Goal: Information Seeking & Learning: Learn about a topic

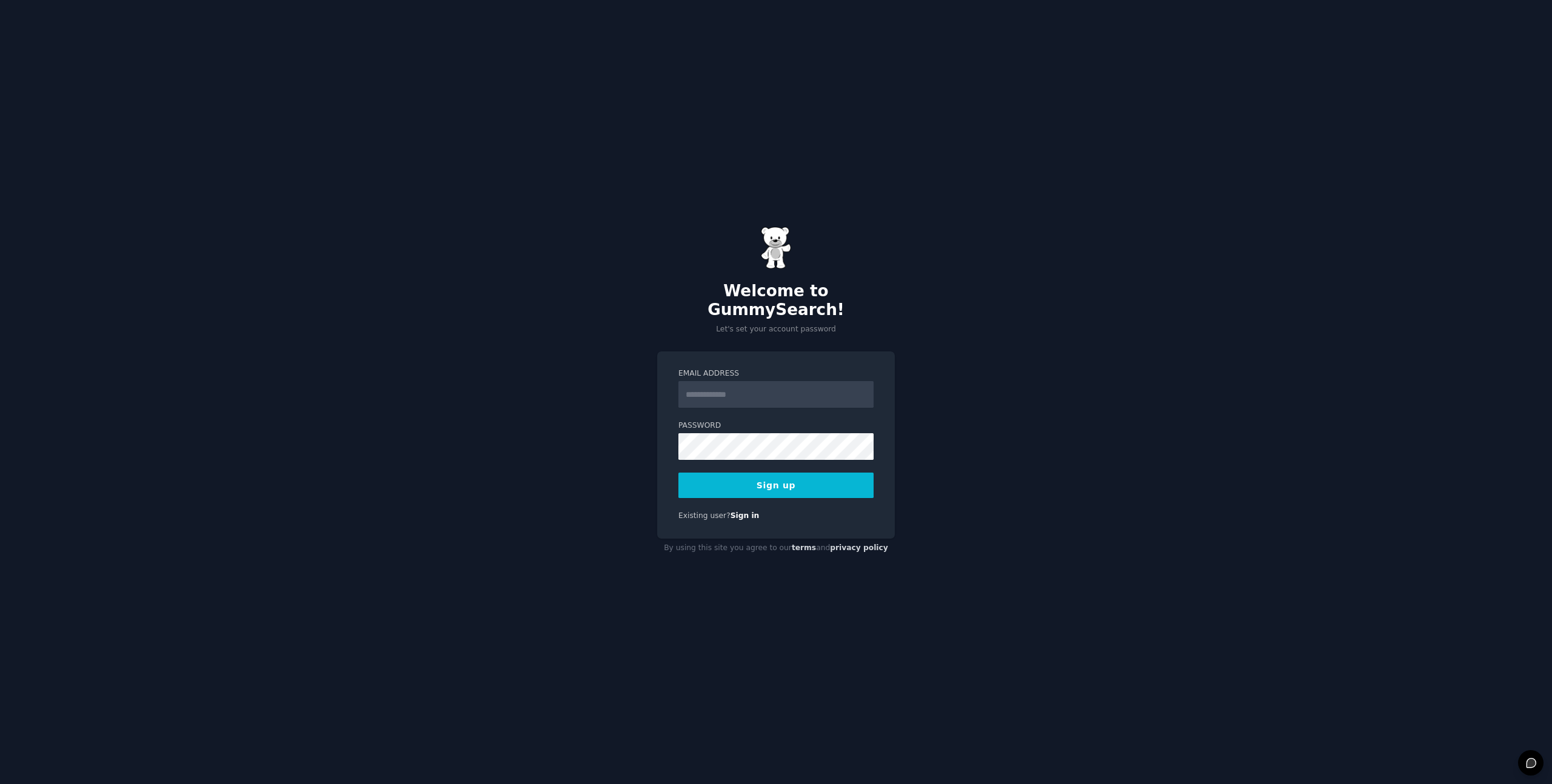
click at [732, 391] on input "Email Address" at bounding box center [776, 394] width 195 height 27
click at [993, 365] on div "Welcome to GummySearch! Let's set your account password Email Address Password …" at bounding box center [776, 392] width 1552 height 784
click at [768, 381] on input "Email Address" at bounding box center [776, 394] width 195 height 27
type input "**********"
click at [679, 472] on button "Sign up" at bounding box center [776, 485] width 195 height 25
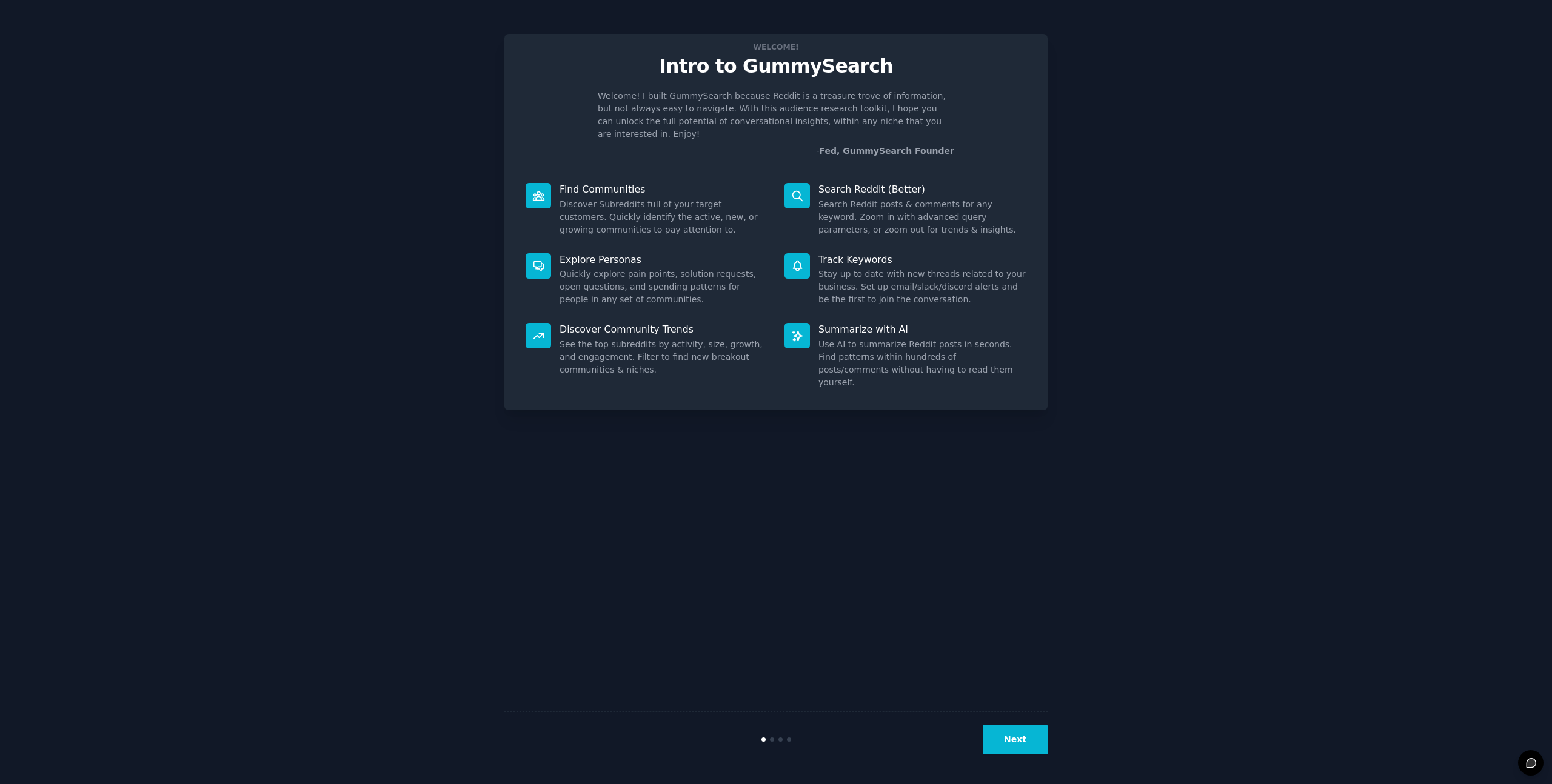
click at [1027, 749] on button "Next" at bounding box center [1015, 740] width 65 height 30
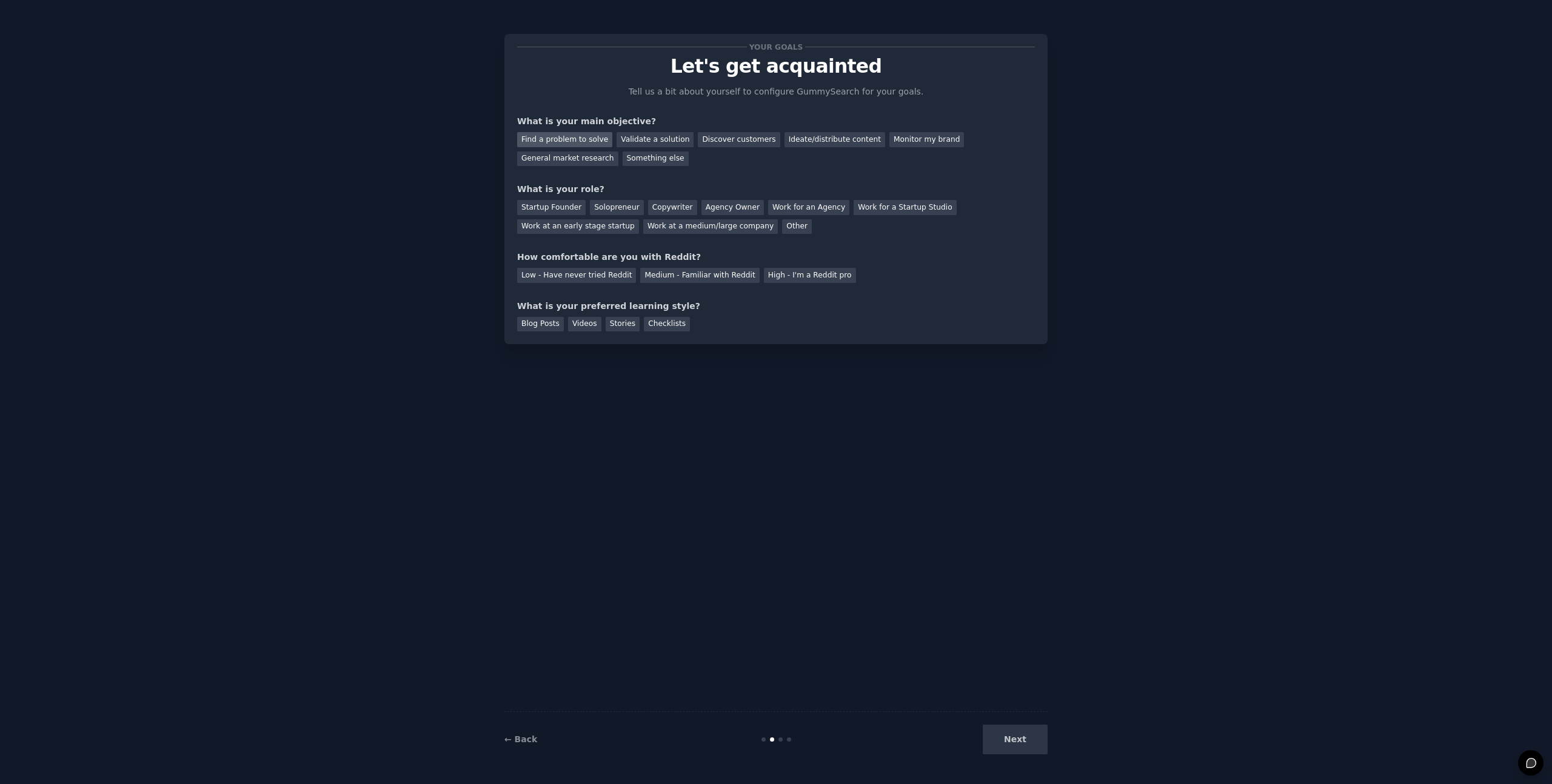
click at [547, 142] on div "Find a problem to solve" at bounding box center [564, 140] width 95 height 16
click at [622, 212] on div "Solopreneur" at bounding box center [617, 207] width 53 height 16
click at [691, 276] on div "Medium - Familiar with Reddit" at bounding box center [699, 275] width 119 height 16
click at [536, 327] on div "Blog Posts" at bounding box center [540, 324] width 47 height 16
click at [573, 327] on div "Videos" at bounding box center [584, 324] width 33 height 16
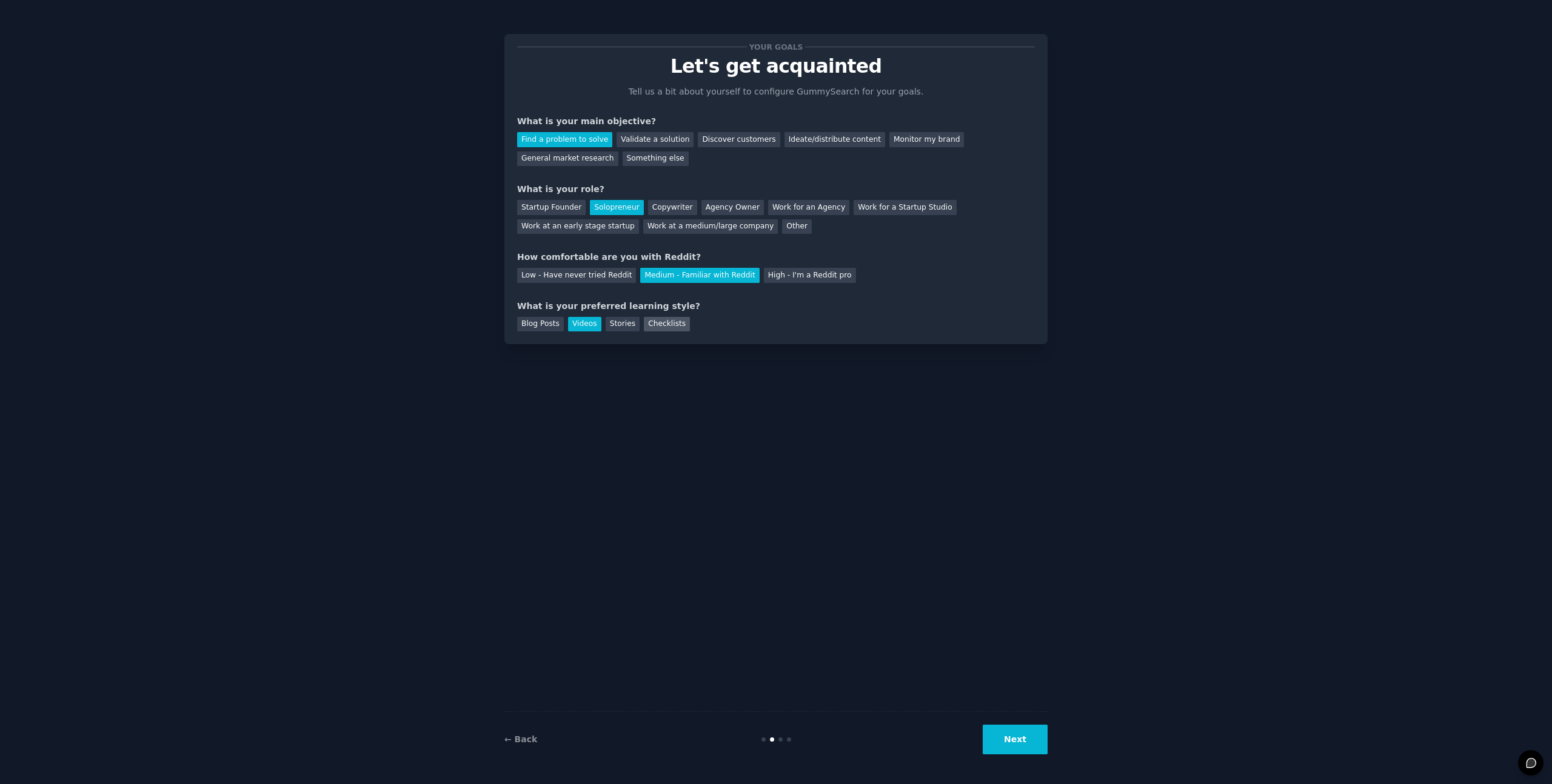
drag, startPoint x: 617, startPoint y: 323, endPoint x: 642, endPoint y: 324, distance: 25.0
click at [619, 323] on div "Stories" at bounding box center [622, 324] width 34 height 16
click at [556, 326] on div "Blog Posts" at bounding box center [540, 324] width 47 height 16
click at [1007, 740] on button "Next" at bounding box center [1015, 740] width 65 height 30
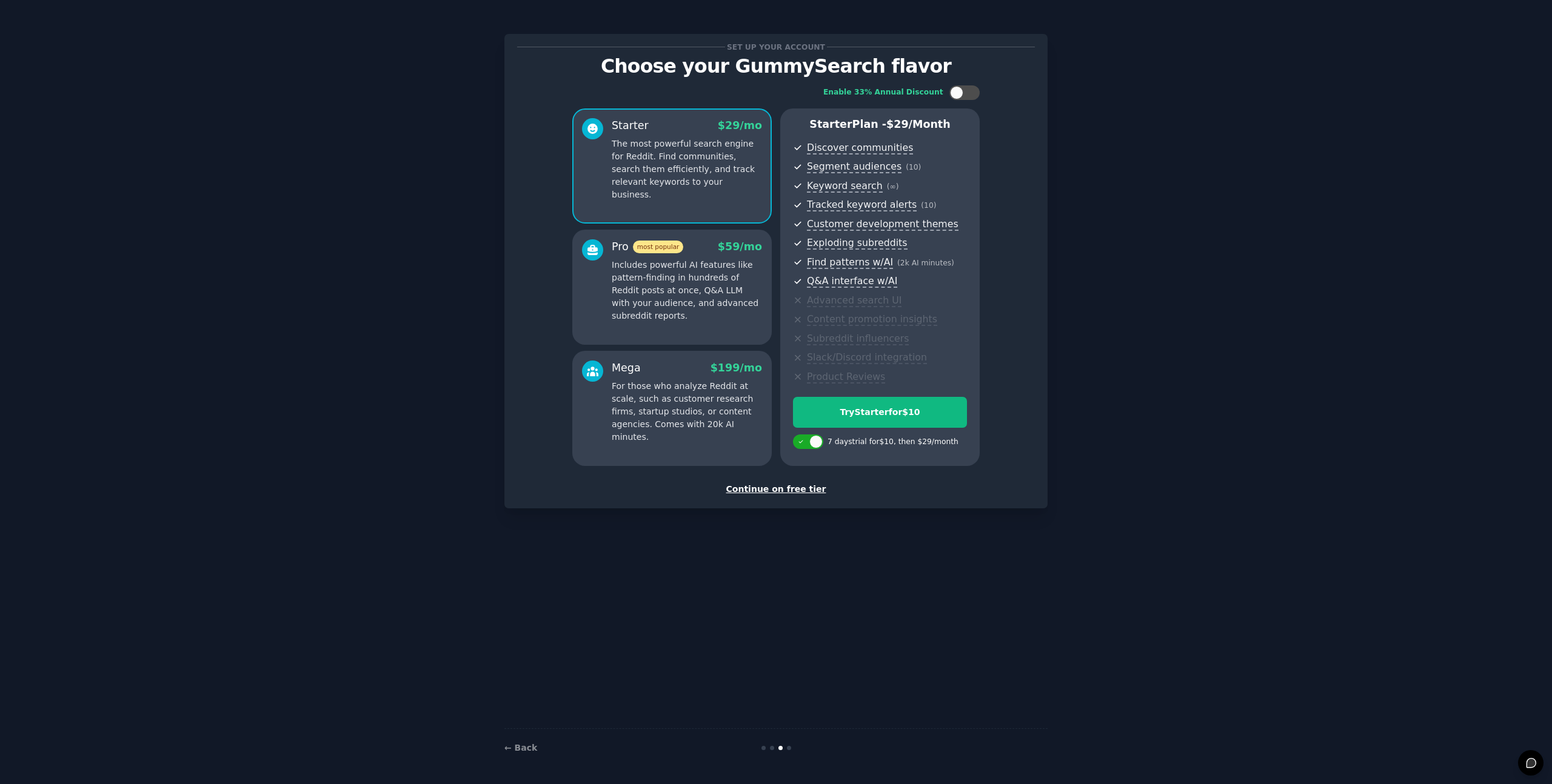
click at [654, 175] on p "The most powerful search engine for Reddit. Find communities, search them effic…" at bounding box center [687, 169] width 151 height 63
click at [780, 491] on div "Continue on free tier" at bounding box center [775, 489] width 518 height 13
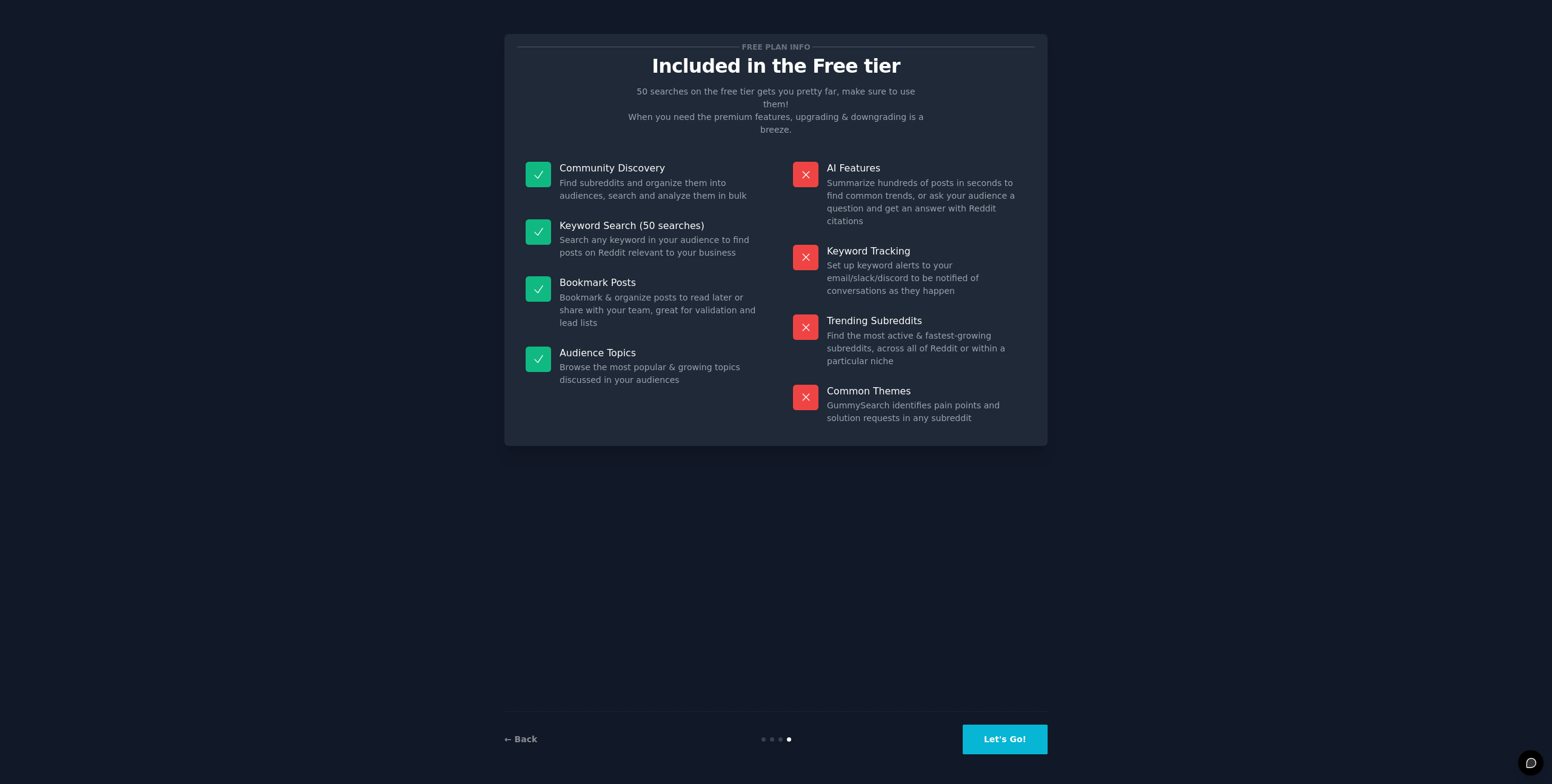
click at [1005, 726] on button "Let's Go!" at bounding box center [1005, 740] width 85 height 30
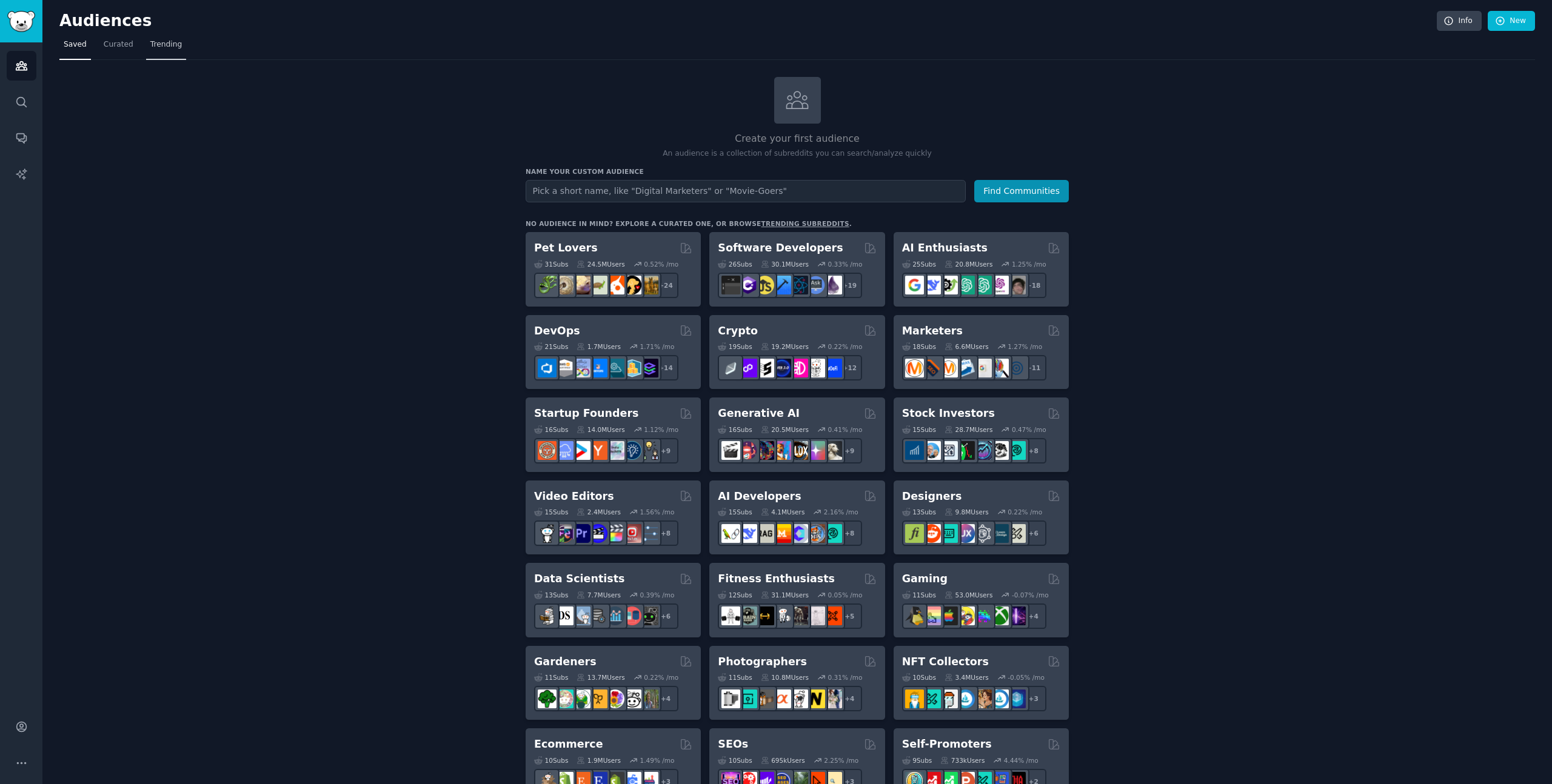
click at [151, 47] on span "Trending" at bounding box center [166, 44] width 32 height 11
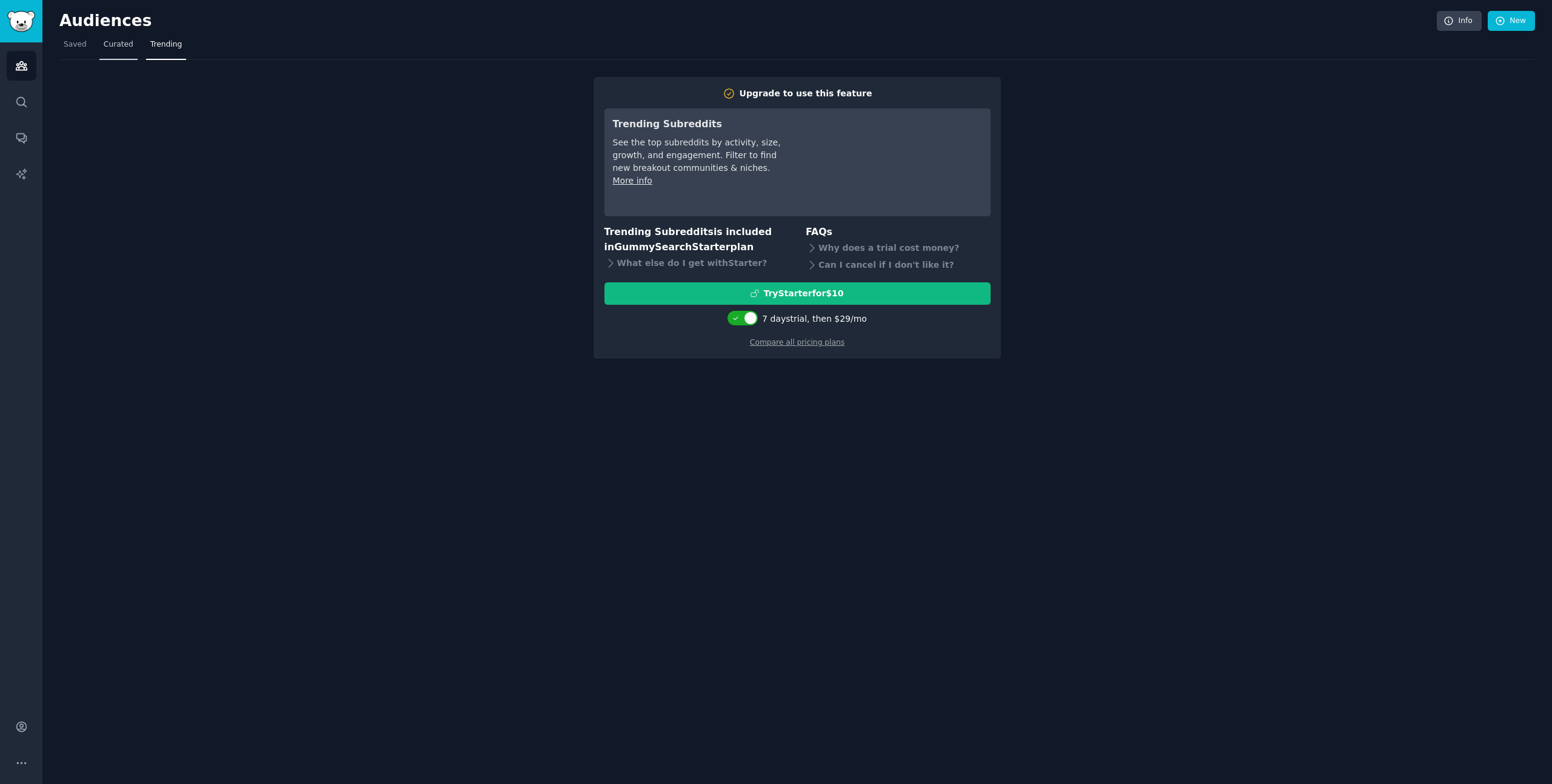
click at [122, 51] on link "Curated" at bounding box center [119, 48] width 38 height 25
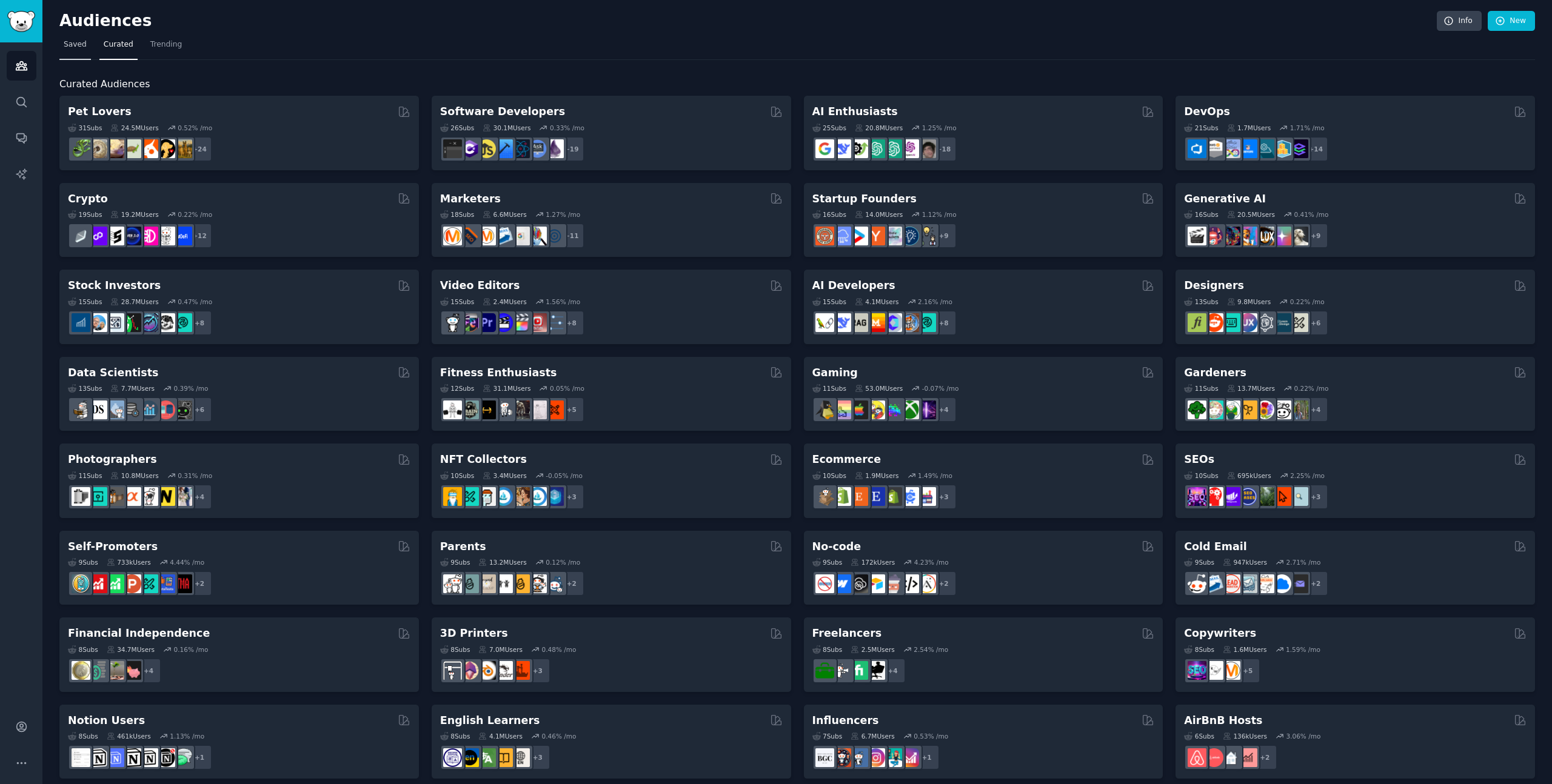
click at [73, 51] on link "Saved" at bounding box center [75, 48] width 32 height 25
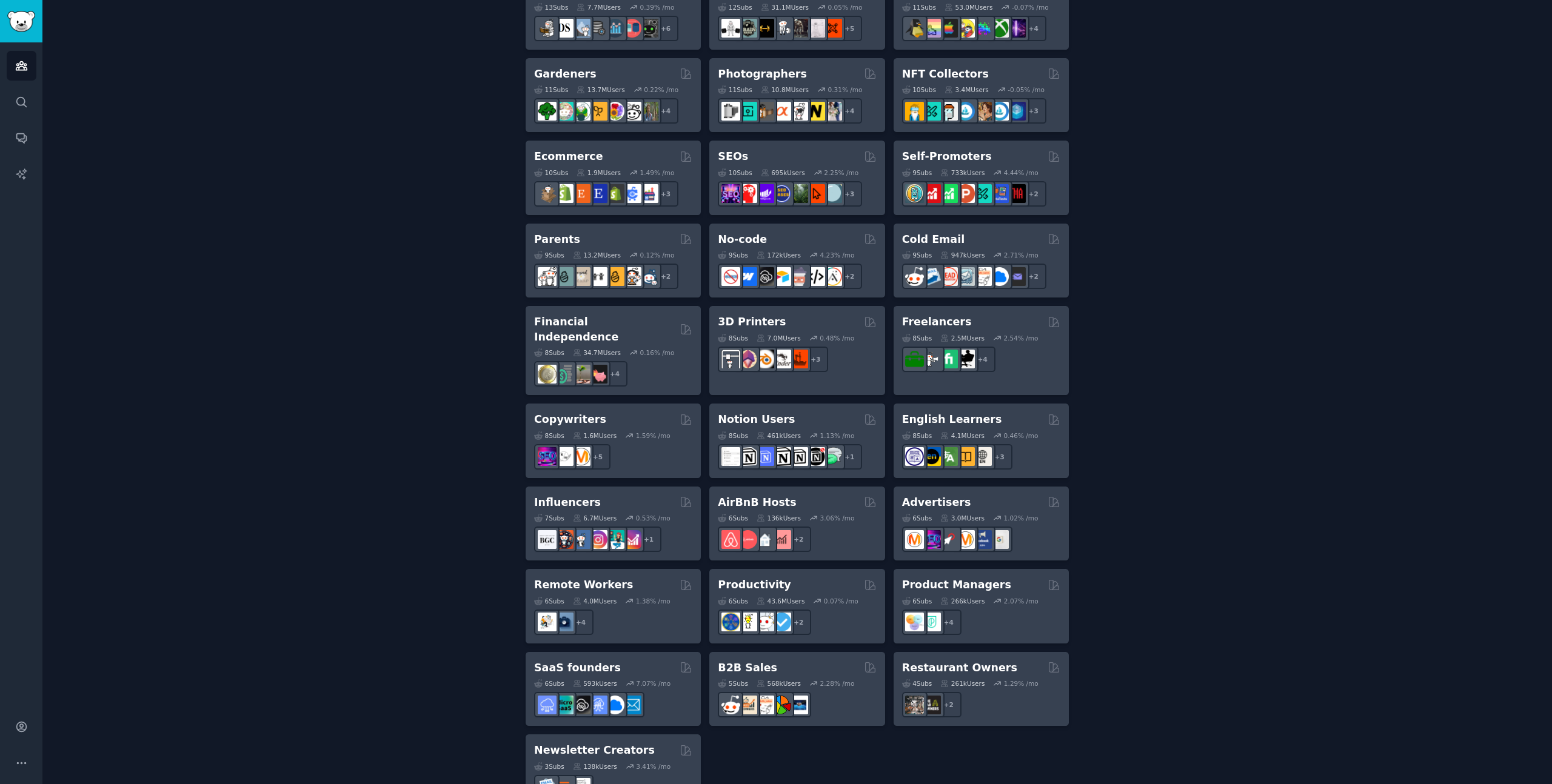
scroll to position [614, 0]
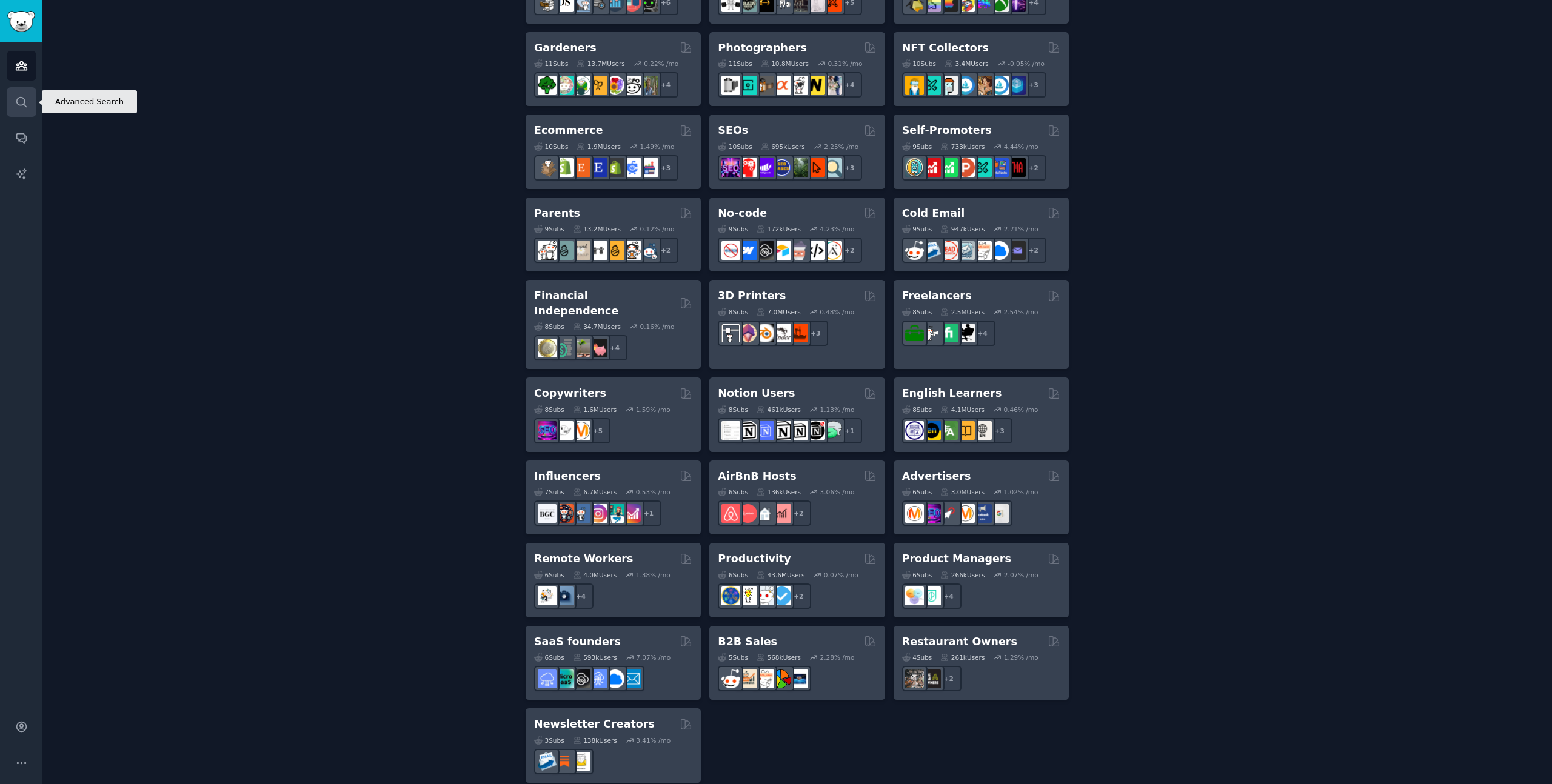
click at [21, 105] on icon "Sidebar" at bounding box center [21, 101] width 10 height 10
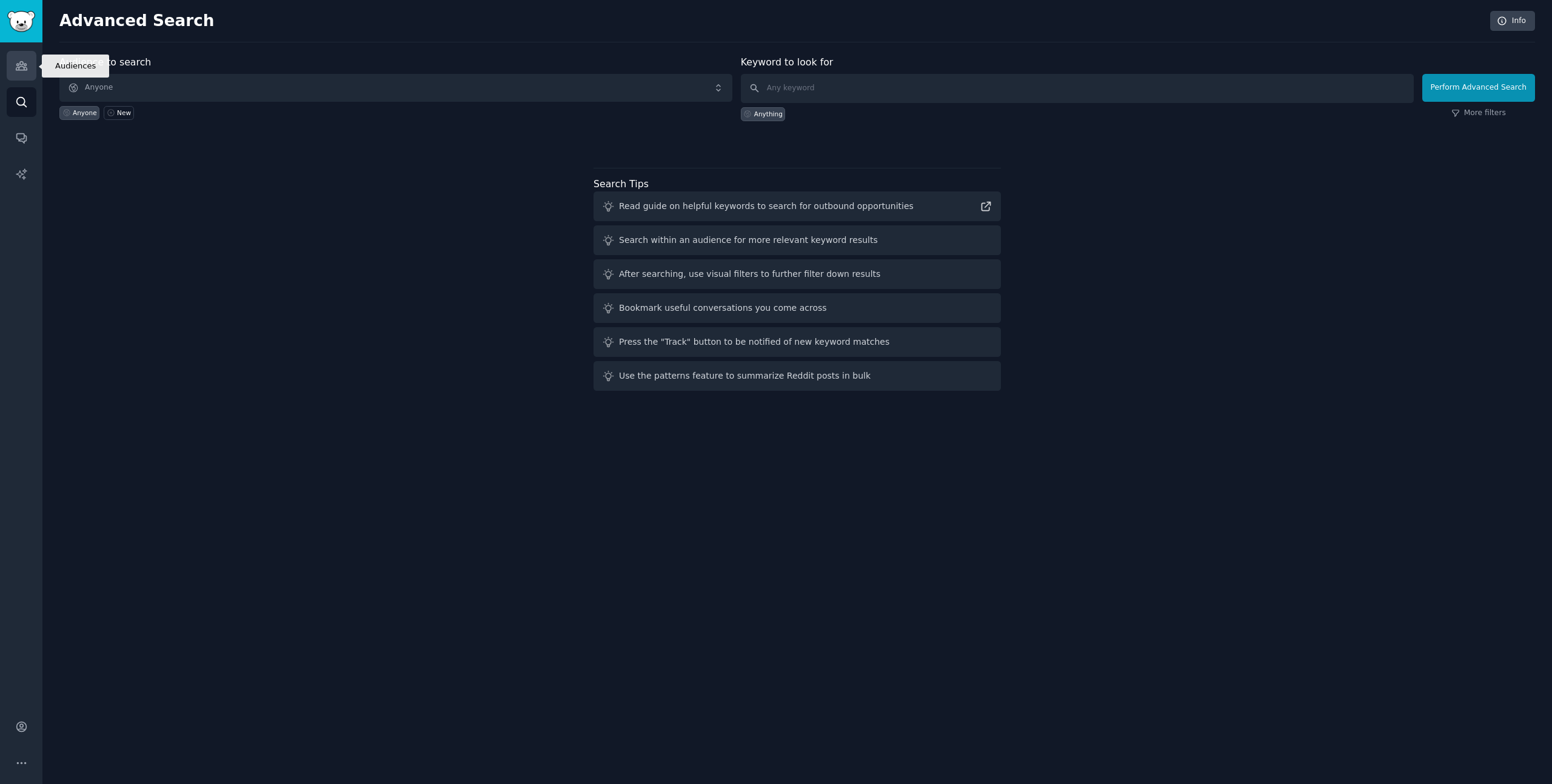
click at [27, 66] on icon "Sidebar" at bounding box center [21, 65] width 13 height 13
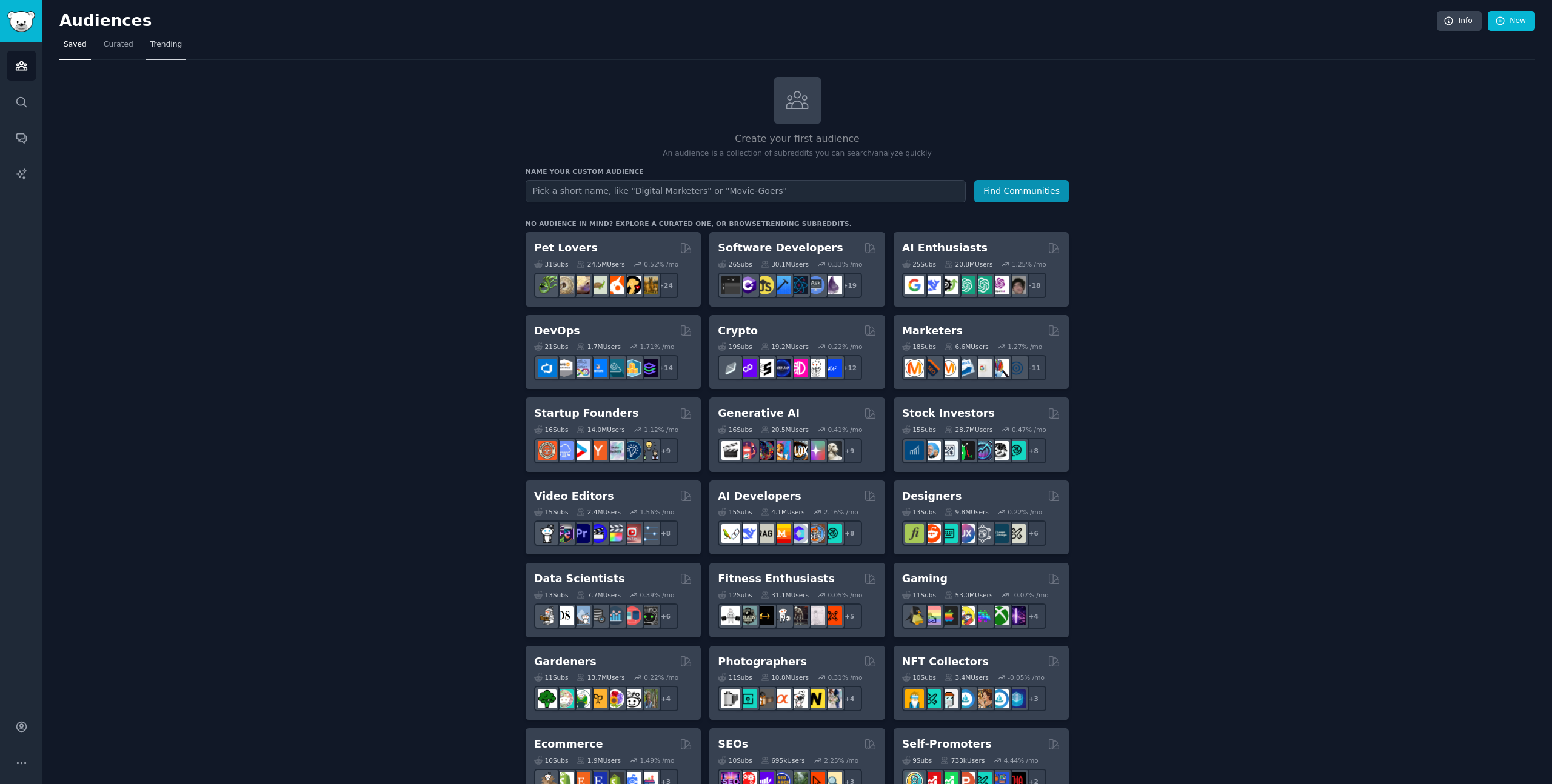
click at [165, 49] on span "Trending" at bounding box center [166, 44] width 32 height 11
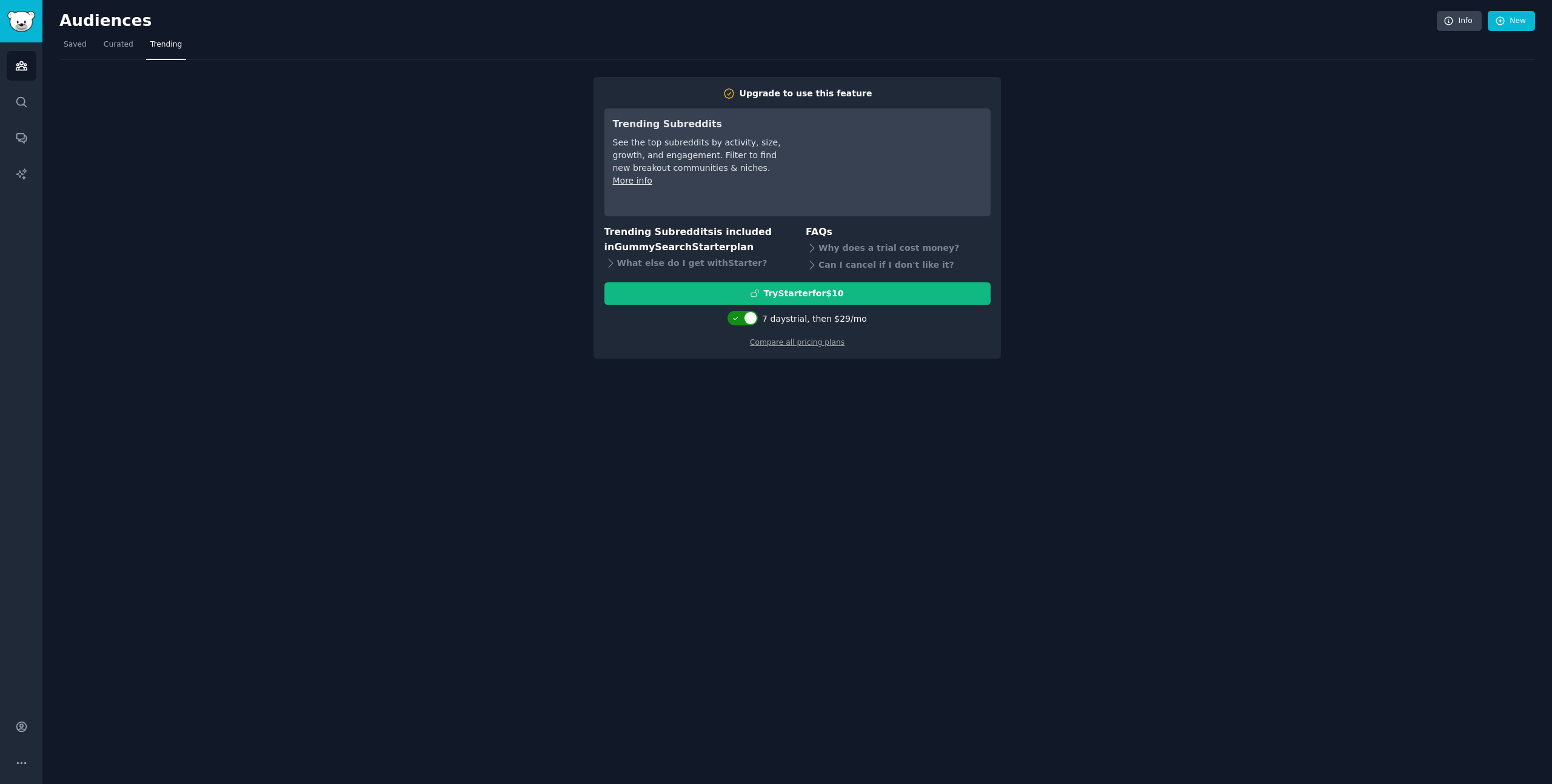
click at [755, 313] on div at bounding box center [750, 318] width 13 height 13
click at [738, 327] on div at bounding box center [744, 320] width 30 height 18
click at [743, 322] on div at bounding box center [744, 318] width 30 height 15
checkbox input "true"
click at [117, 43] on span "Curated" at bounding box center [118, 44] width 30 height 11
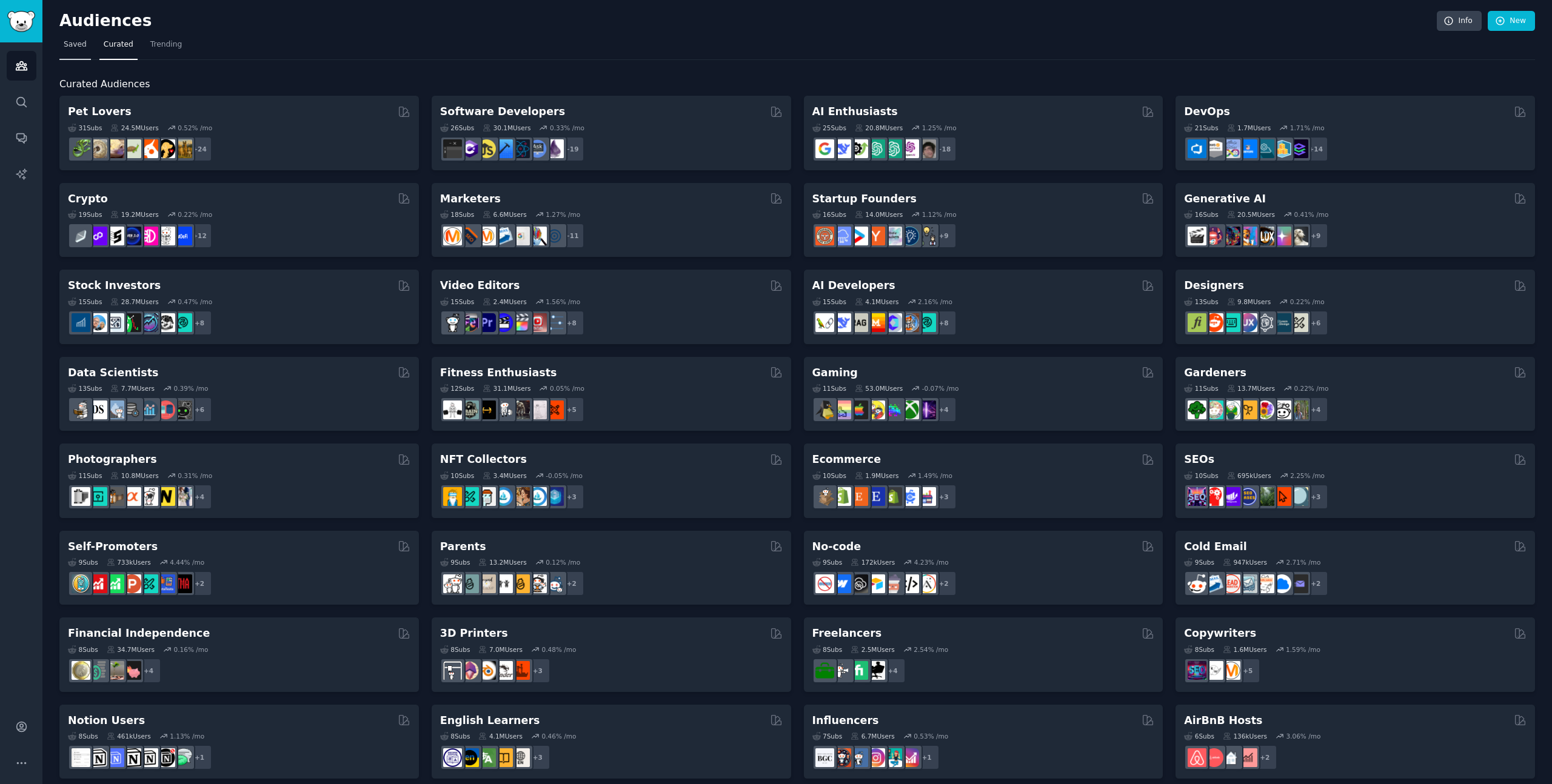
click at [76, 43] on span "Saved" at bounding box center [75, 44] width 23 height 11
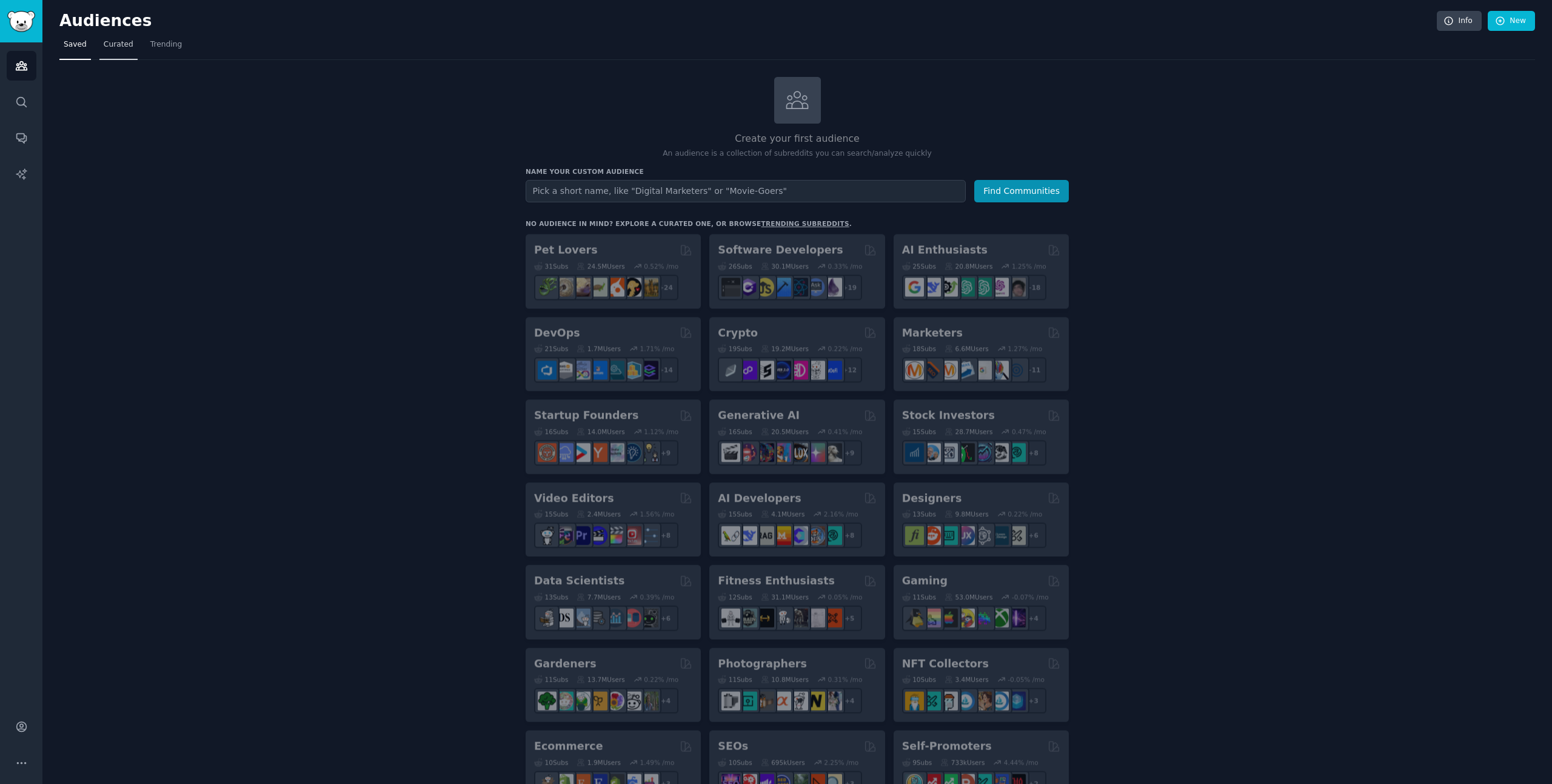
click at [113, 42] on span "Curated" at bounding box center [118, 44] width 30 height 11
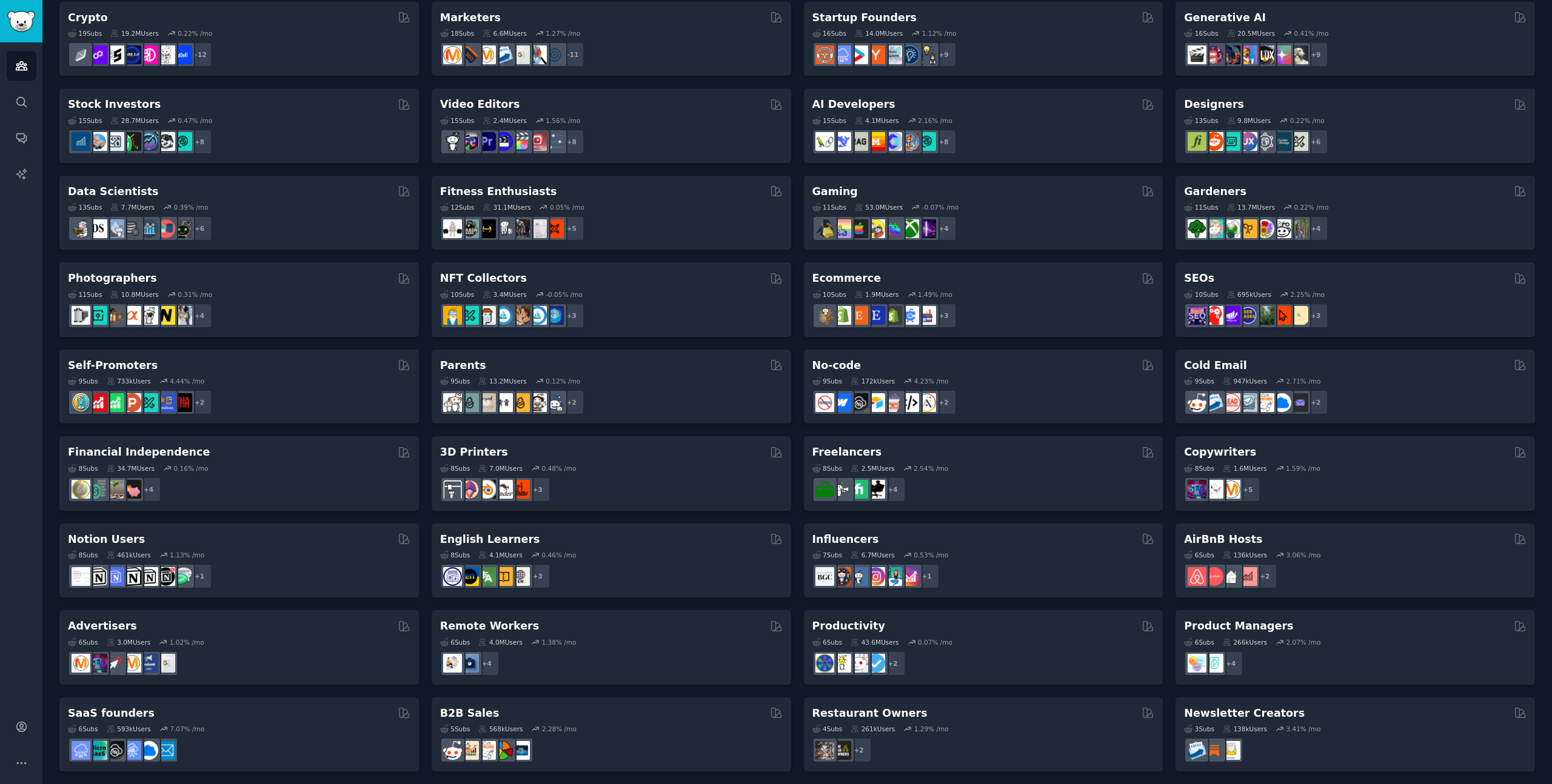
scroll to position [185, 0]
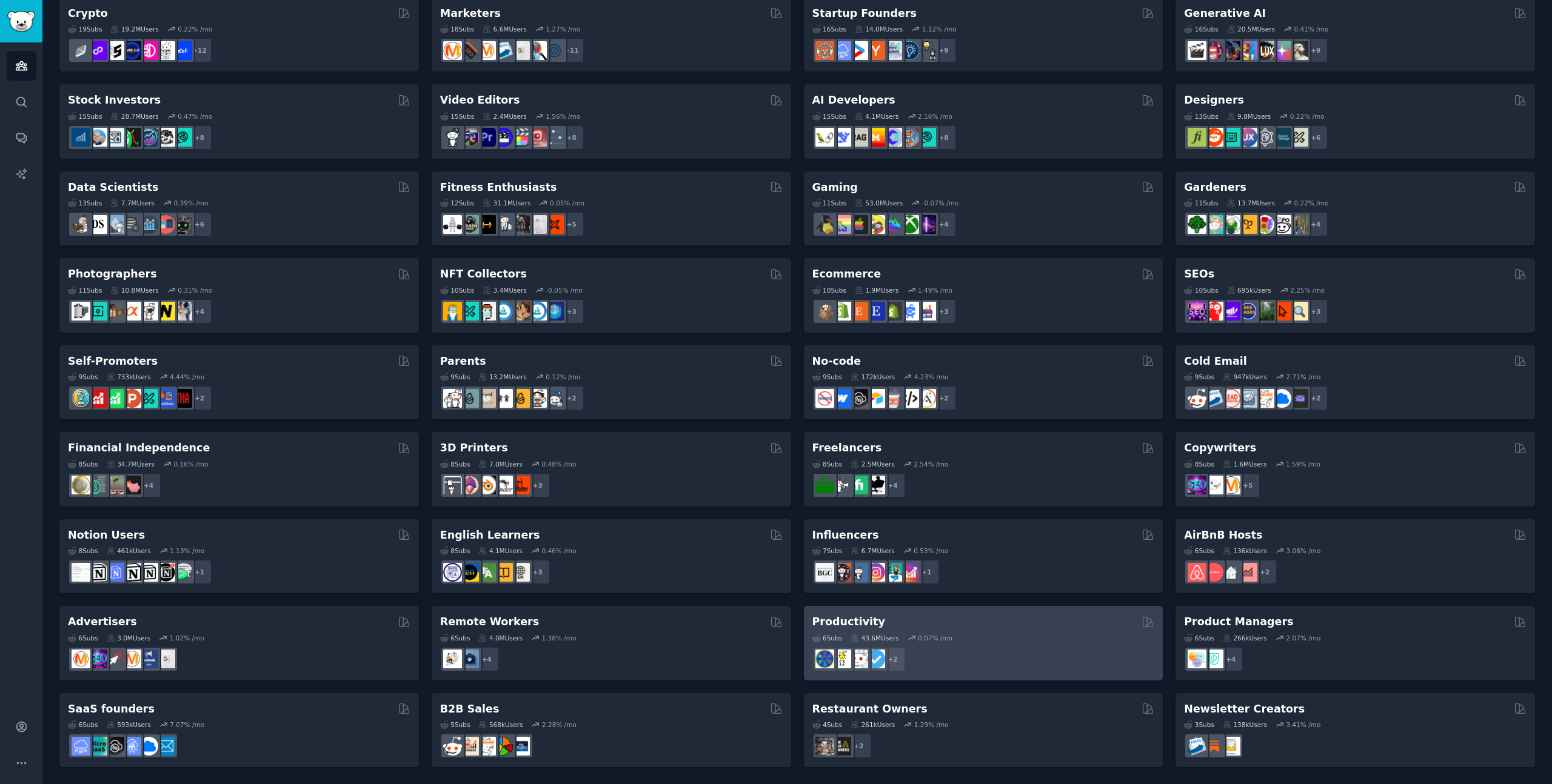
click at [1004, 639] on div "6 Sub s 43.6M Users 0.07 % /mo" at bounding box center [983, 638] width 343 height 8
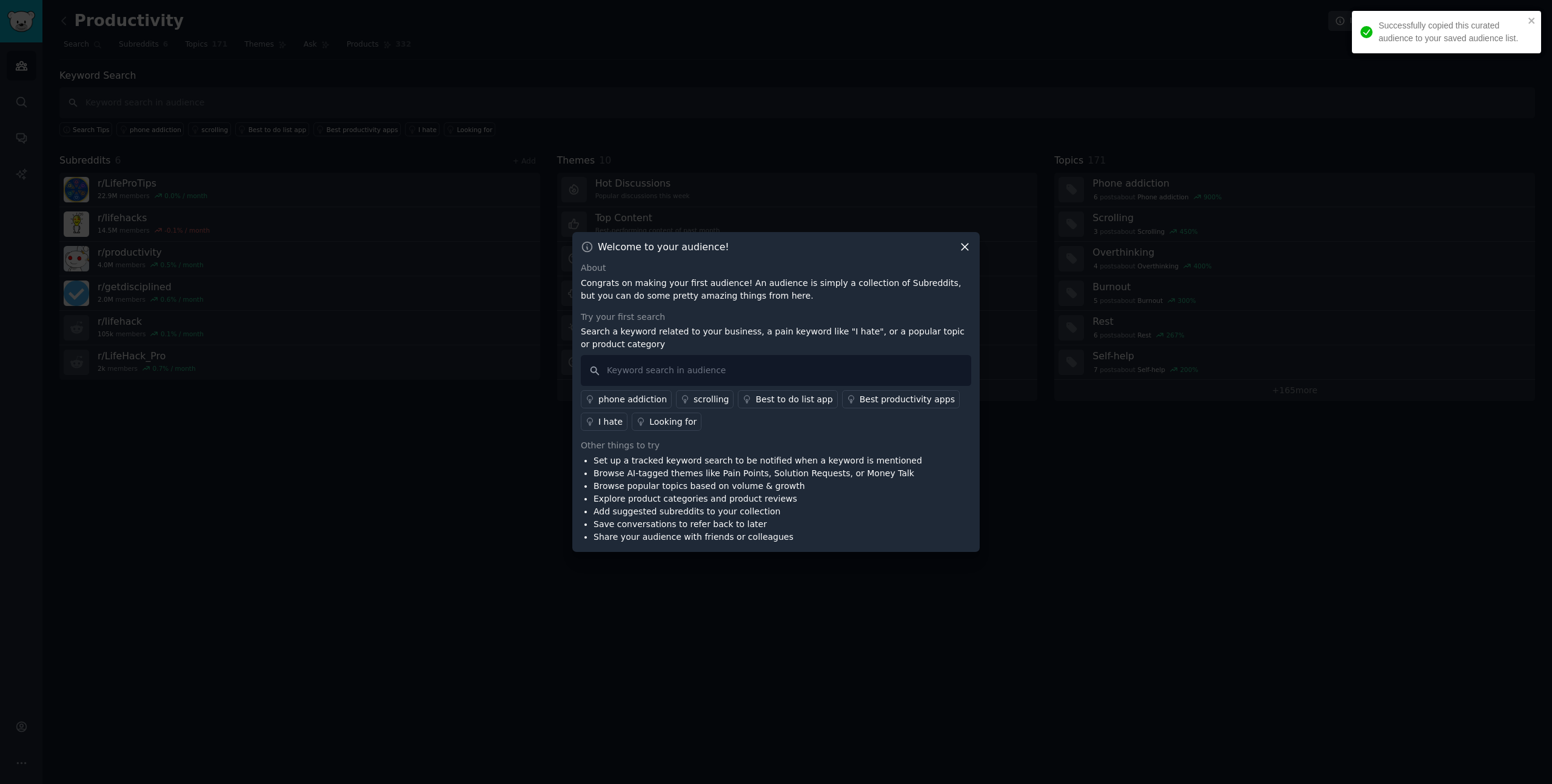
click at [963, 261] on div "Welcome to your audience! About Congrats on making your first audience! An audi…" at bounding box center [776, 391] width 408 height 320
click at [963, 245] on icon at bounding box center [964, 247] width 13 height 13
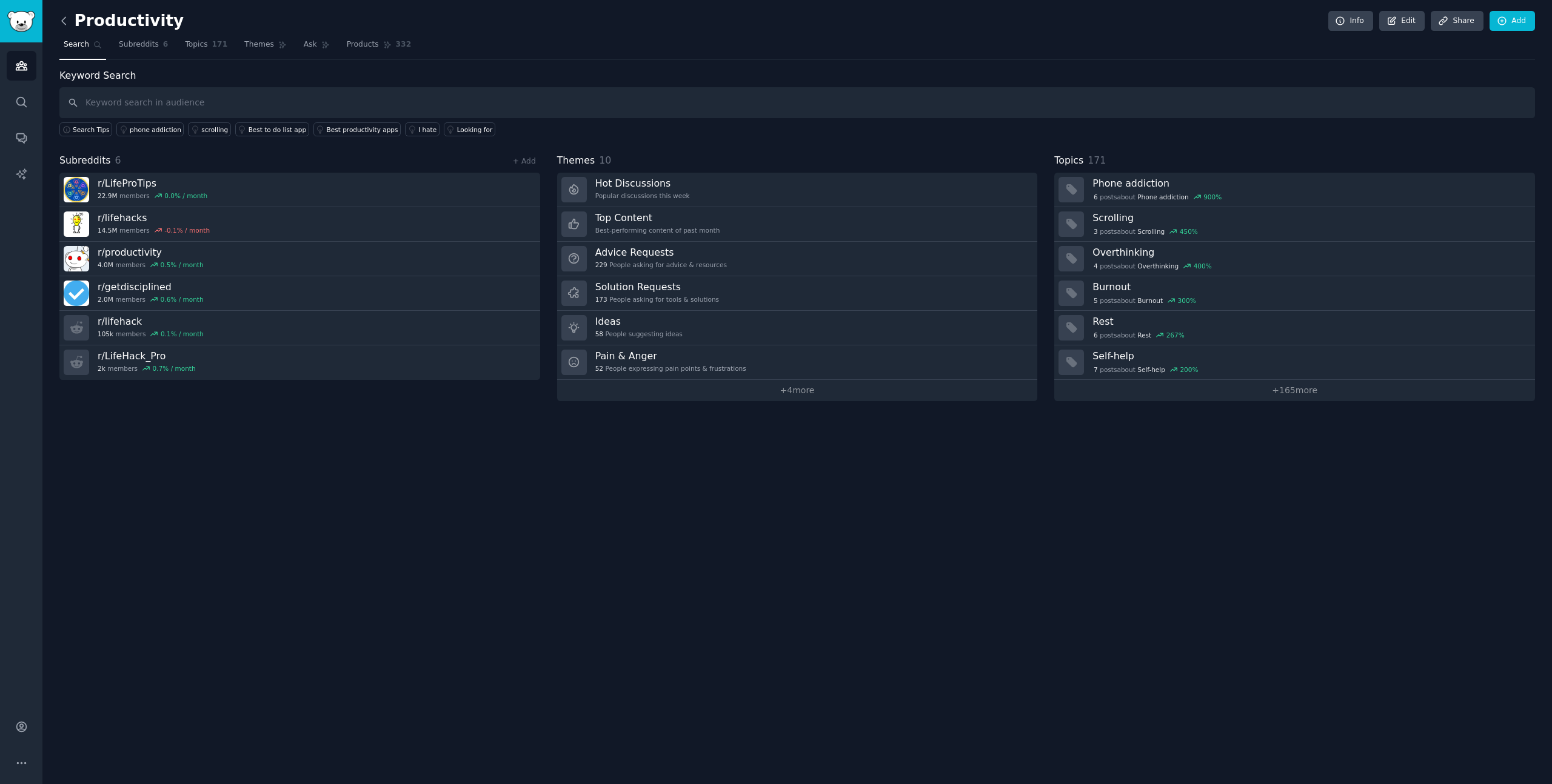
click at [68, 18] on icon at bounding box center [63, 21] width 13 height 13
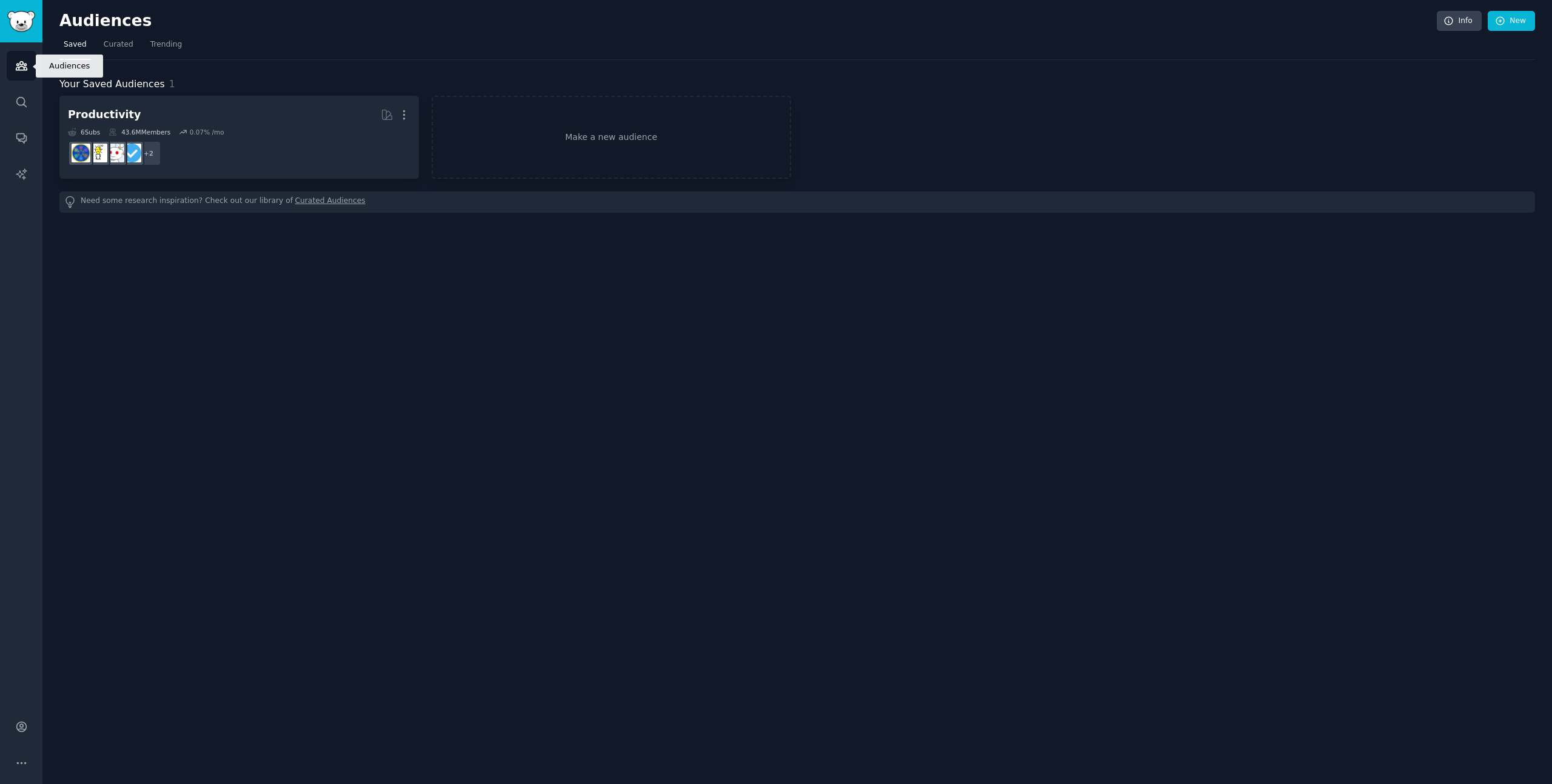
click at [13, 69] on link "Audiences" at bounding box center [21, 66] width 30 height 30
click at [109, 49] on span "Curated" at bounding box center [118, 44] width 30 height 11
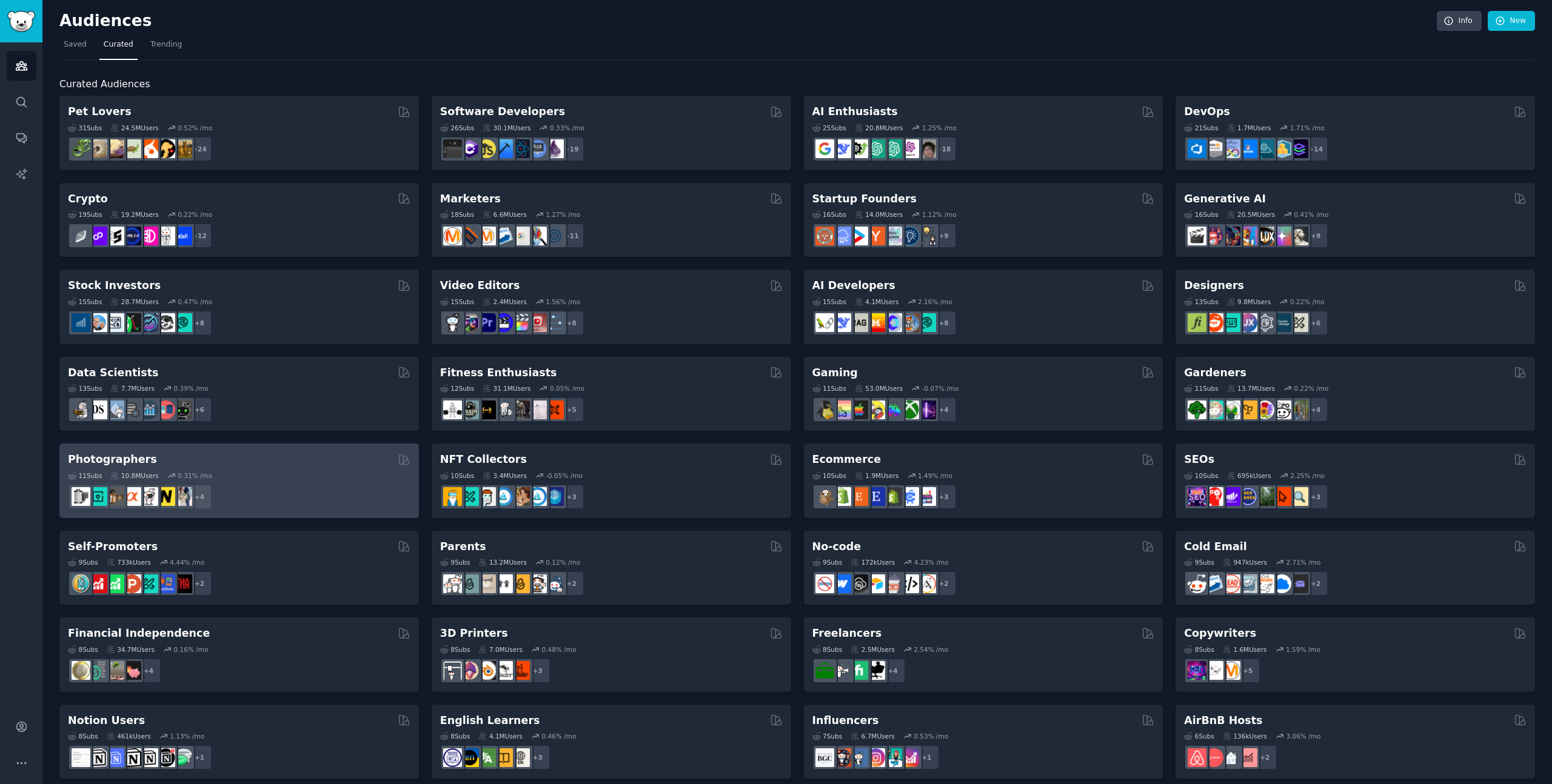
click at [306, 479] on div "11 Sub s 10.8M Users 0.31 % /mo" at bounding box center [239, 475] width 343 height 8
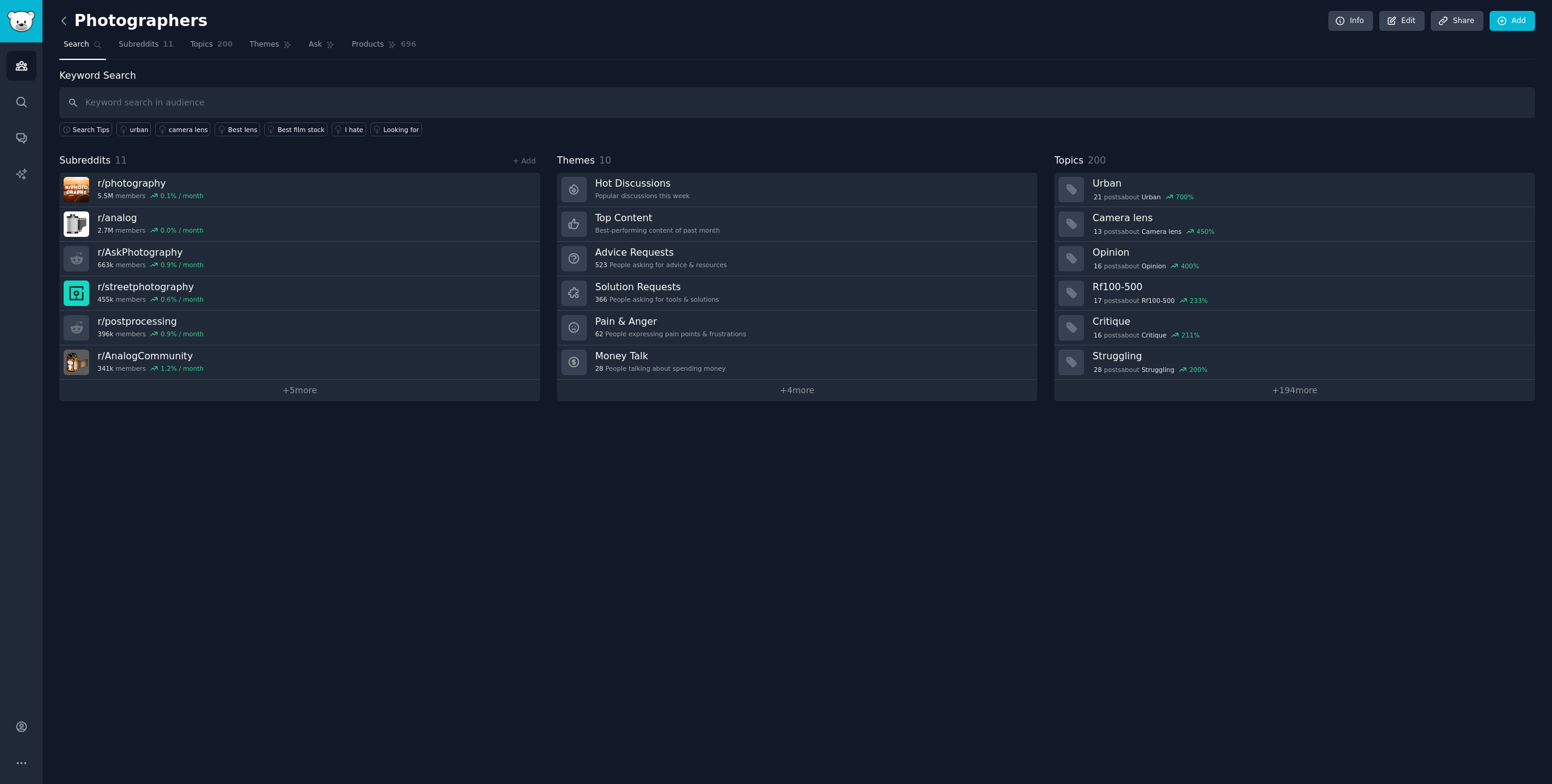
click at [66, 22] on icon at bounding box center [63, 21] width 13 height 13
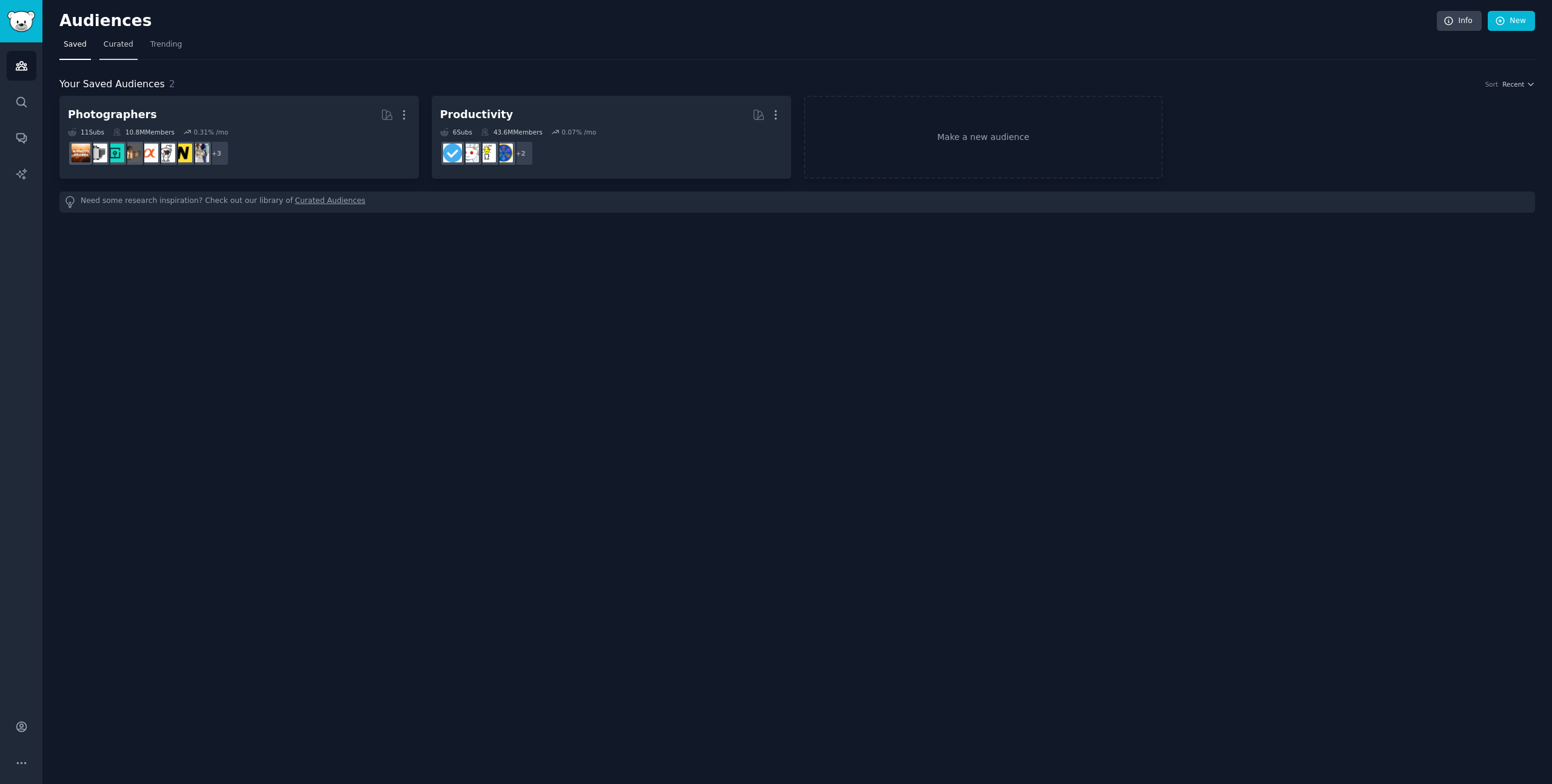
click at [103, 45] on span "Curated" at bounding box center [118, 44] width 30 height 11
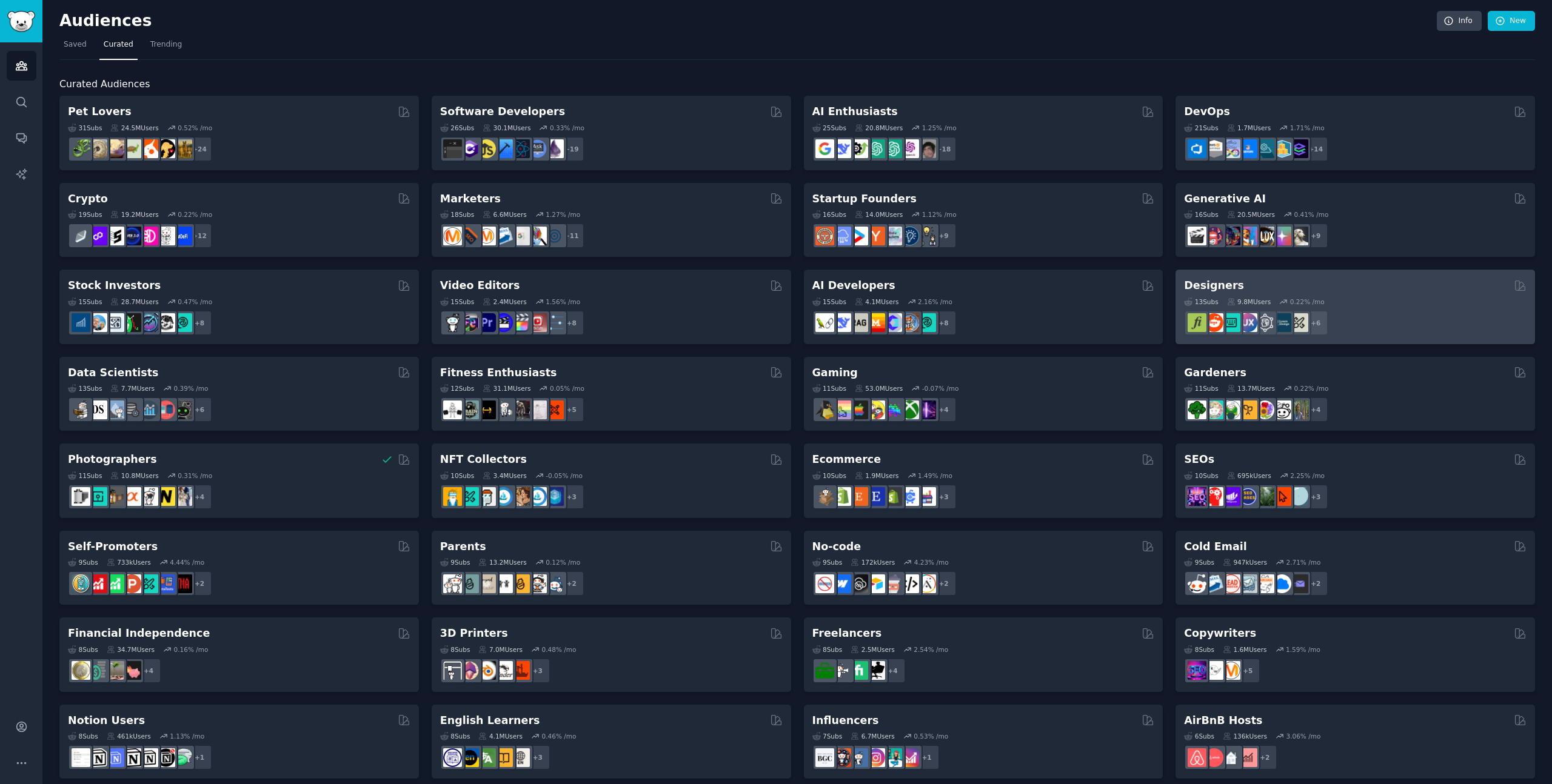
click at [1396, 312] on div "+ 6" at bounding box center [1355, 323] width 343 height 25
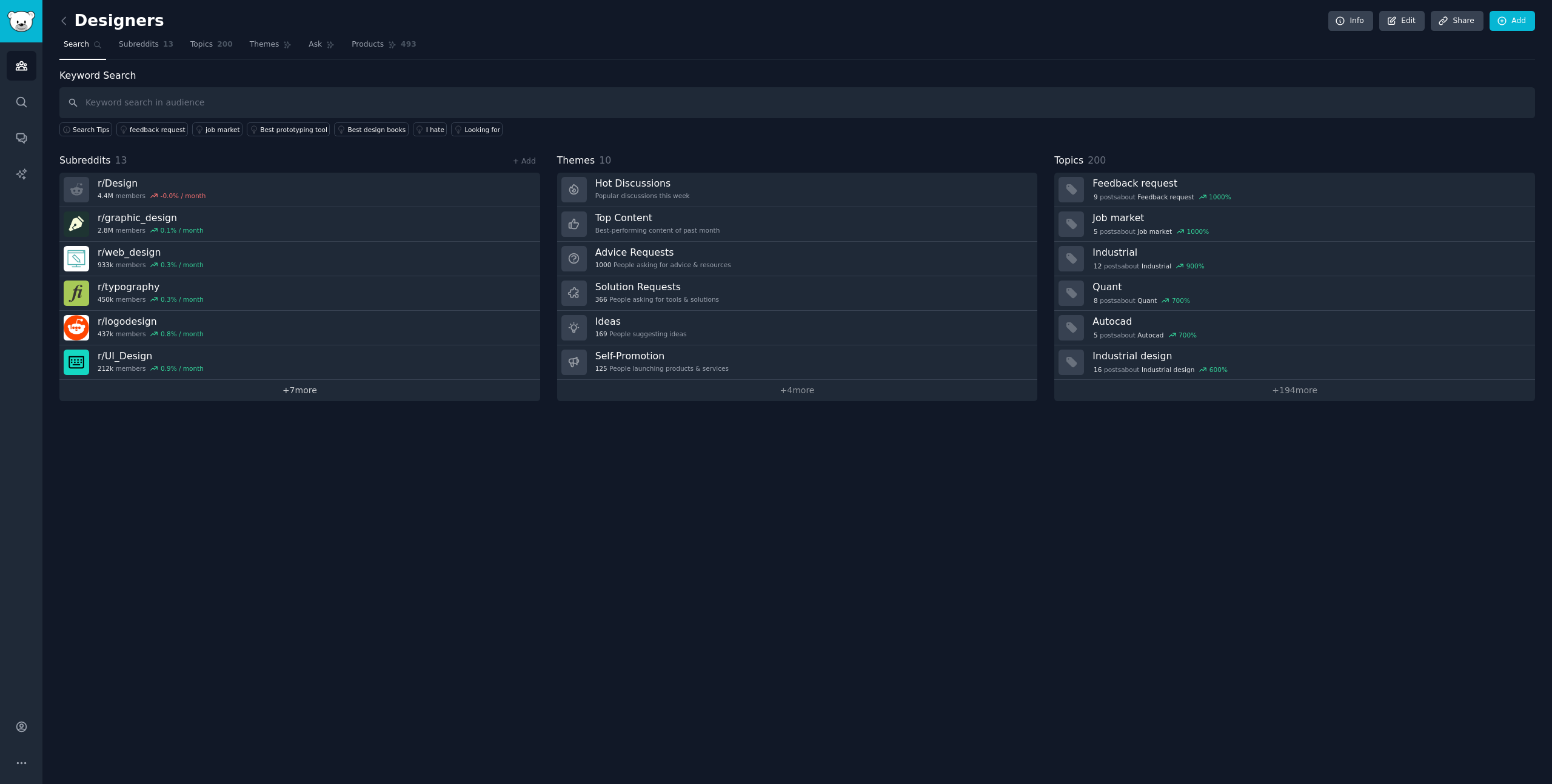
click at [315, 398] on link "+ 7 more" at bounding box center [299, 391] width 481 height 21
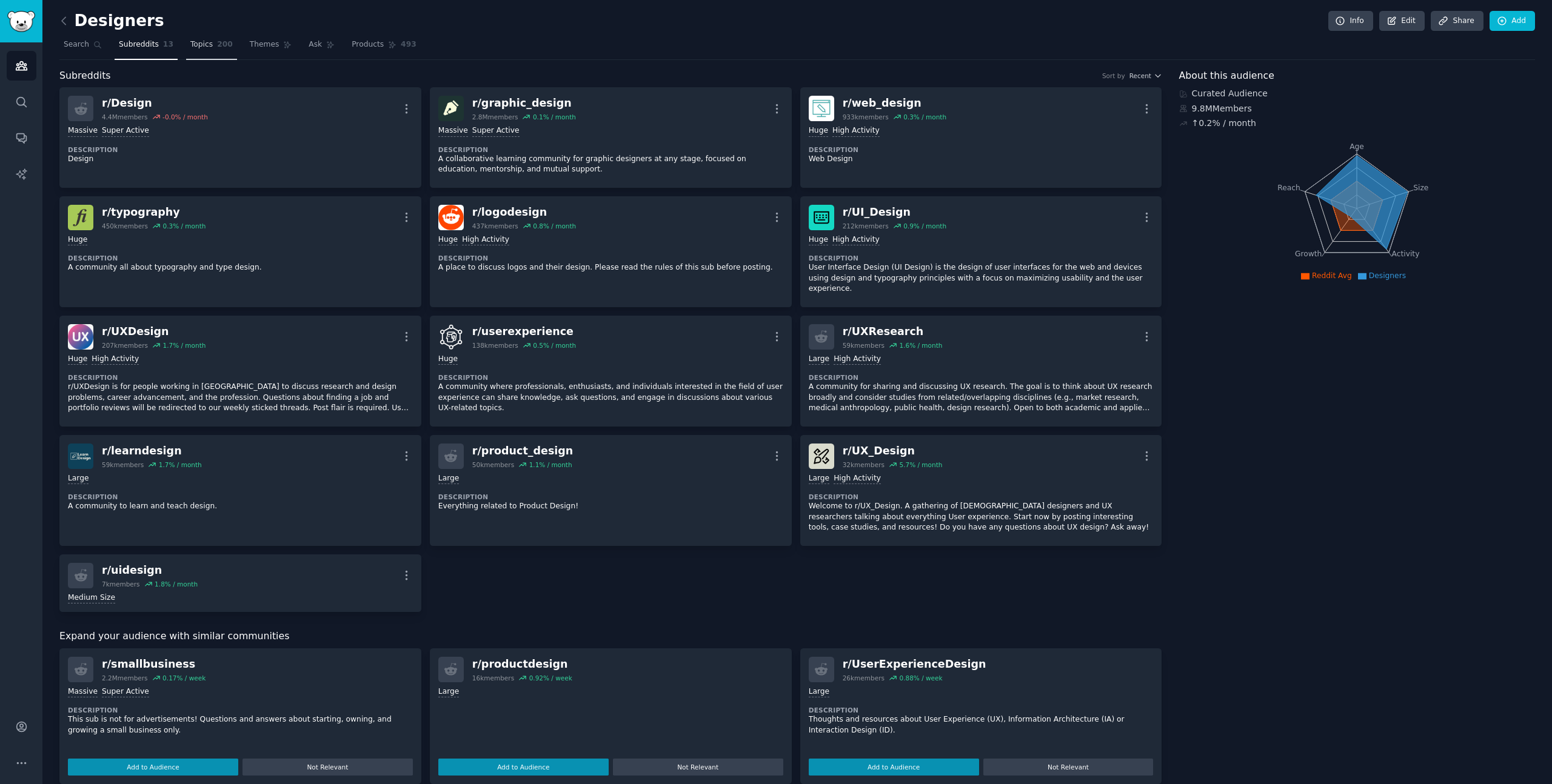
click at [195, 42] on span "Topics" at bounding box center [202, 44] width 22 height 11
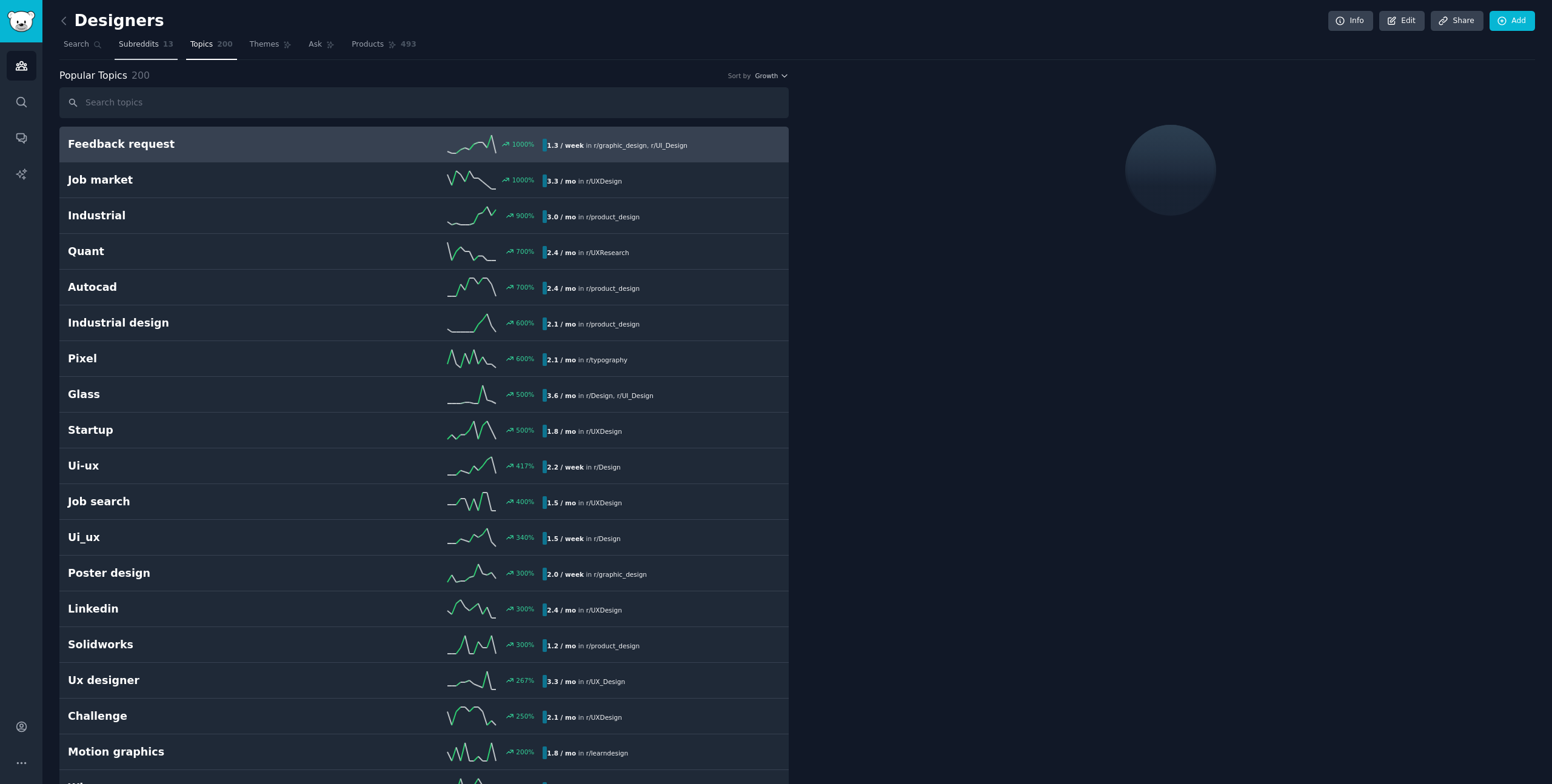
click at [140, 47] on span "Subreddits" at bounding box center [139, 44] width 40 height 11
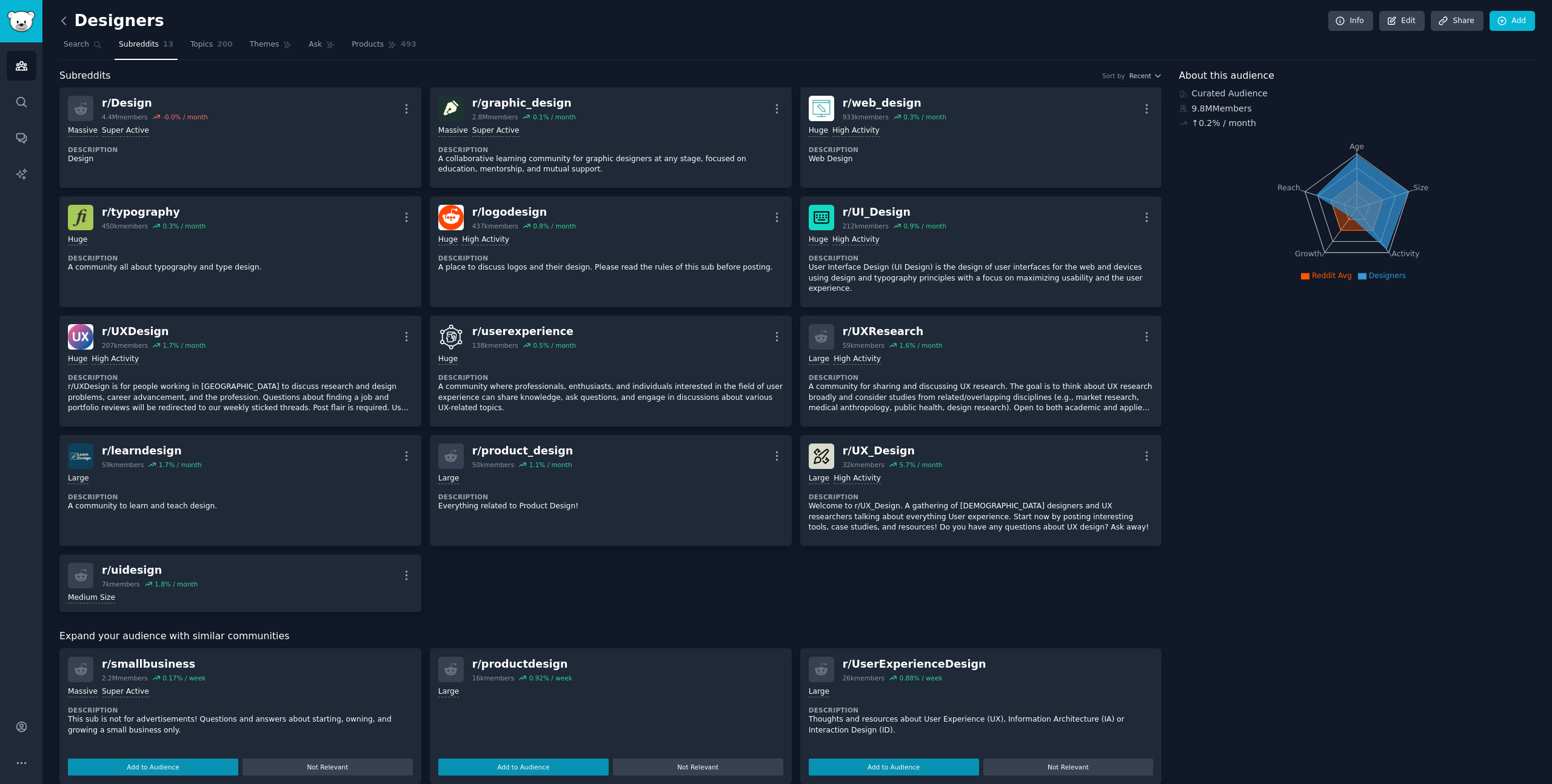
click at [64, 21] on icon at bounding box center [63, 21] width 13 height 13
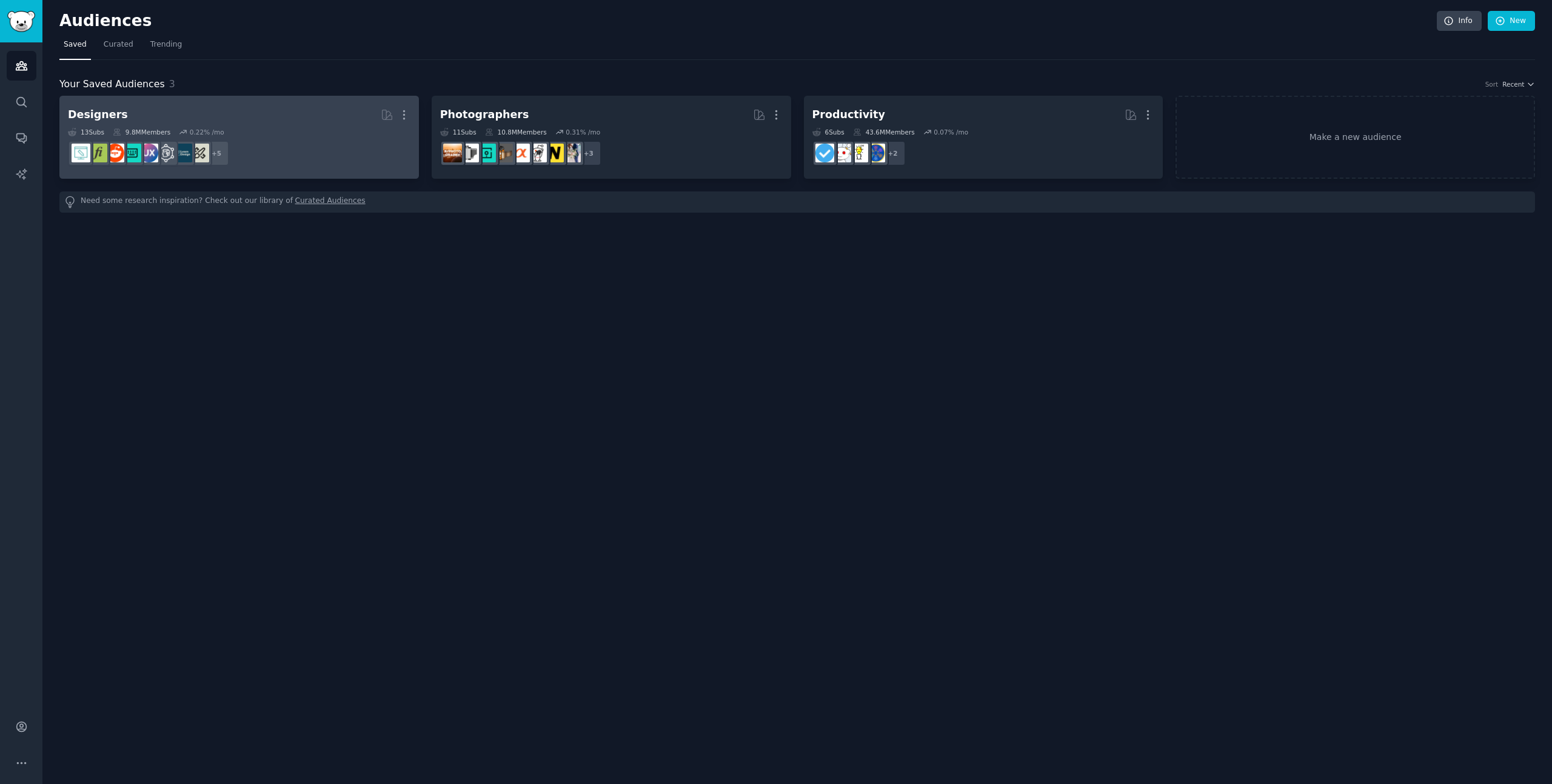
click at [284, 123] on h2 "Designers More" at bounding box center [239, 114] width 343 height 21
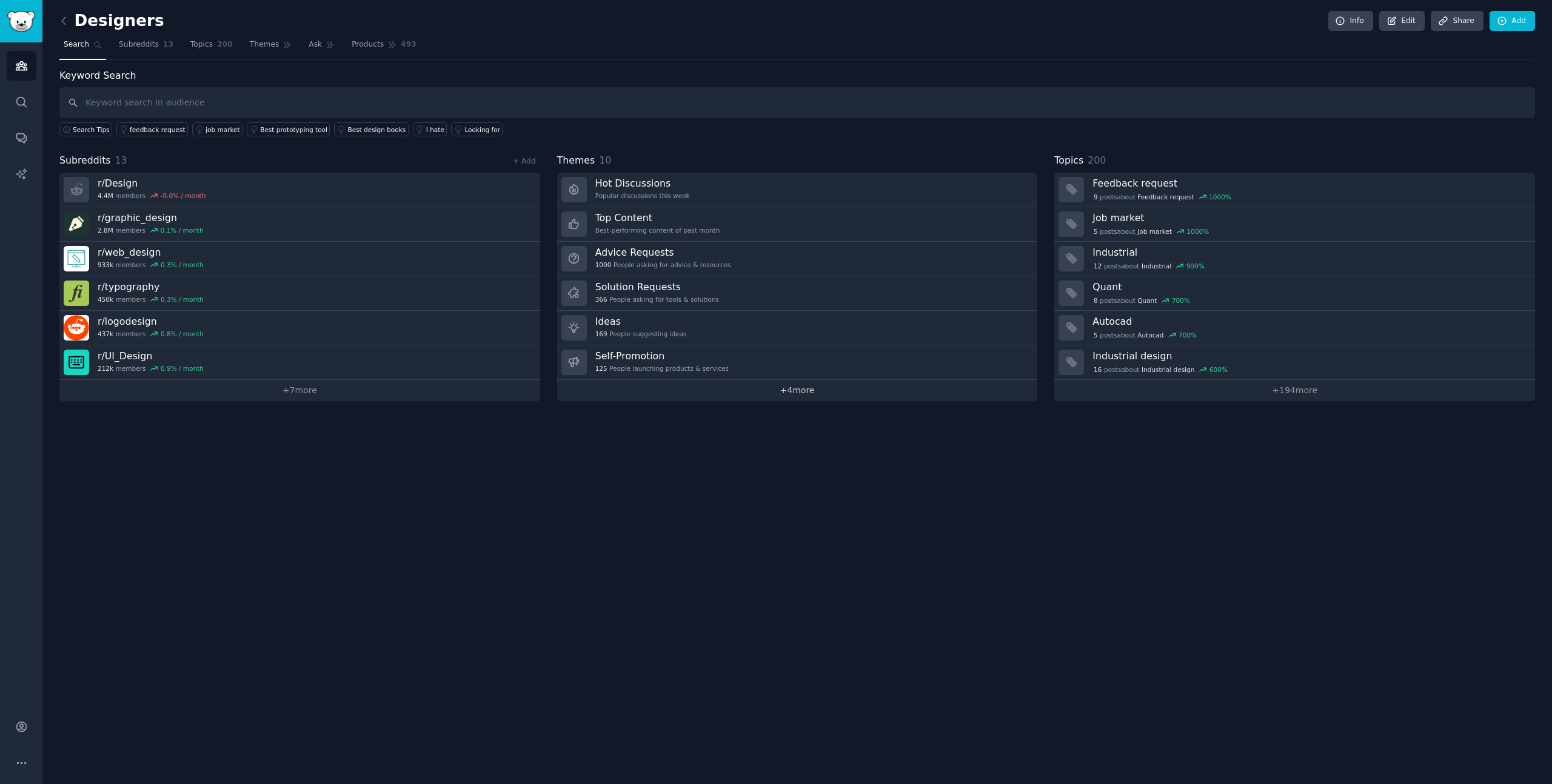
click at [783, 393] on link "+ 4 more" at bounding box center [797, 391] width 481 height 21
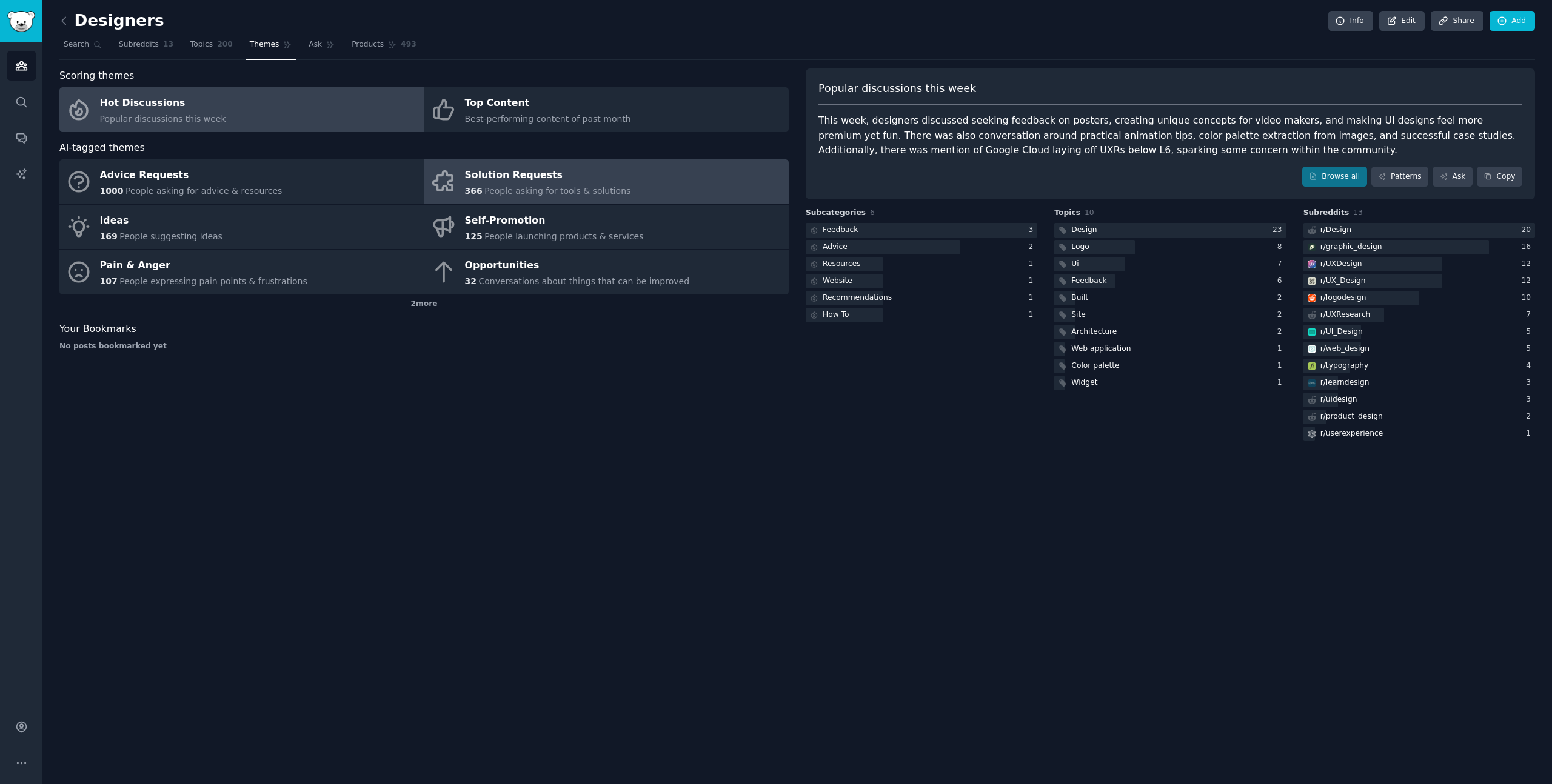
click at [654, 169] on link "Solution Requests 366 People asking for tools & solutions" at bounding box center [606, 182] width 364 height 45
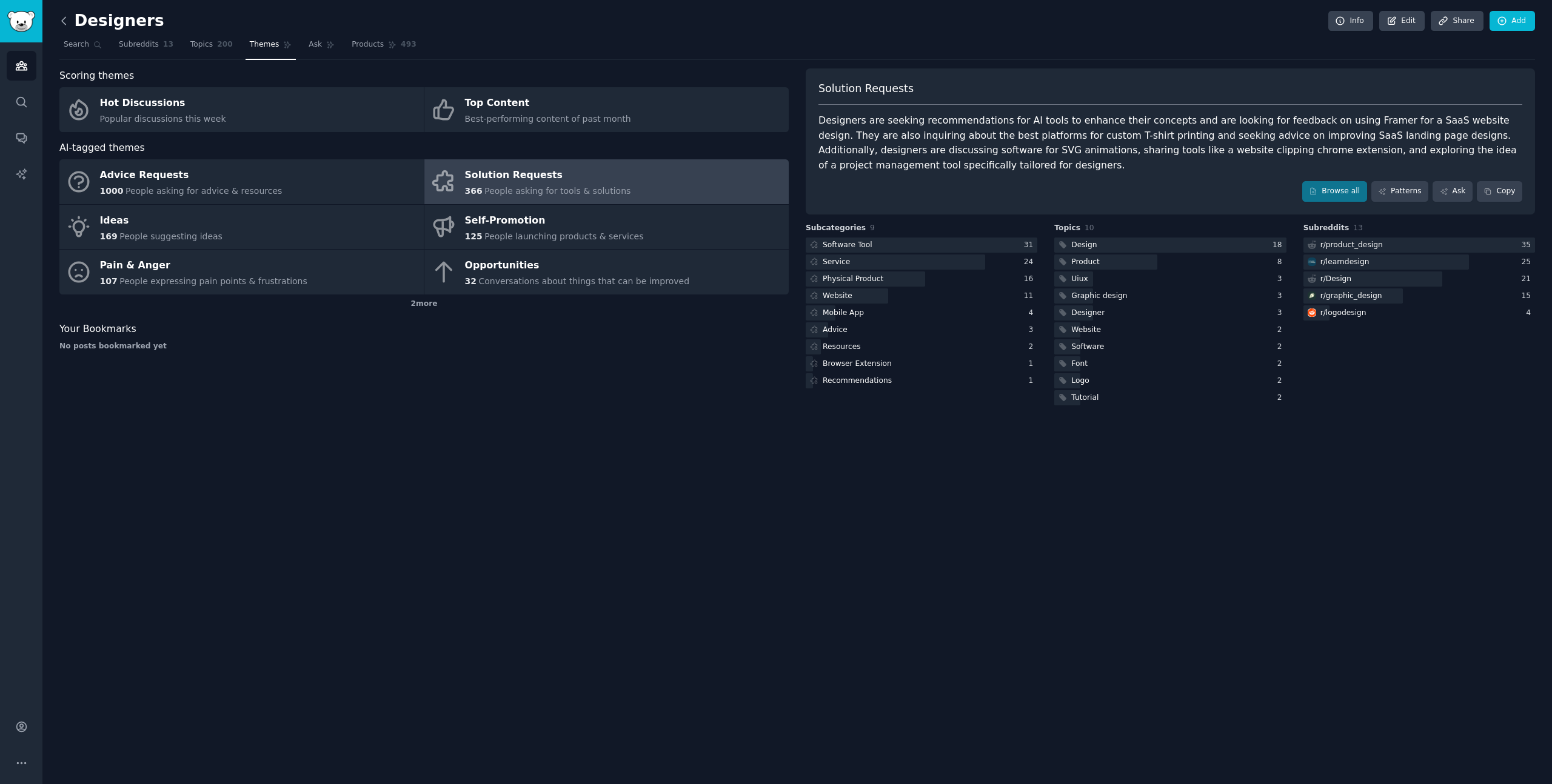
click at [69, 16] on icon at bounding box center [63, 21] width 13 height 13
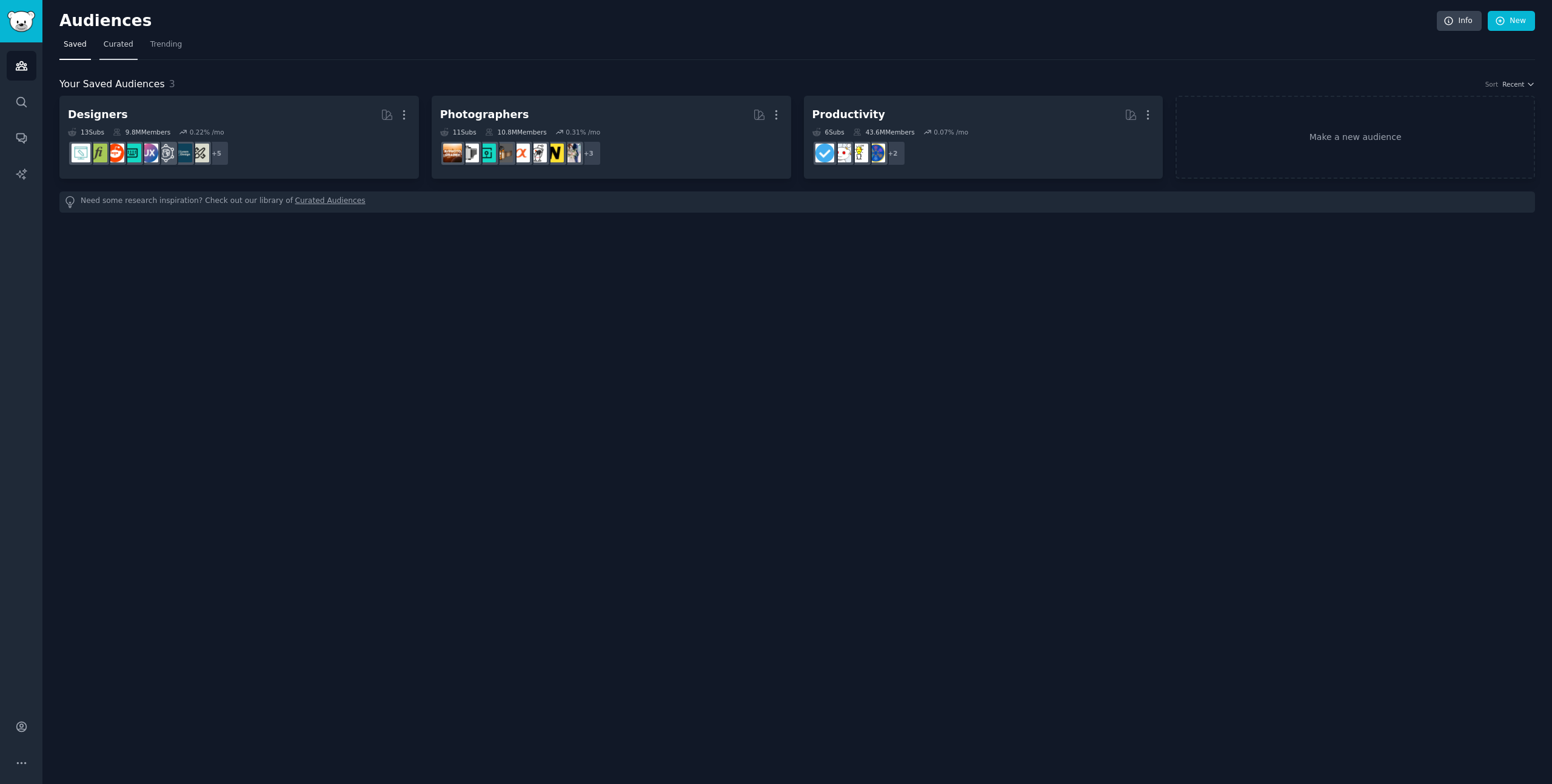
click at [113, 44] on span "Curated" at bounding box center [118, 44] width 30 height 11
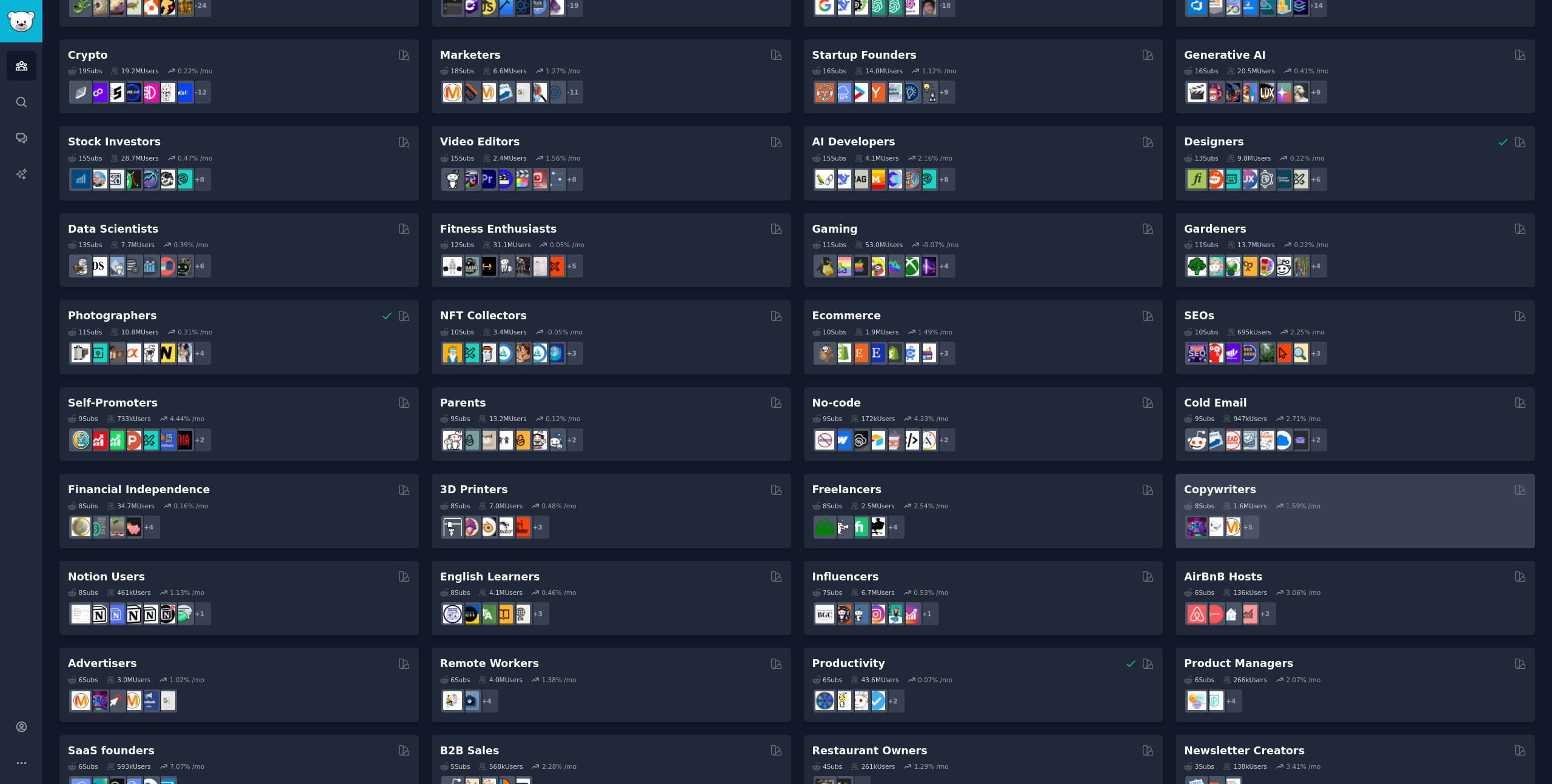
scroll to position [145, 0]
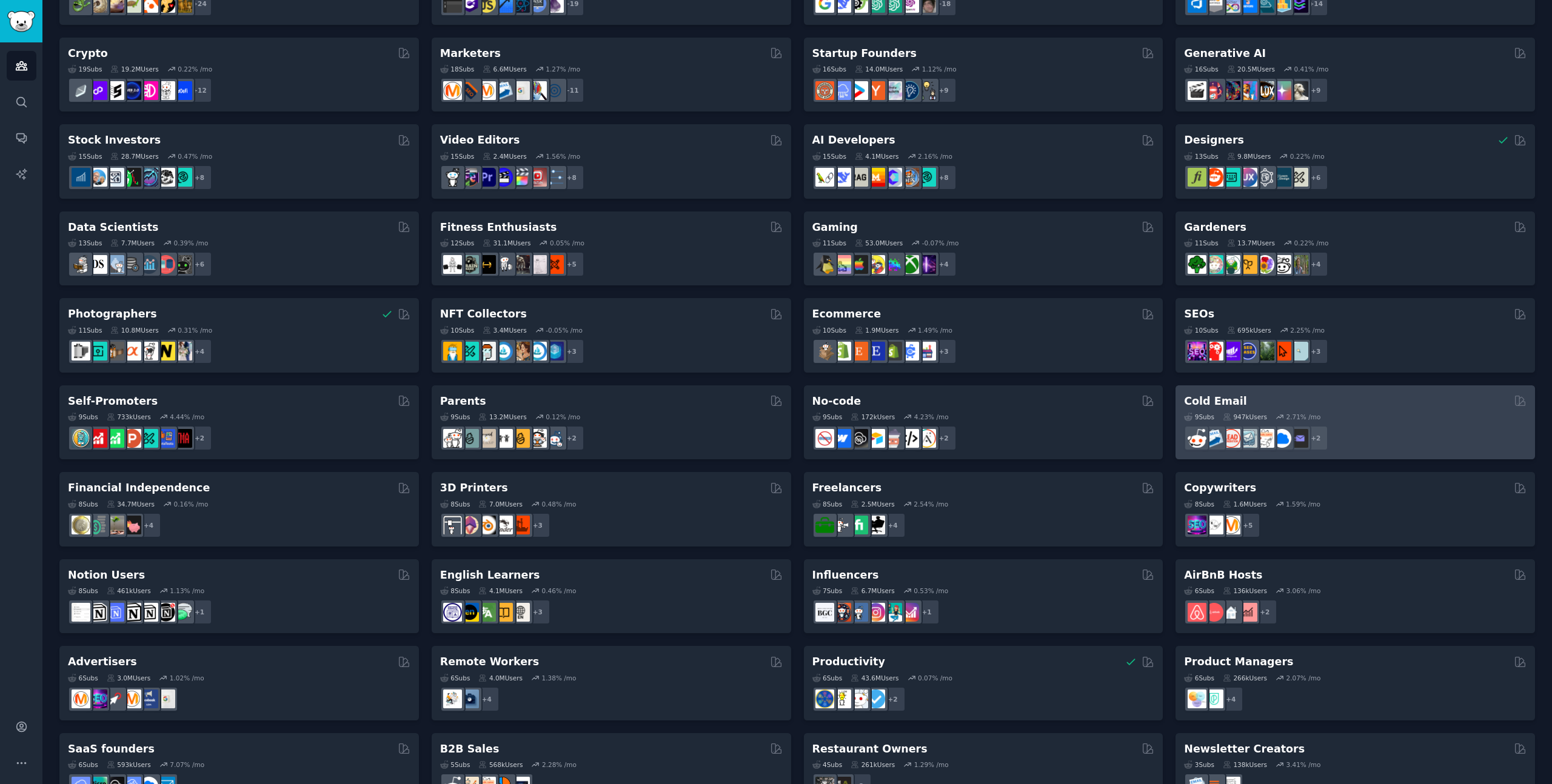
click at [1425, 416] on div "9 Sub s 947k Users 2.71 % /mo" at bounding box center [1355, 416] width 343 height 8
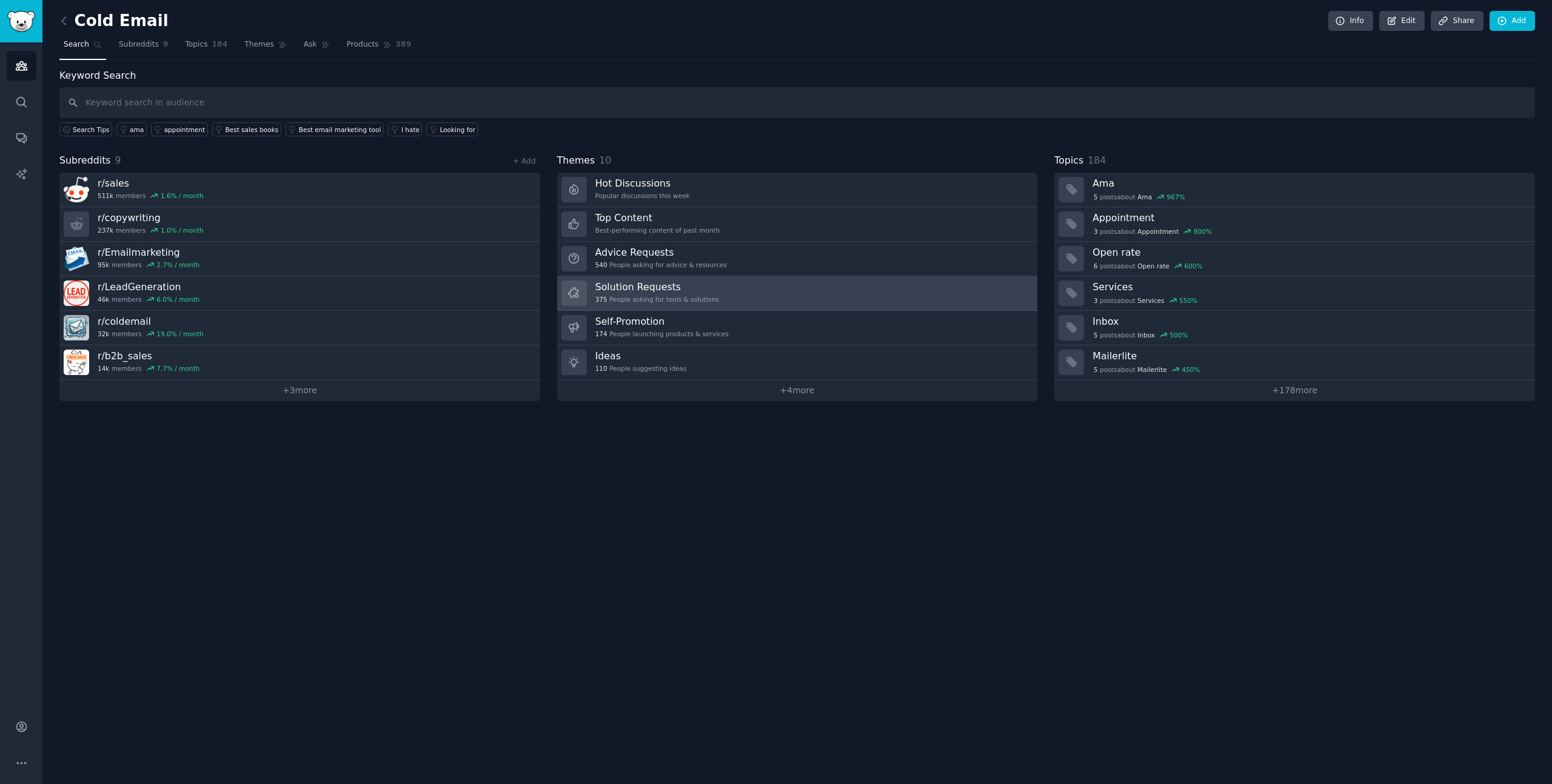
click at [773, 294] on link "Solution Requests 375 People asking for tools & solutions" at bounding box center [797, 293] width 481 height 35
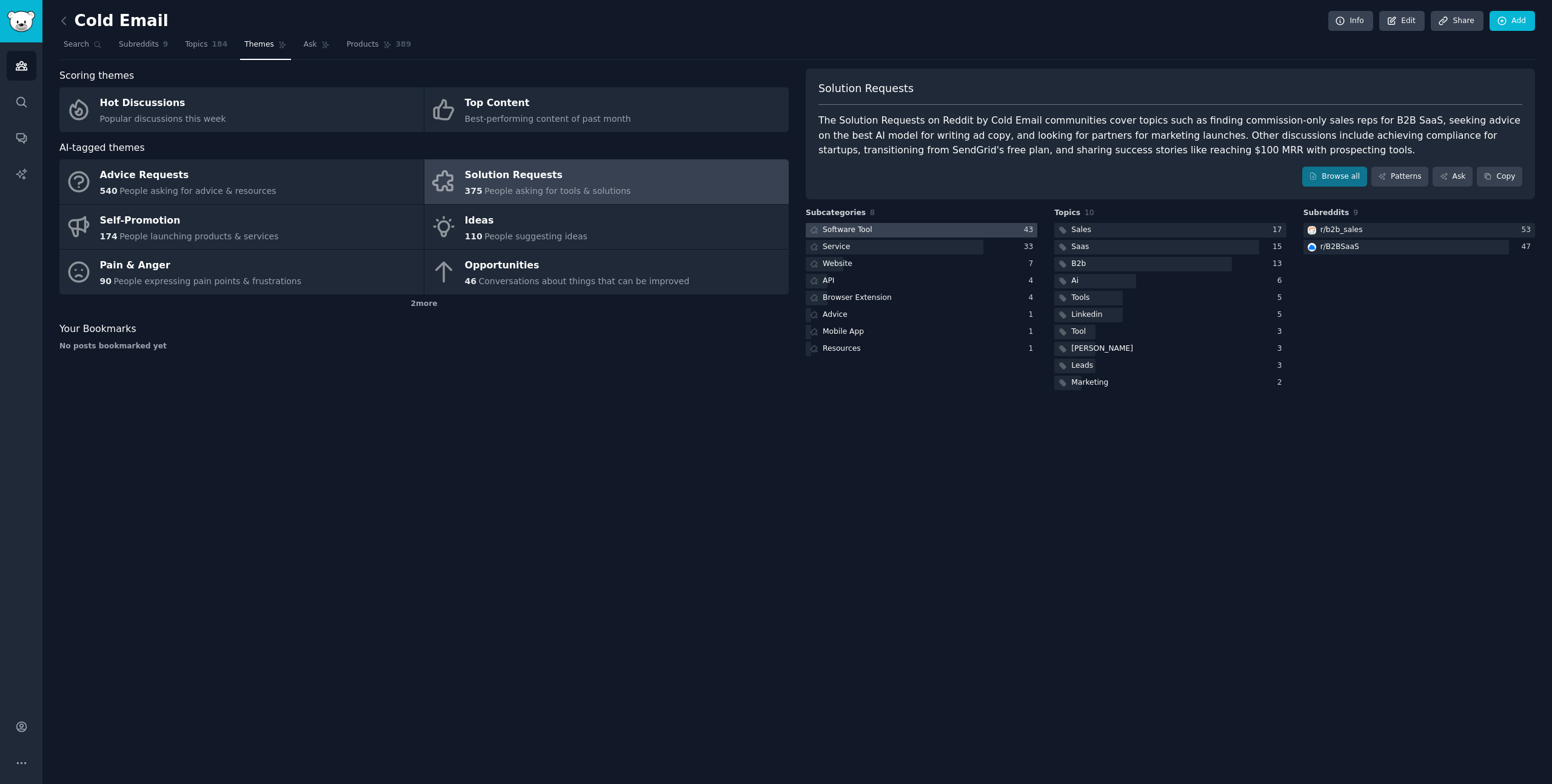
click at [954, 230] on div at bounding box center [921, 230] width 232 height 16
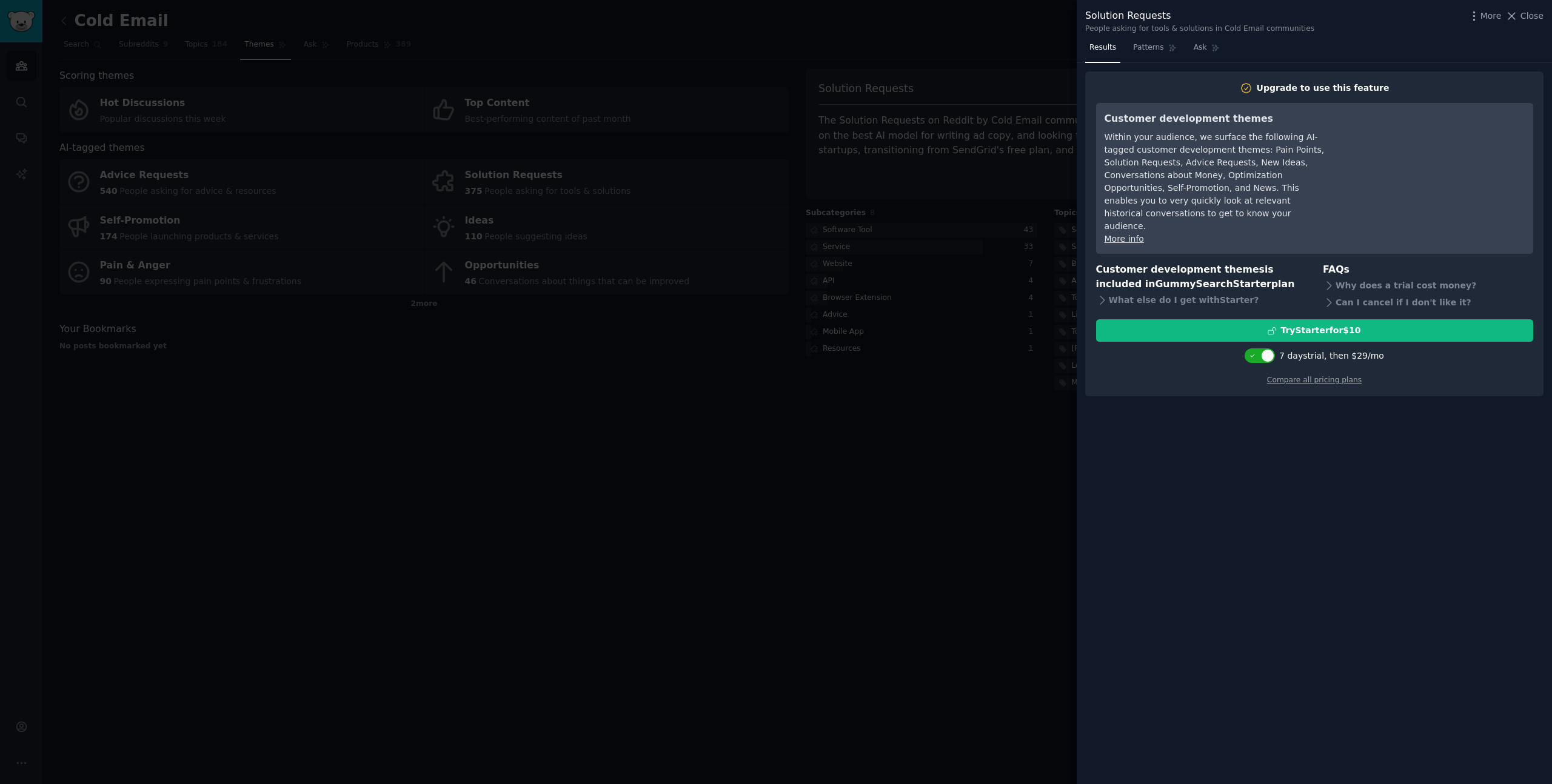
click at [587, 493] on div at bounding box center [776, 392] width 1552 height 784
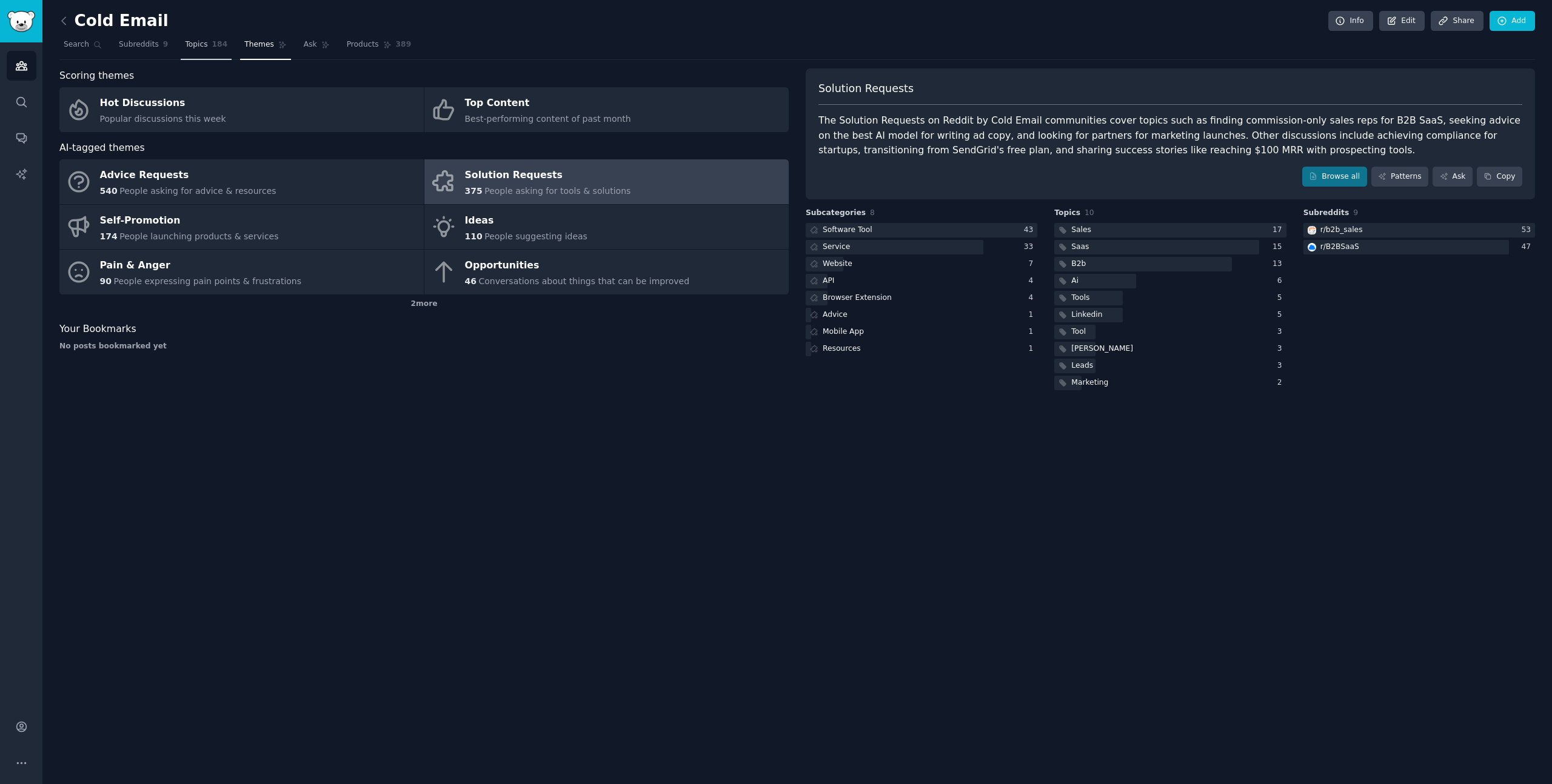
click at [194, 47] on span "Topics" at bounding box center [196, 44] width 22 height 11
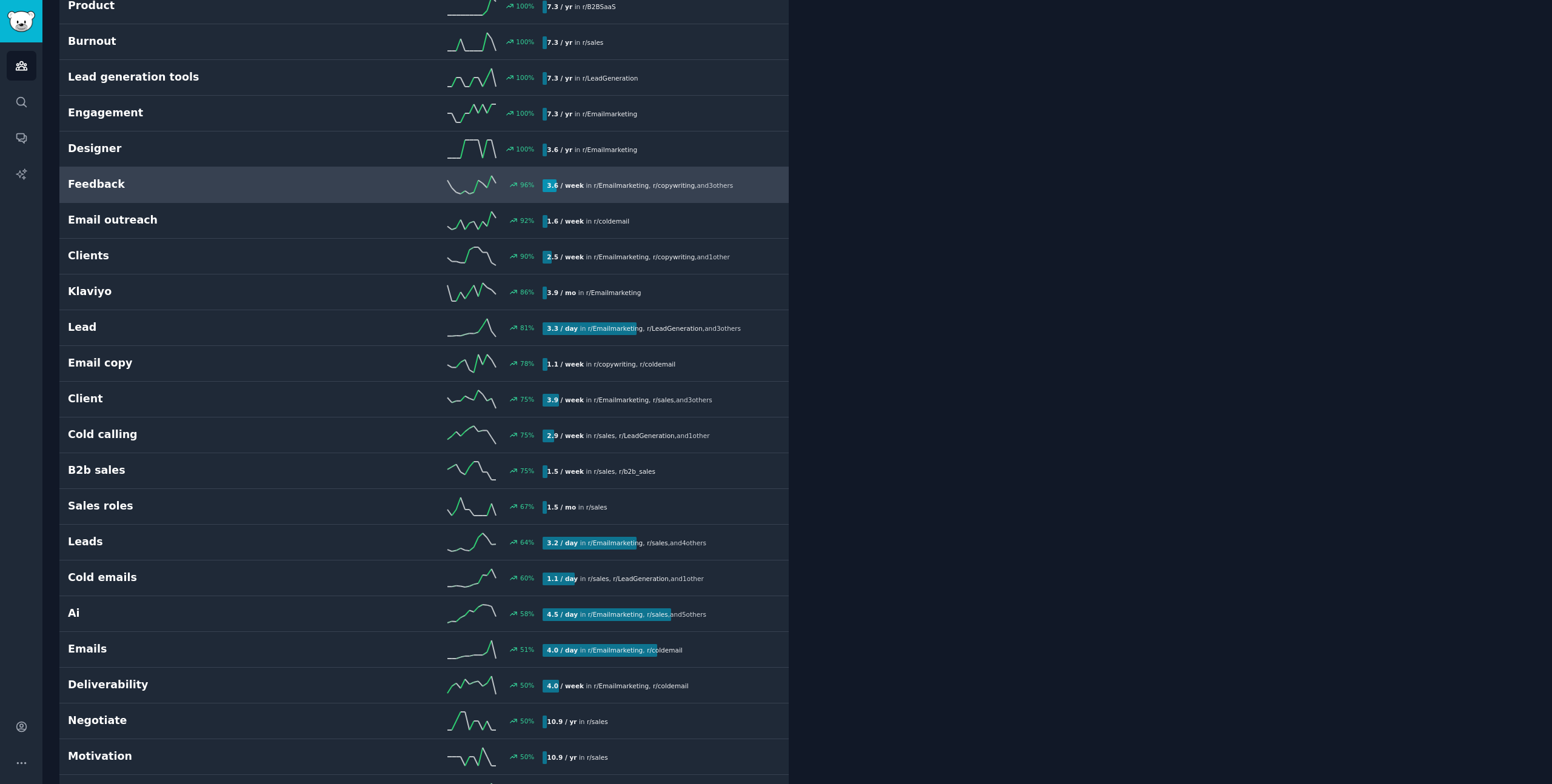
scroll to position [1163, 0]
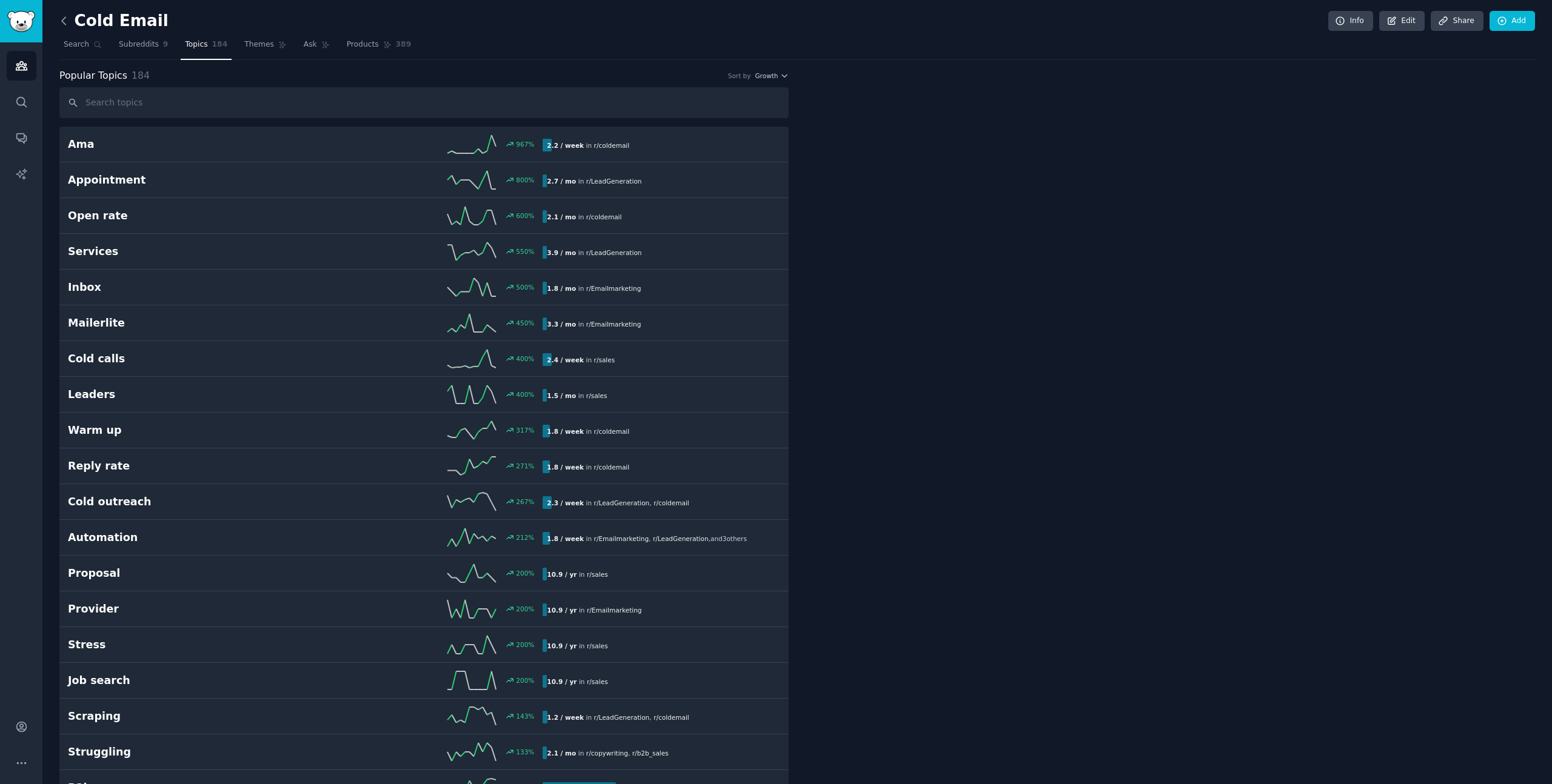
click at [67, 21] on icon at bounding box center [63, 21] width 13 height 13
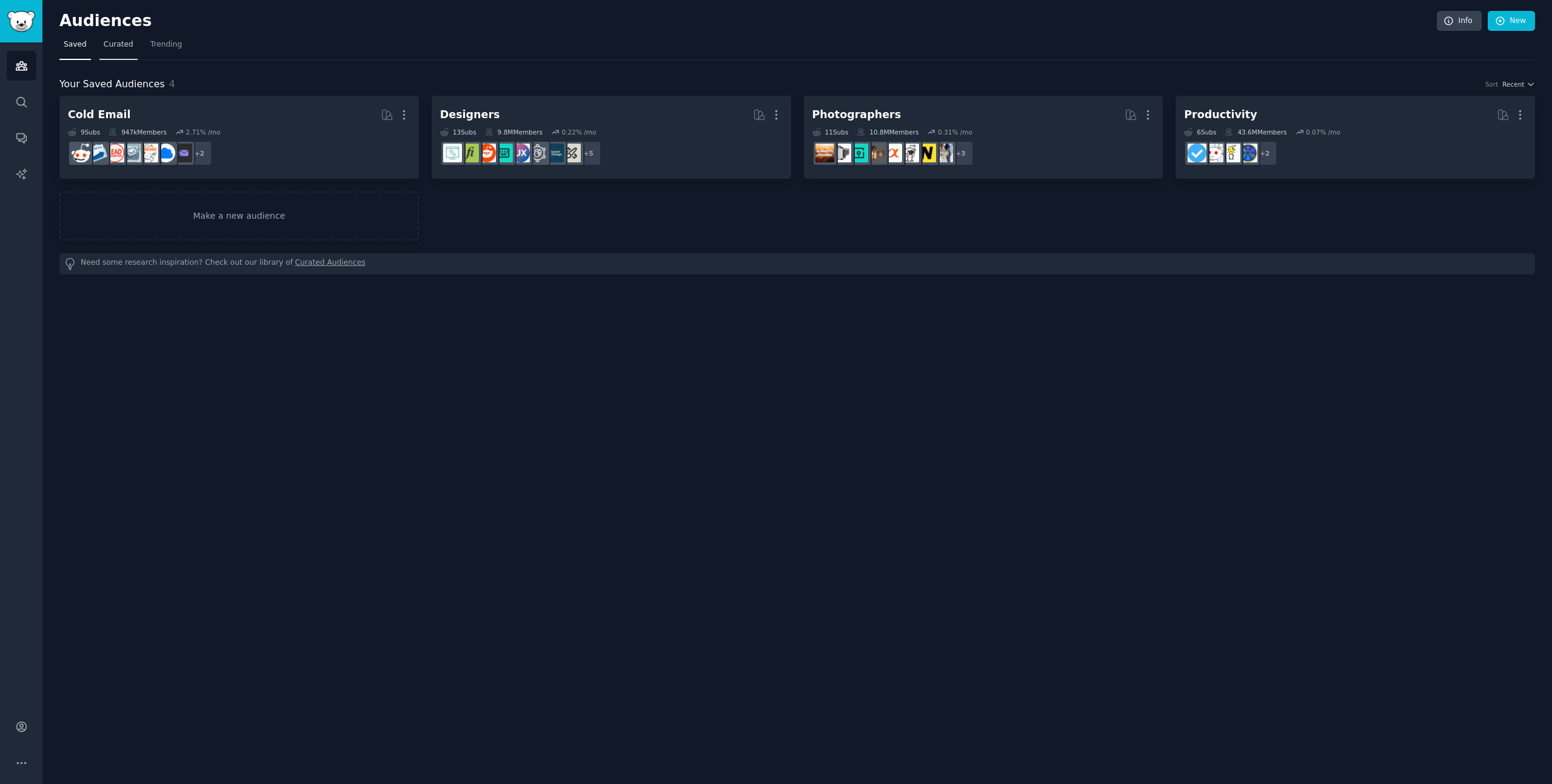
click at [120, 41] on span "Curated" at bounding box center [118, 44] width 30 height 11
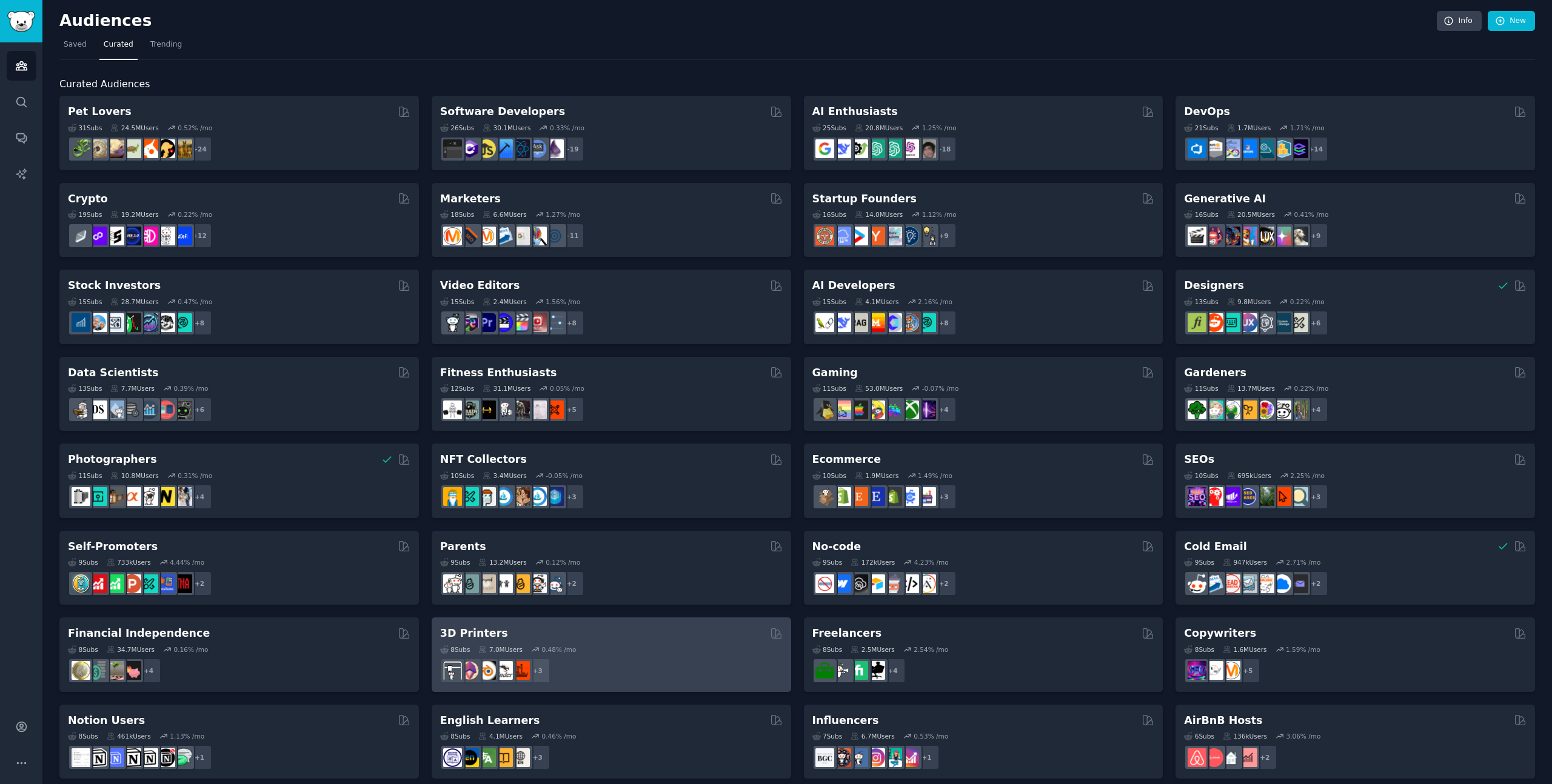
click at [634, 661] on div "+ 3" at bounding box center [611, 671] width 343 height 25
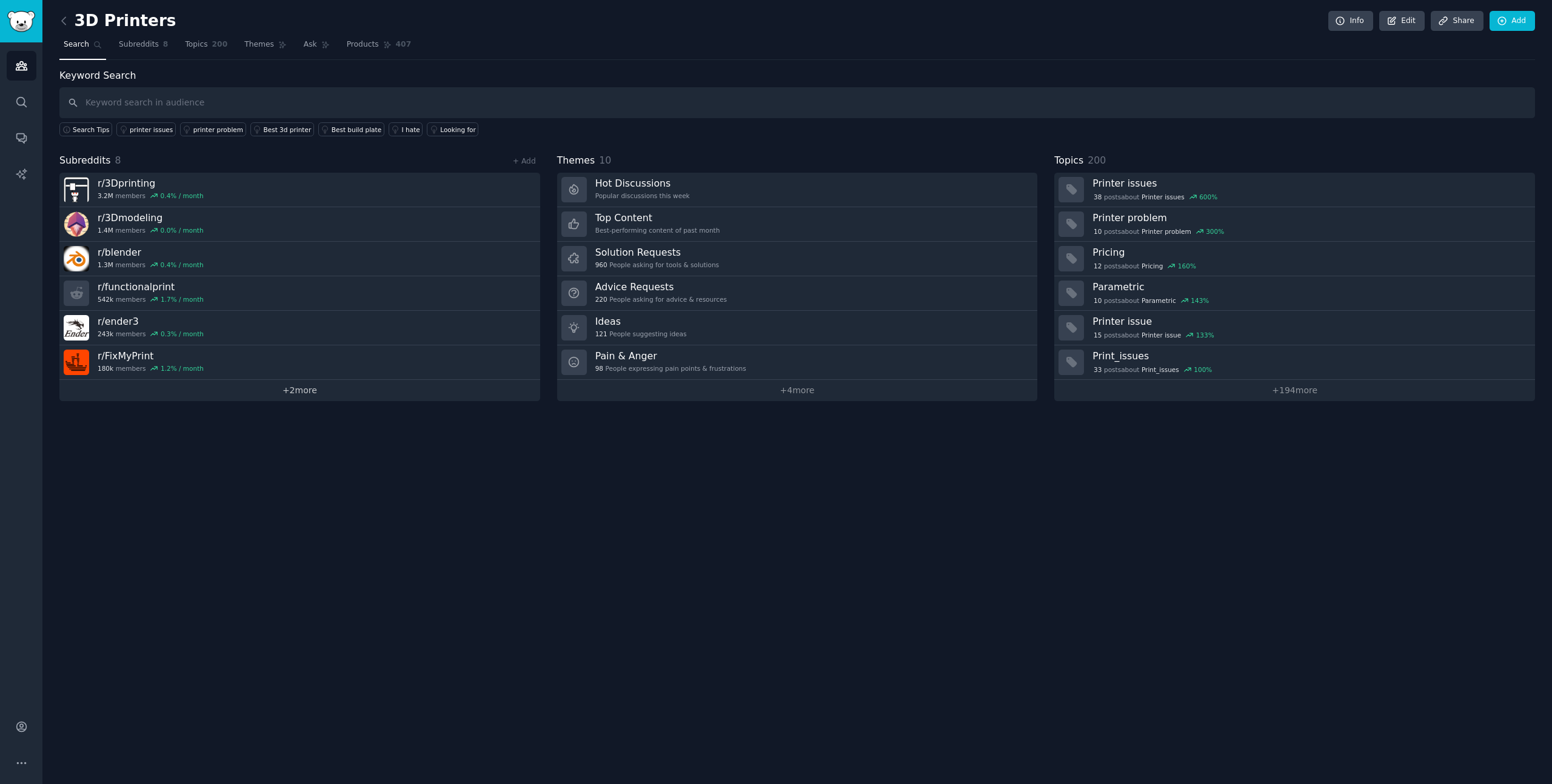
click at [340, 394] on link "+ 2 more" at bounding box center [299, 391] width 481 height 21
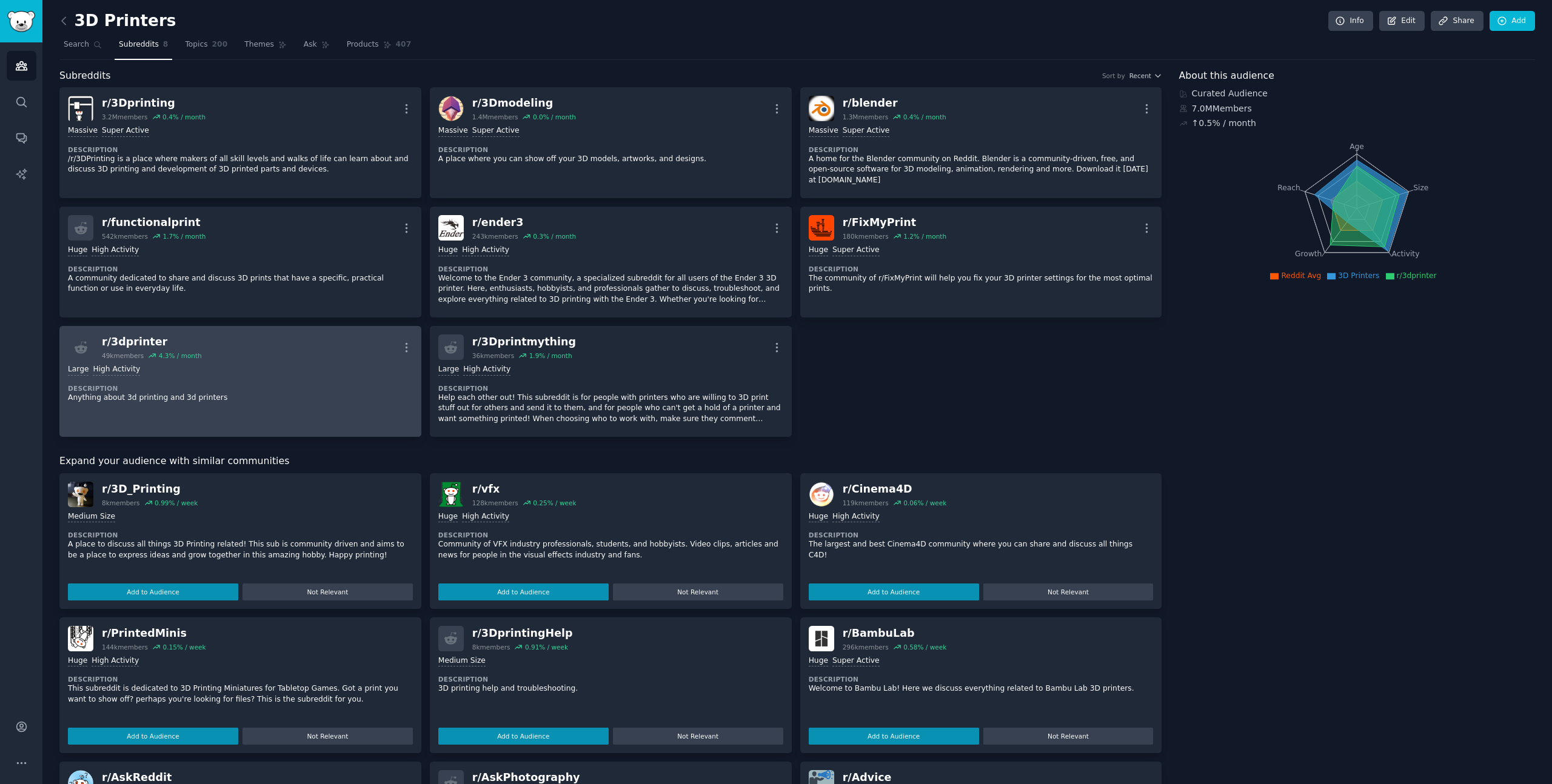
click at [334, 382] on div "Large High Activity Description Anything about 3d printing and 3d printers" at bounding box center [240, 384] width 345 height 47
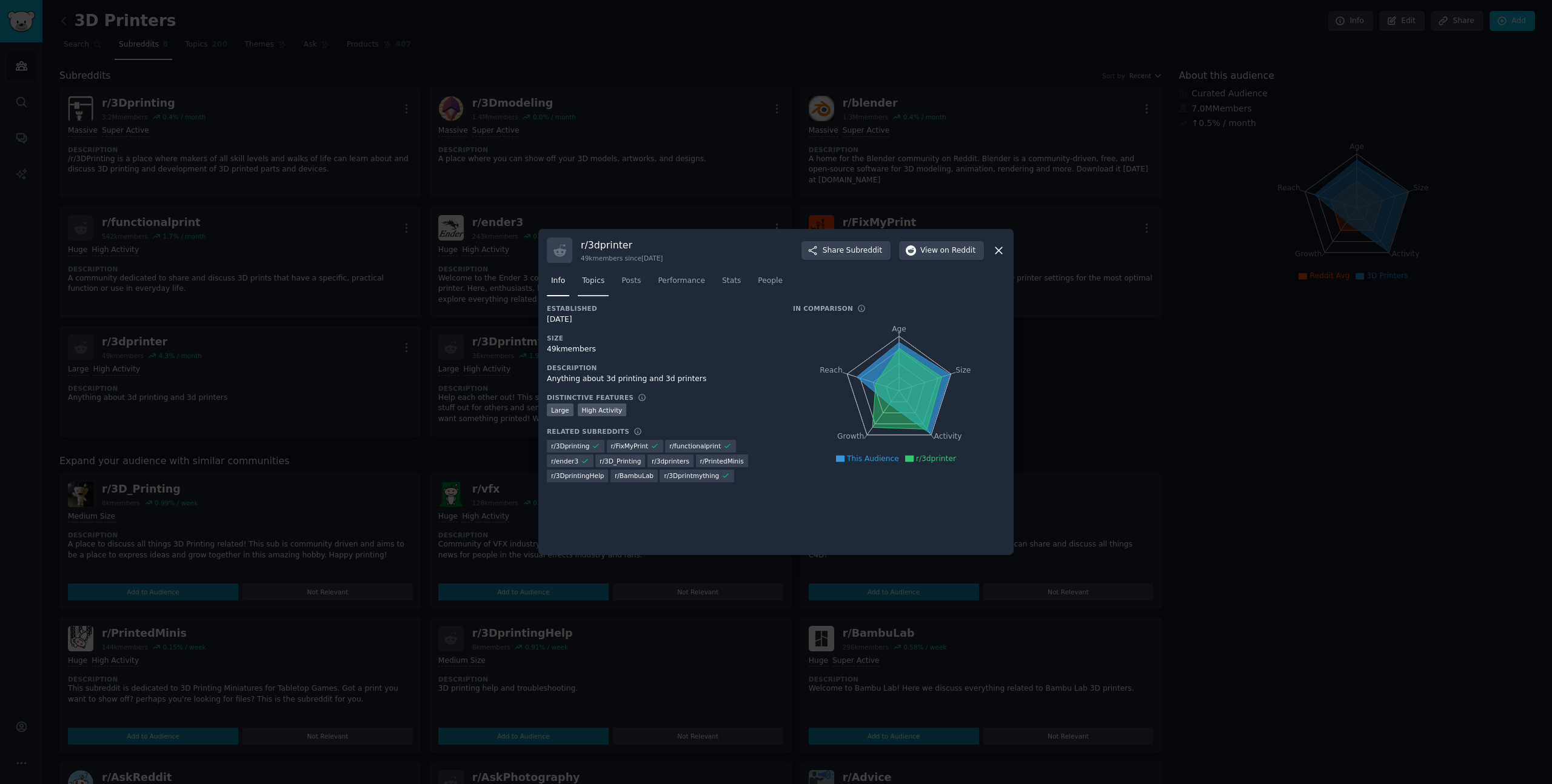
click at [599, 279] on span "Topics" at bounding box center [593, 281] width 22 height 11
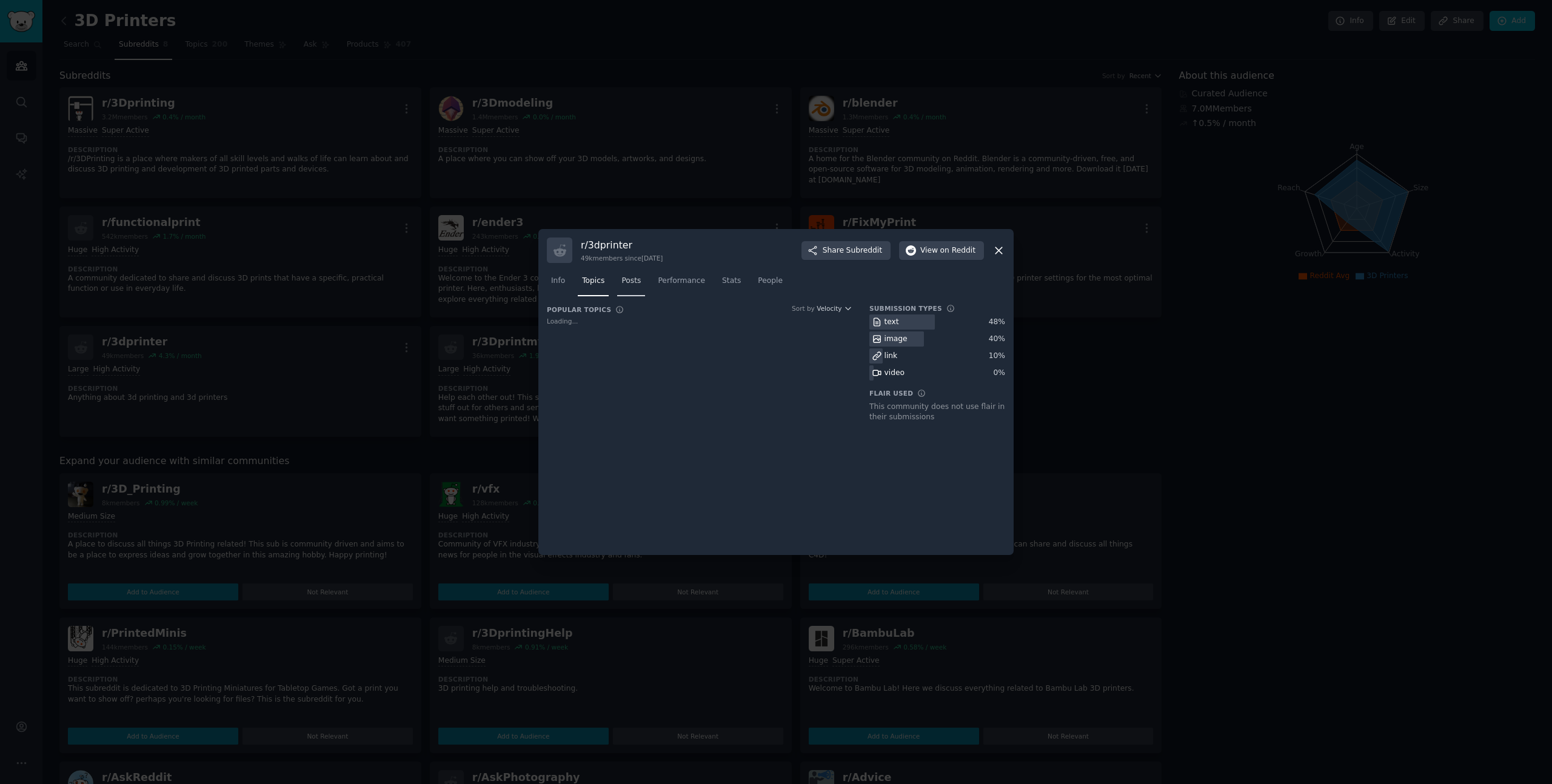
click at [632, 283] on span "Posts" at bounding box center [631, 281] width 19 height 11
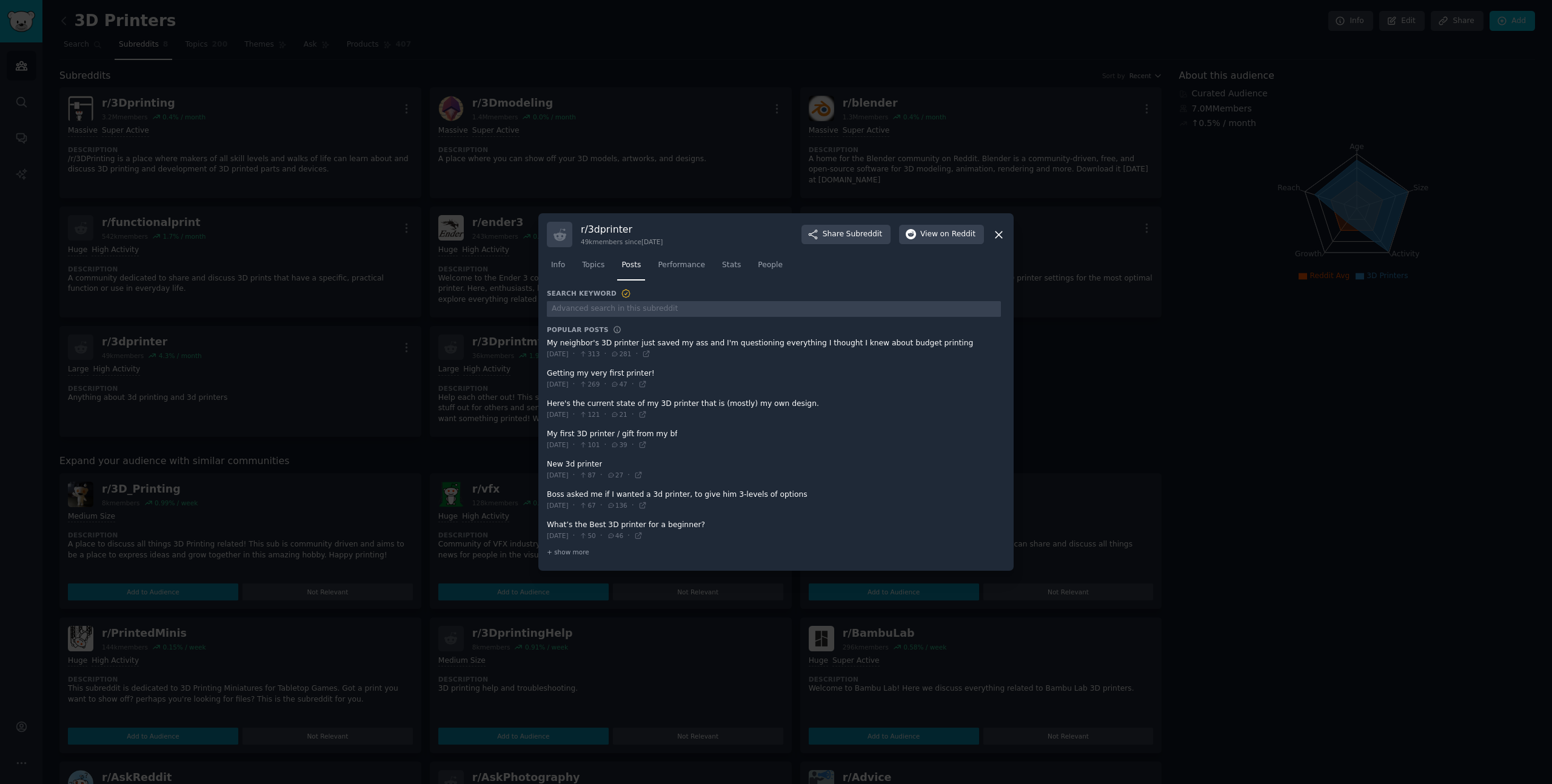
click at [704, 135] on div at bounding box center [776, 392] width 1552 height 784
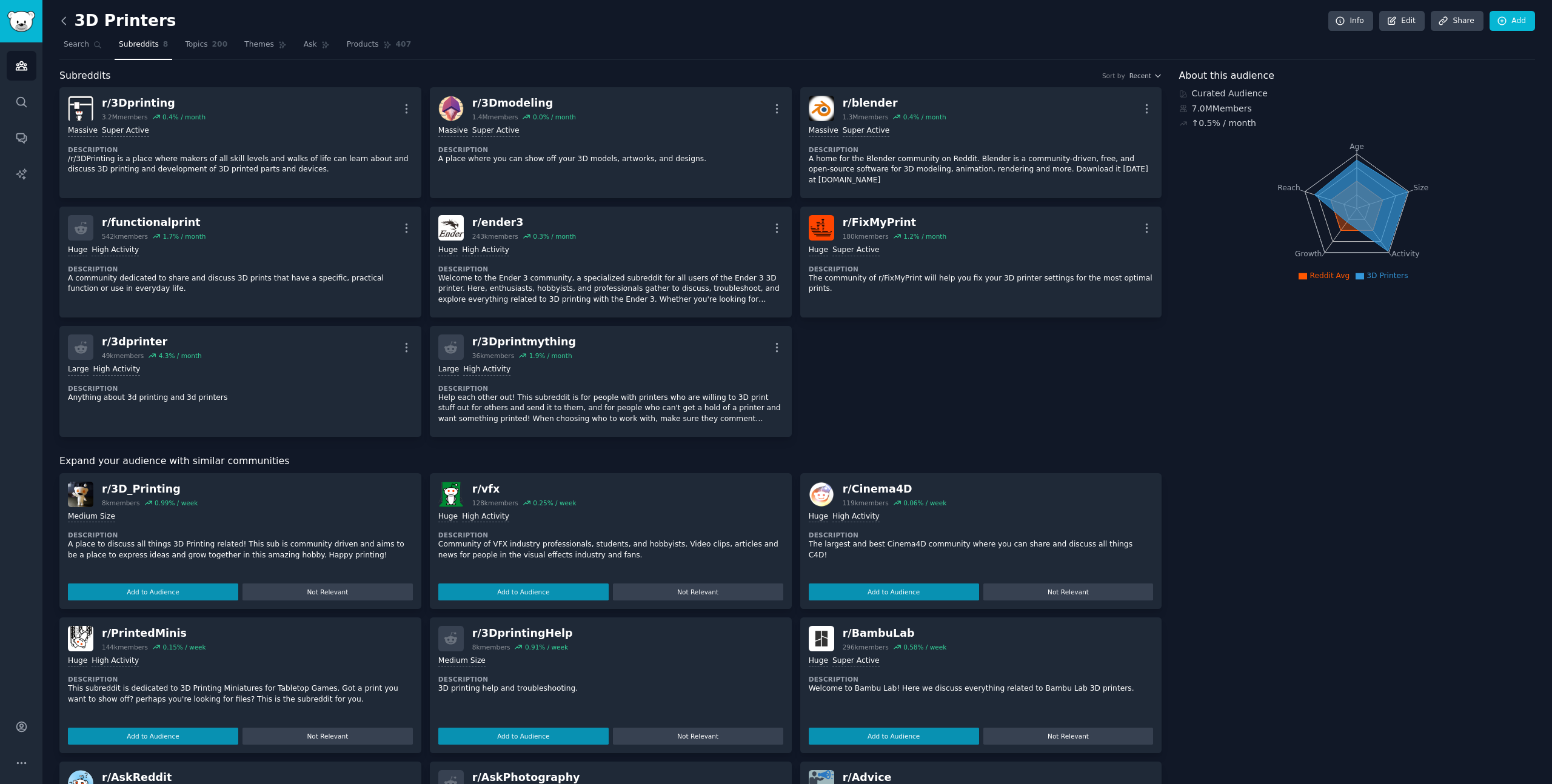
click at [66, 21] on icon at bounding box center [63, 21] width 13 height 13
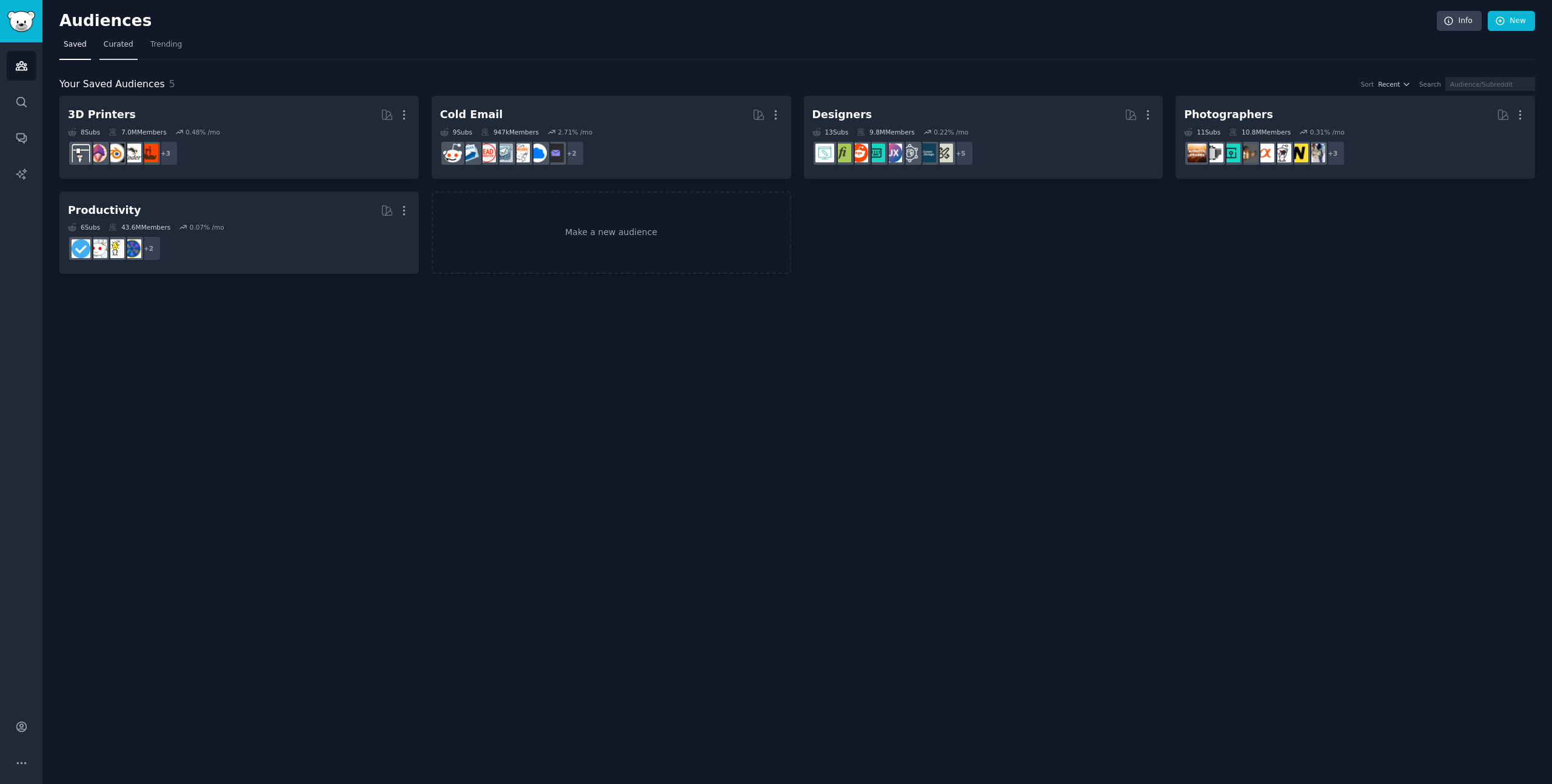
click at [114, 47] on span "Curated" at bounding box center [118, 44] width 30 height 11
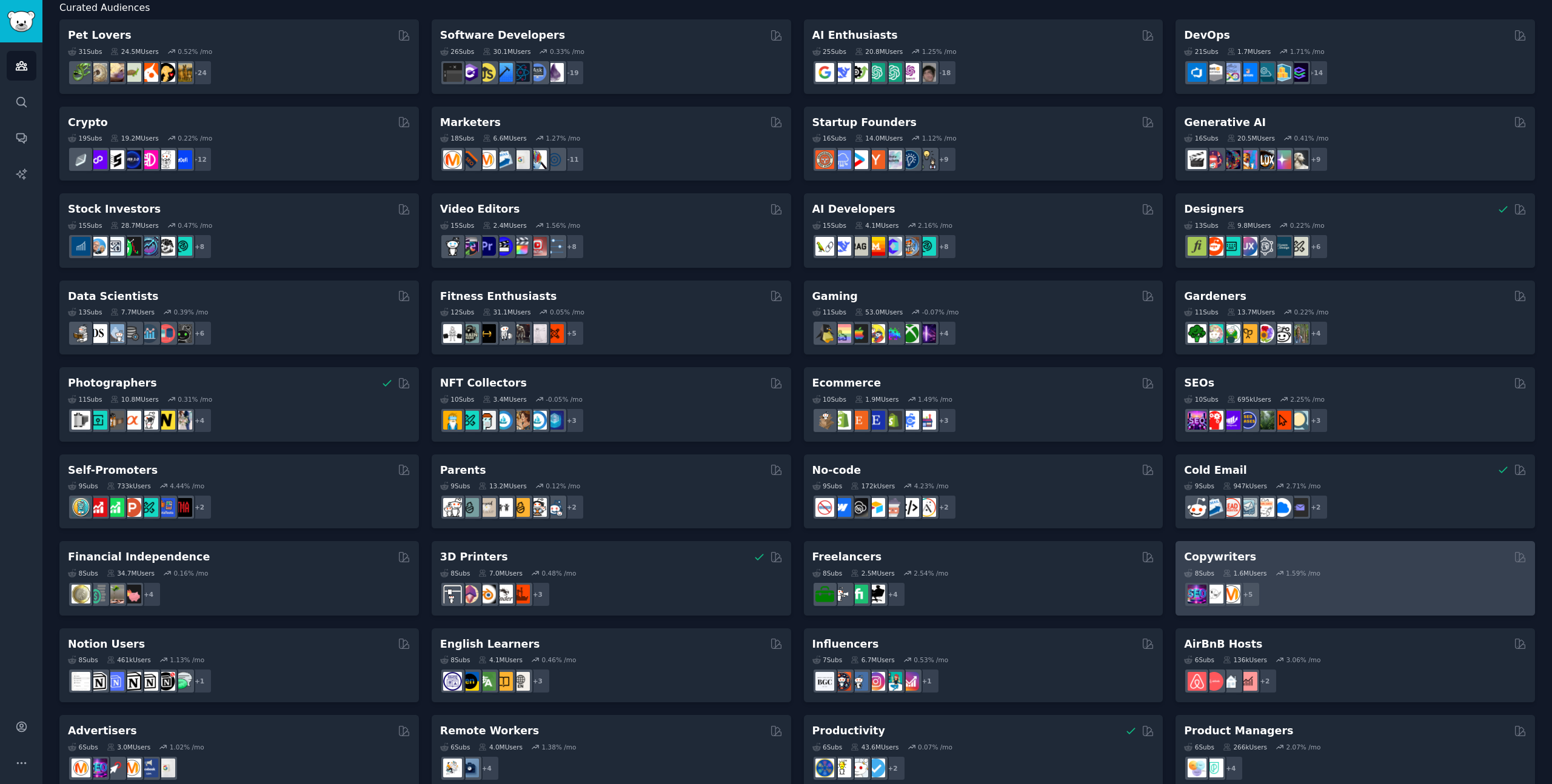
scroll to position [40, 0]
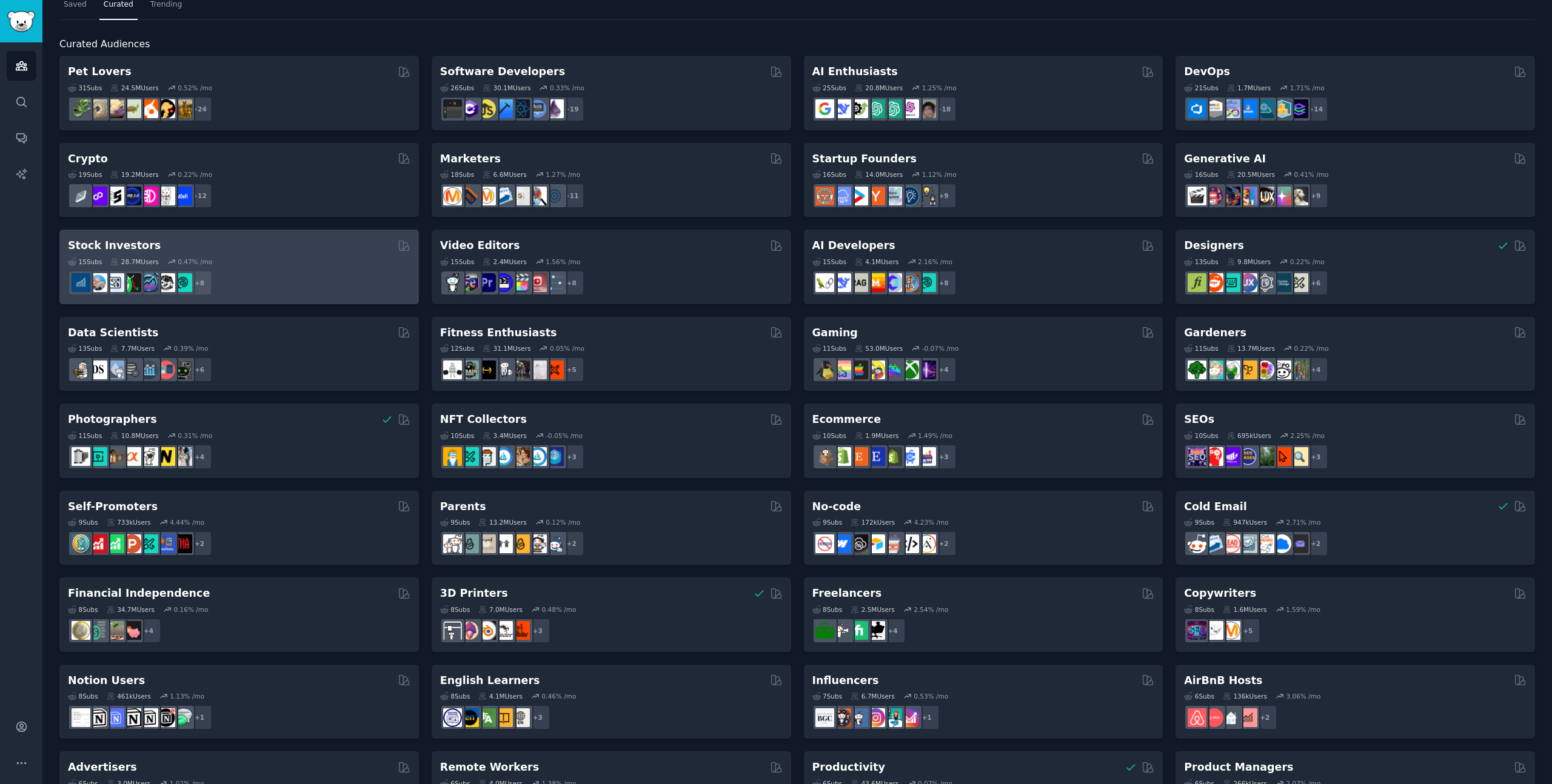
click at [289, 282] on div "+ 8" at bounding box center [239, 283] width 343 height 25
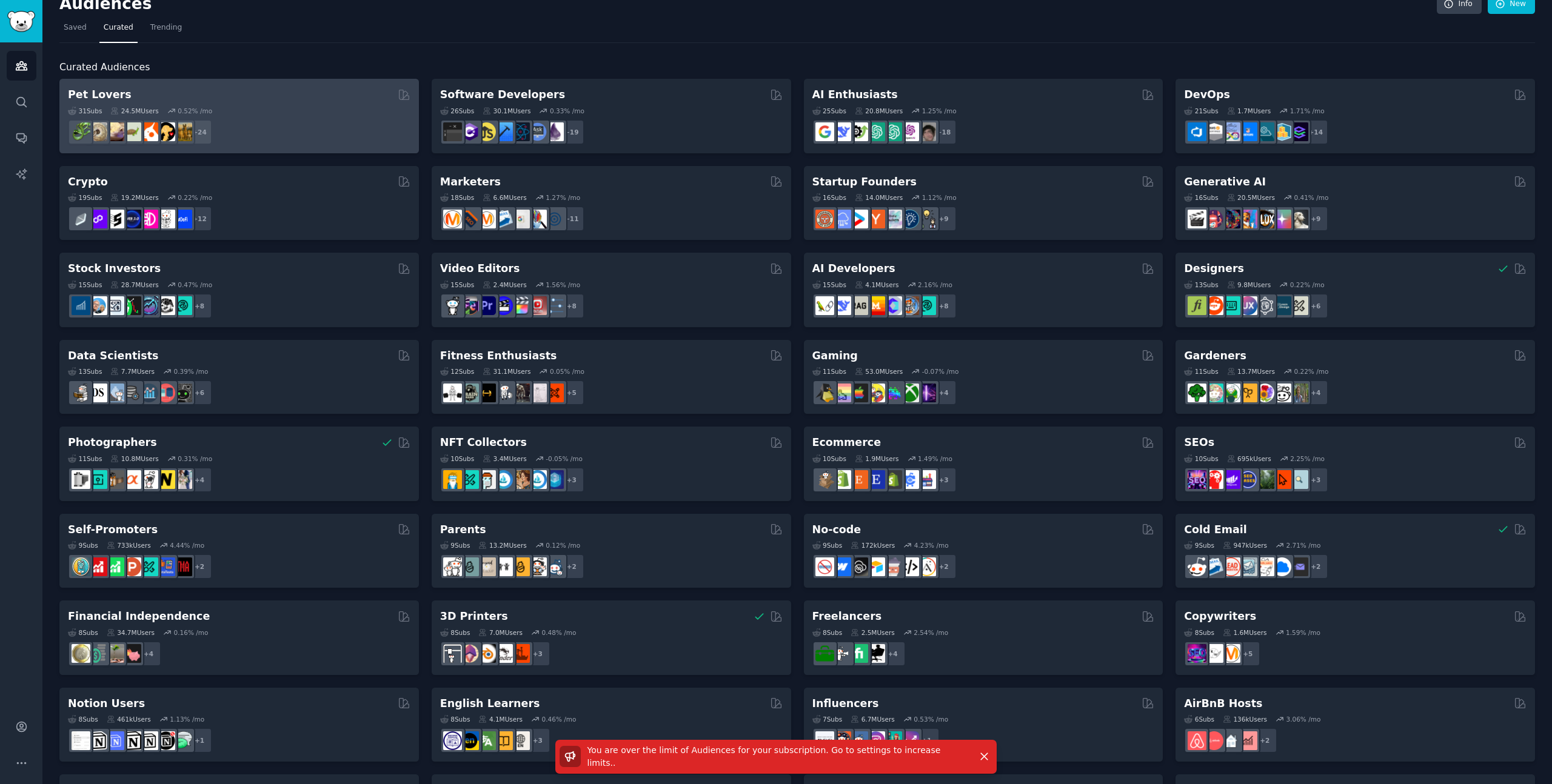
scroll to position [0, 0]
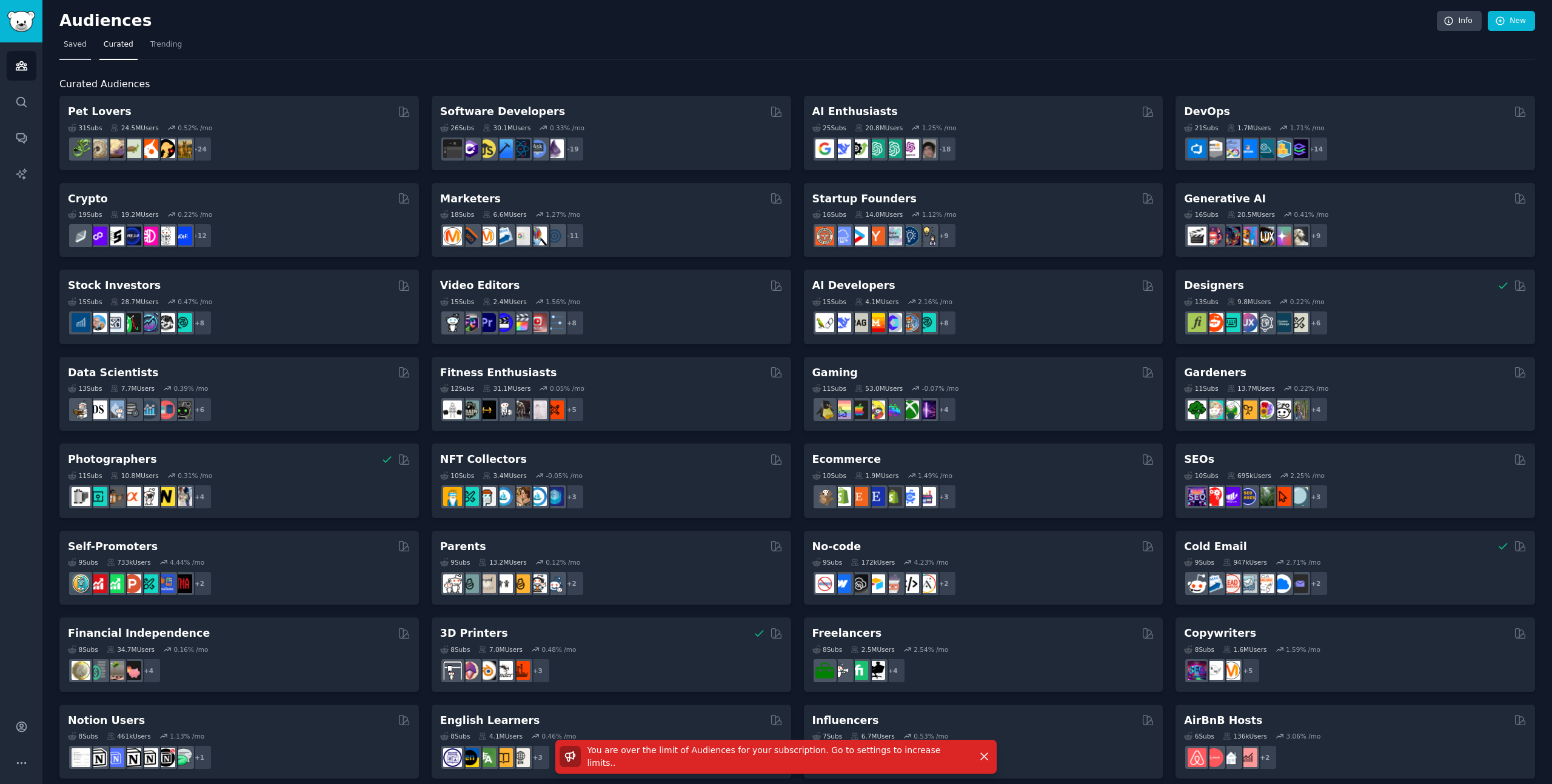
click at [78, 52] on link "Saved" at bounding box center [75, 48] width 32 height 25
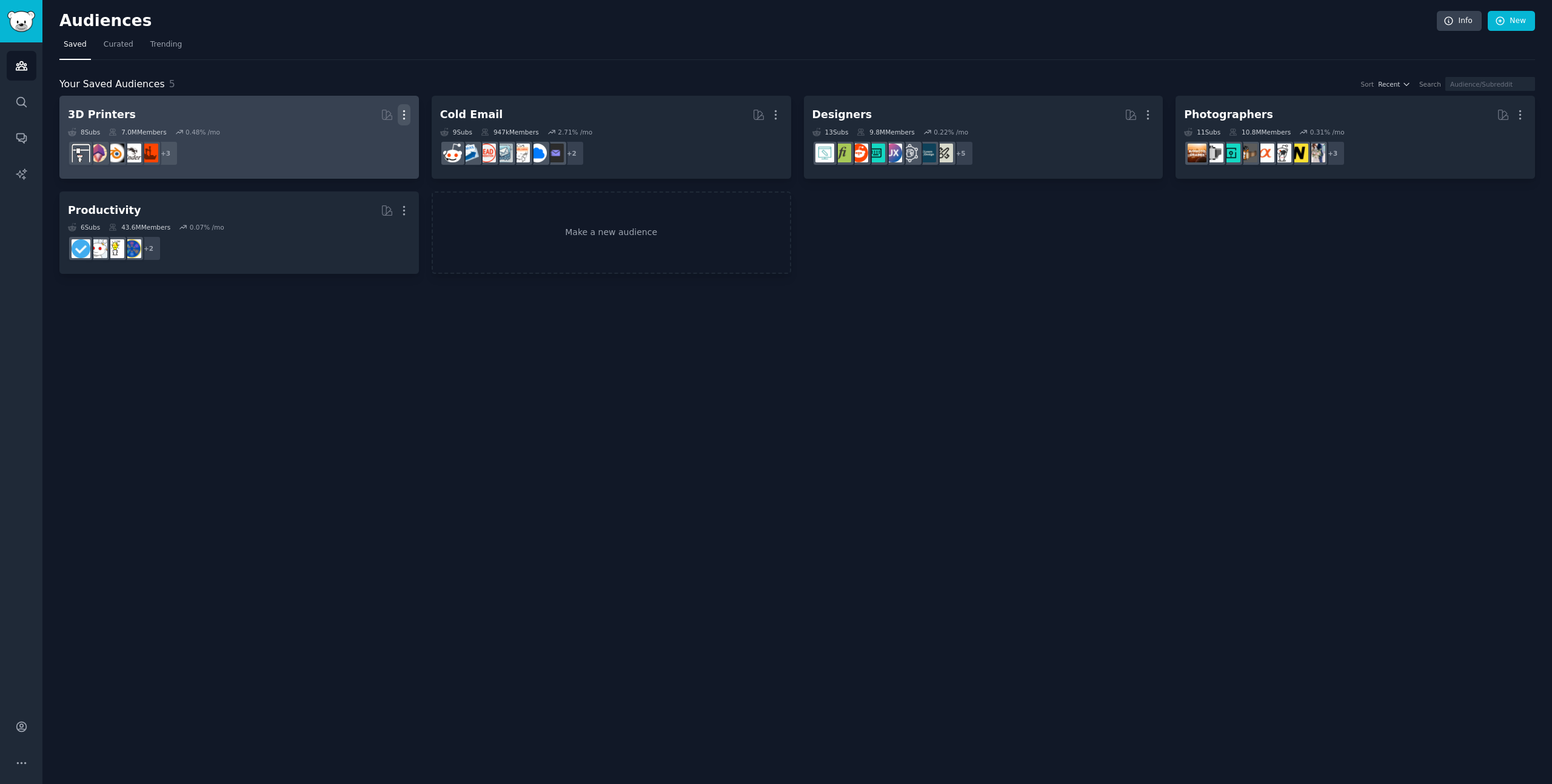
click at [399, 115] on icon "button" at bounding box center [404, 114] width 13 height 13
click at [372, 144] on p "Delete" at bounding box center [371, 140] width 28 height 13
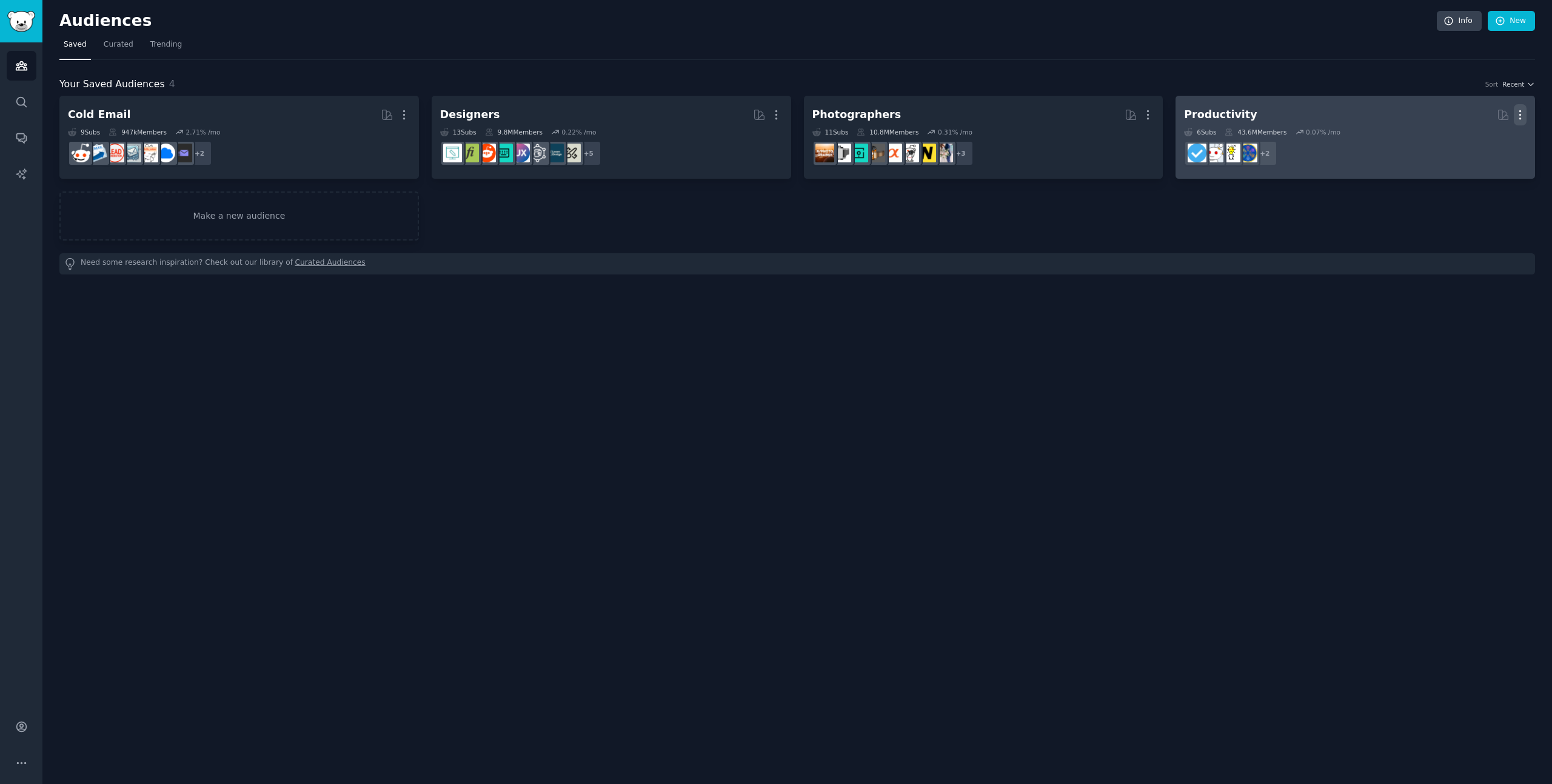
click at [1520, 111] on icon "button" at bounding box center [1520, 114] width 1 height 8
click at [1482, 135] on p "Delete" at bounding box center [1487, 140] width 28 height 13
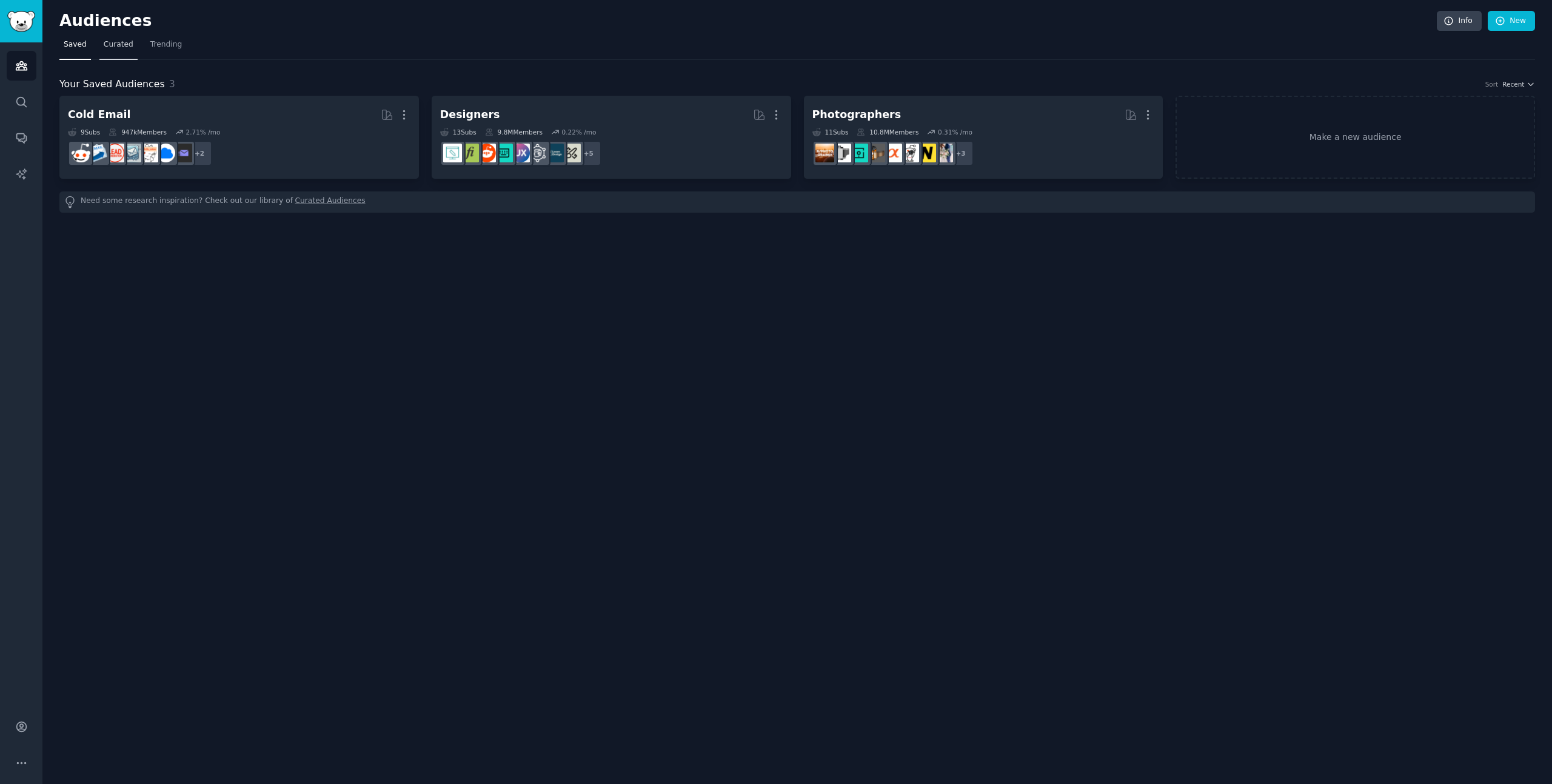
click at [109, 47] on span "Curated" at bounding box center [118, 44] width 30 height 11
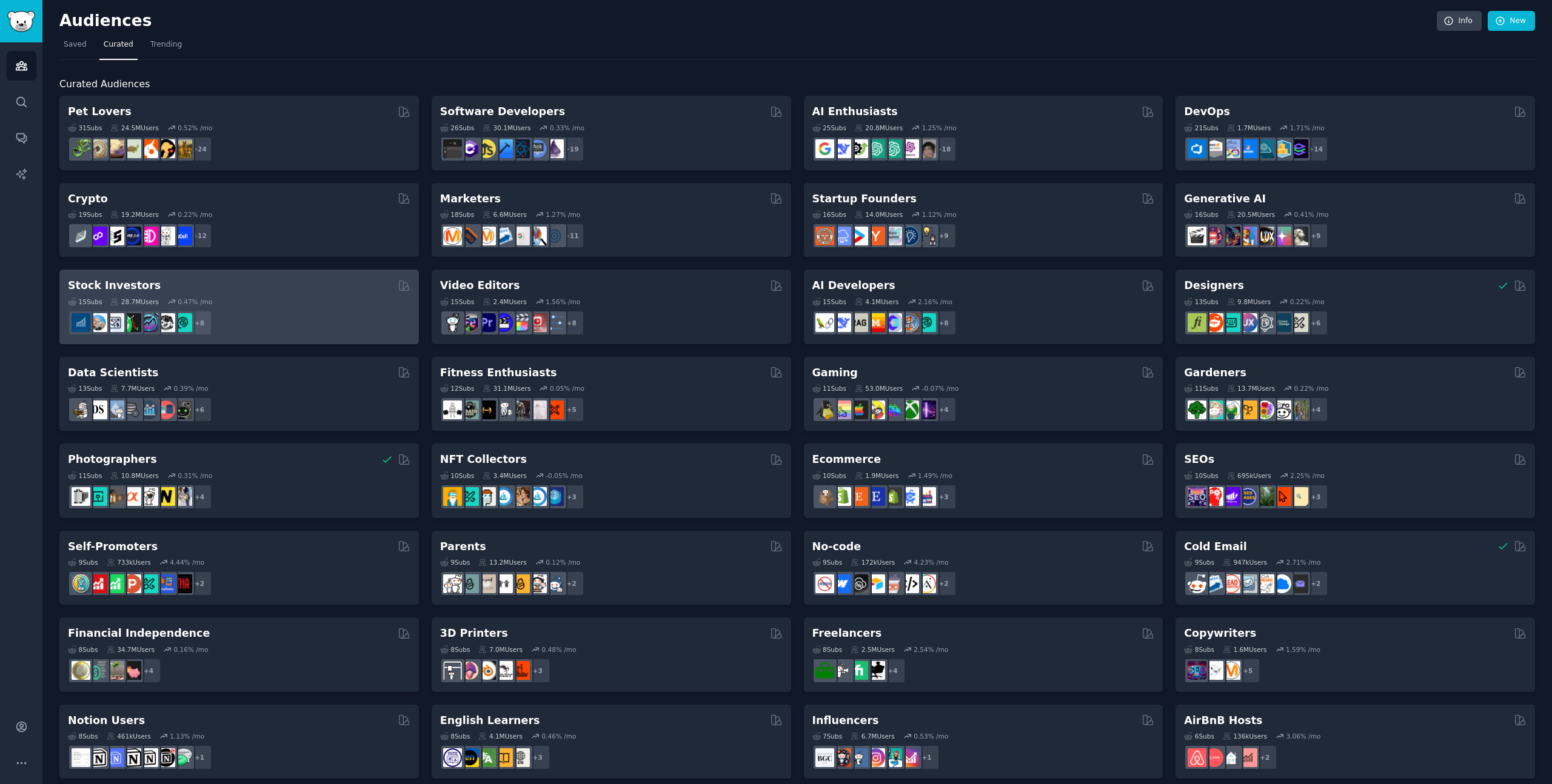
click at [306, 326] on div "+ 8" at bounding box center [239, 323] width 343 height 25
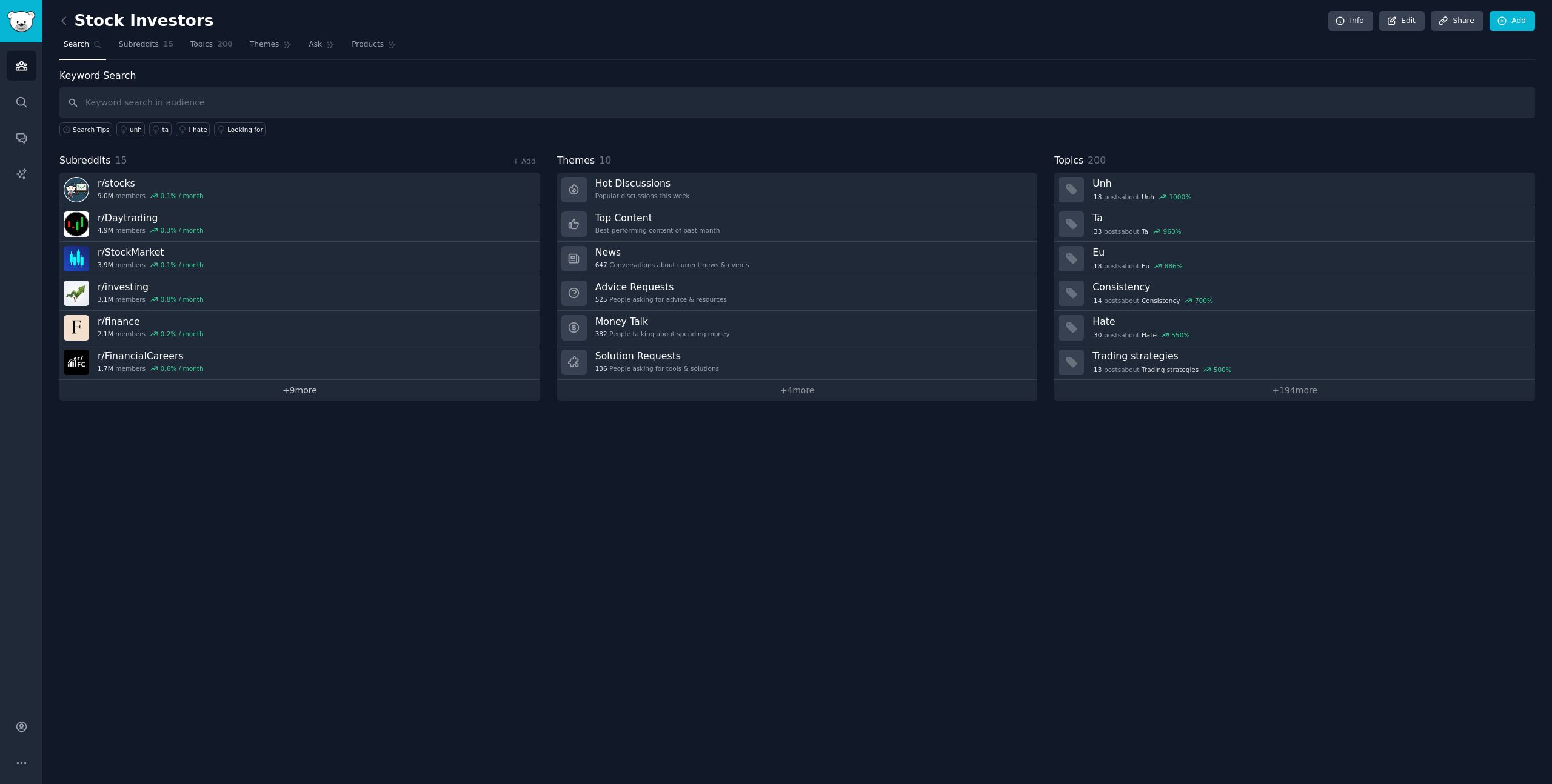
click at [303, 396] on link "+ 9 more" at bounding box center [299, 391] width 481 height 21
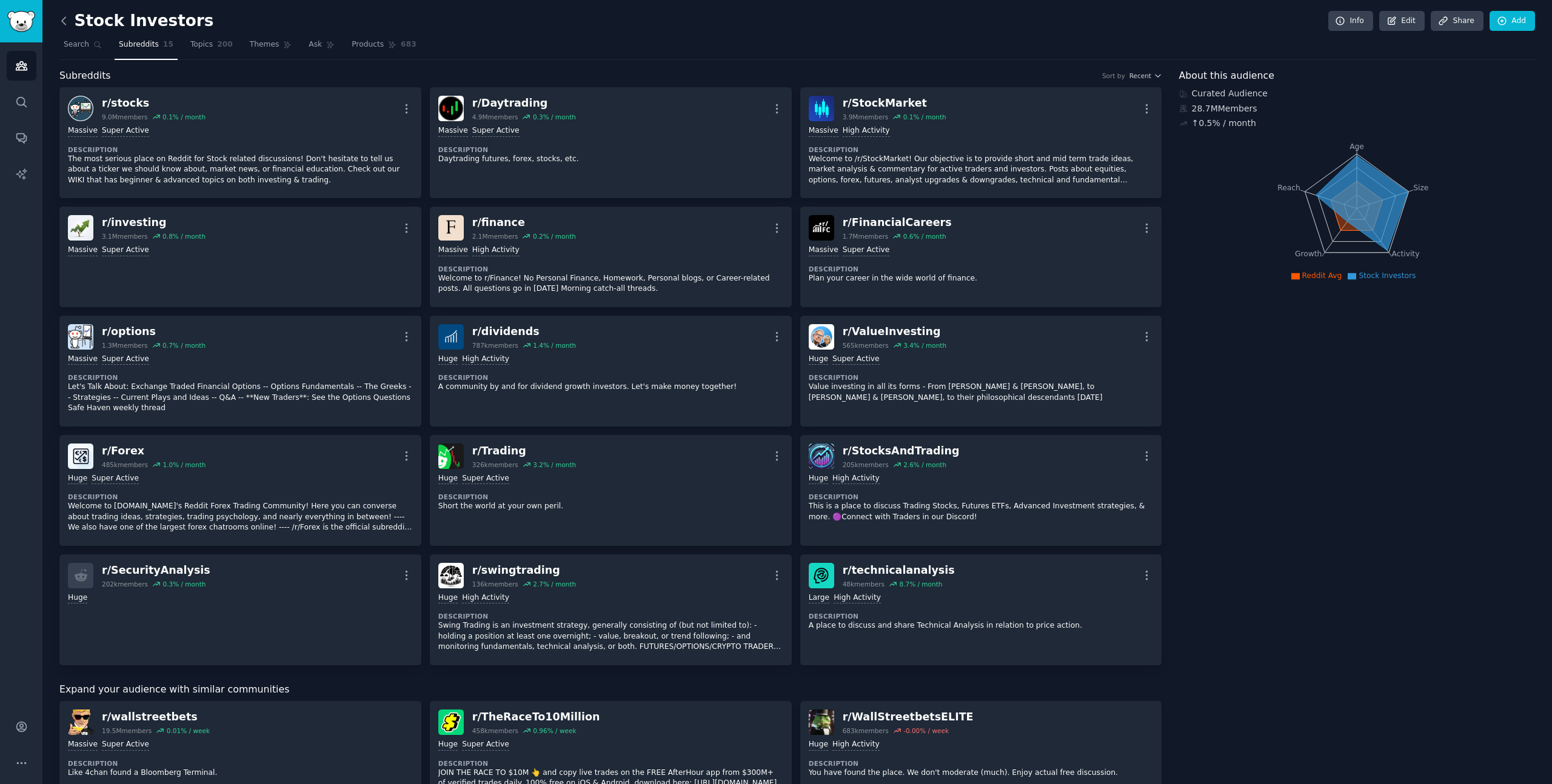
click at [63, 22] on icon at bounding box center [63, 21] width 13 height 13
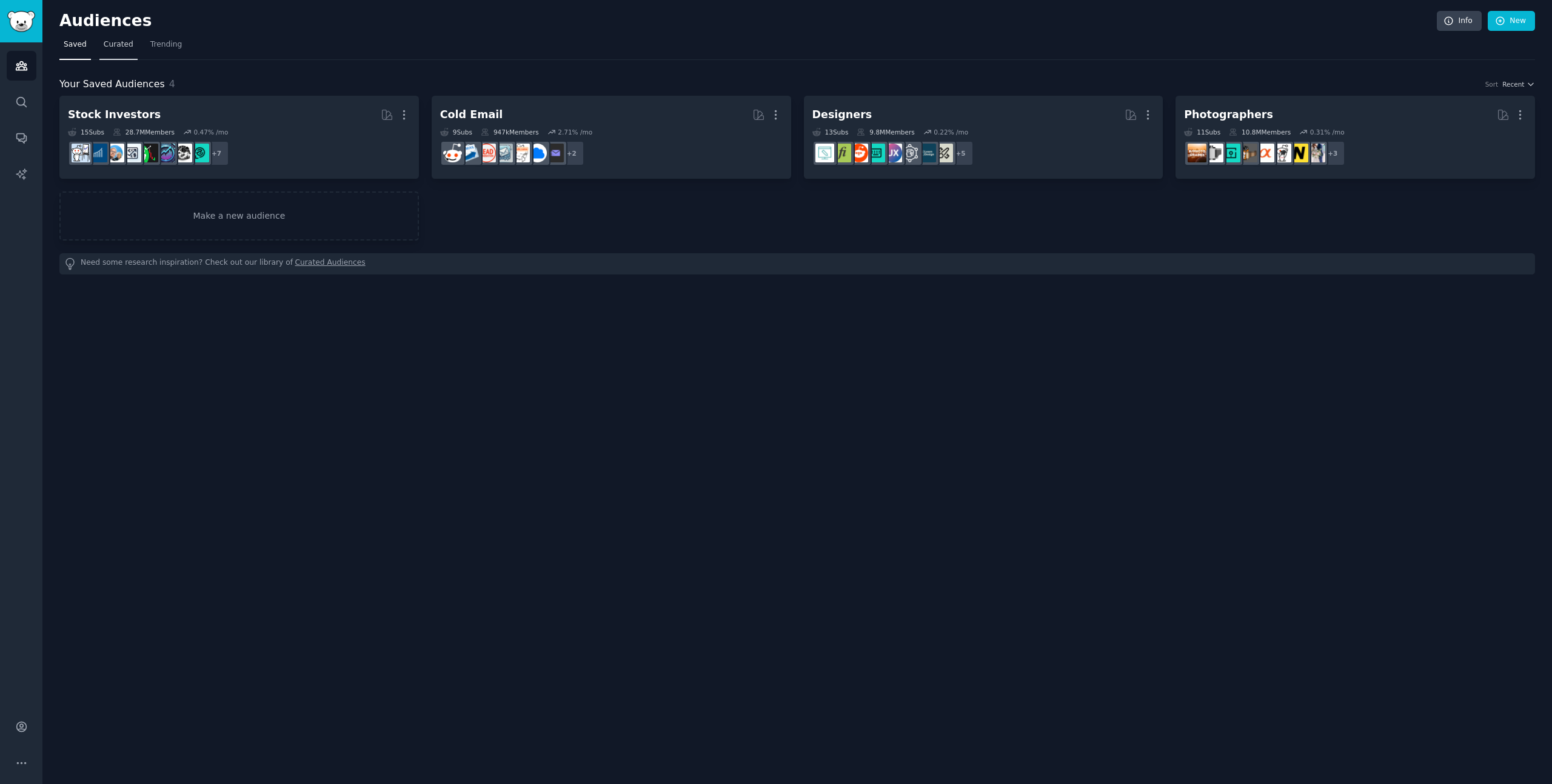
click at [109, 47] on span "Curated" at bounding box center [118, 44] width 30 height 11
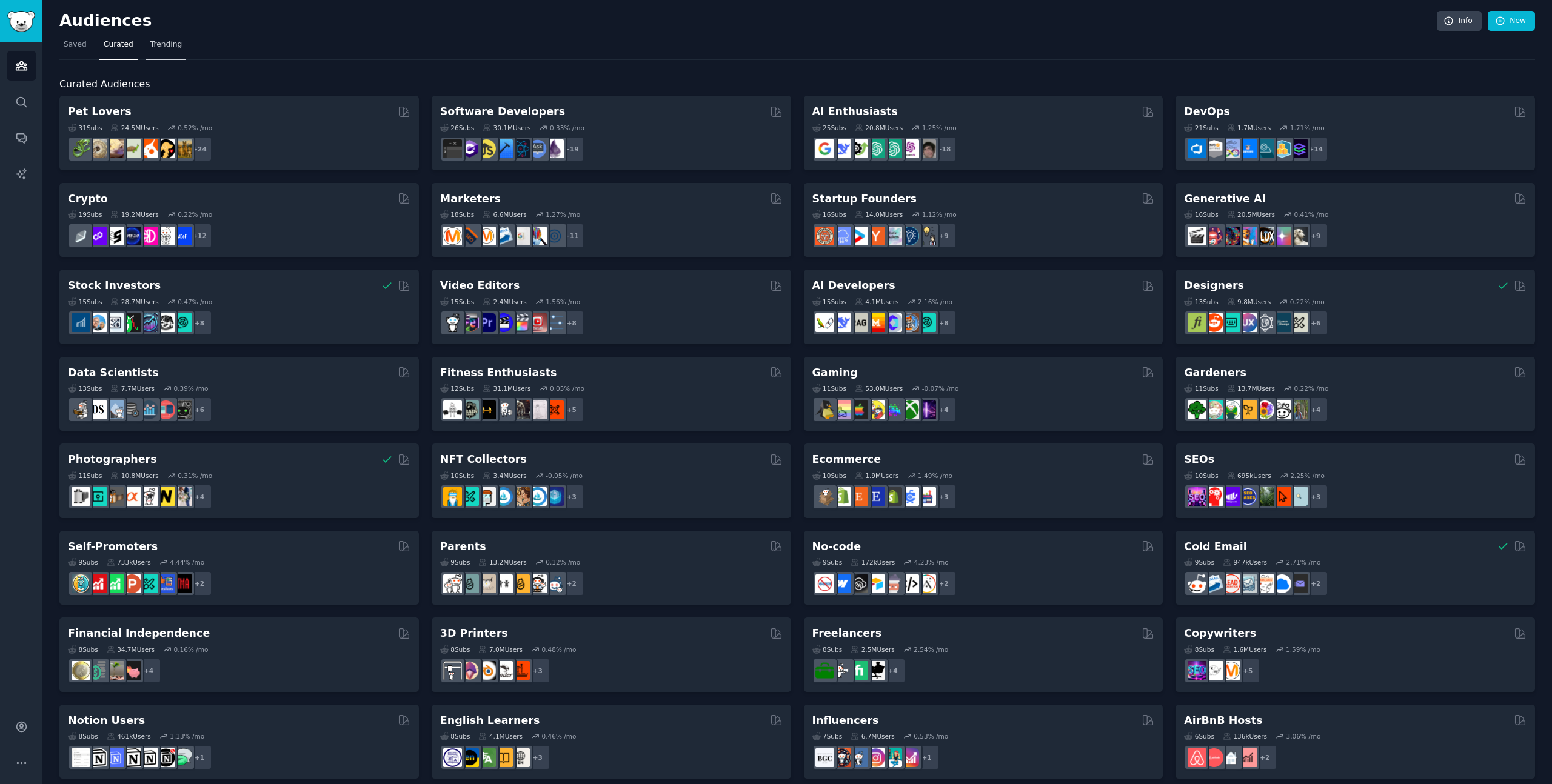
click at [170, 52] on link "Trending" at bounding box center [166, 48] width 40 height 25
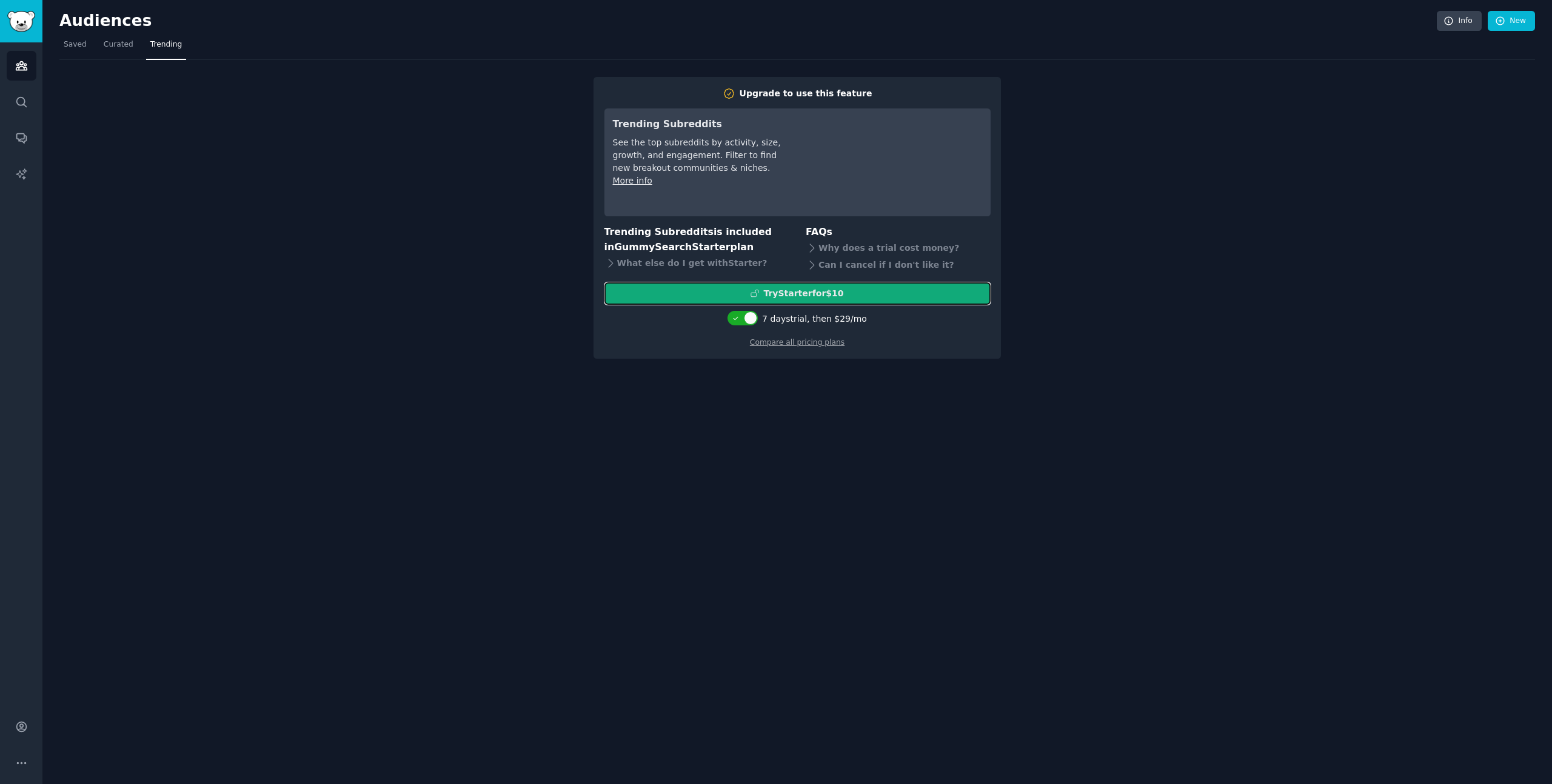
click at [865, 298] on div "Try Starter for $10" at bounding box center [797, 293] width 385 height 13
